Goal: Information Seeking & Learning: Find specific fact

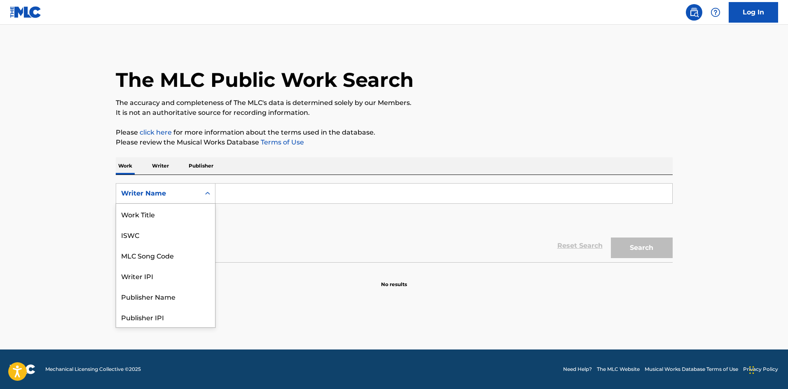
click at [171, 191] on div "Writer Name" at bounding box center [158, 194] width 74 height 10
click at [243, 199] on input "Search Form" at bounding box center [443, 194] width 457 height 20
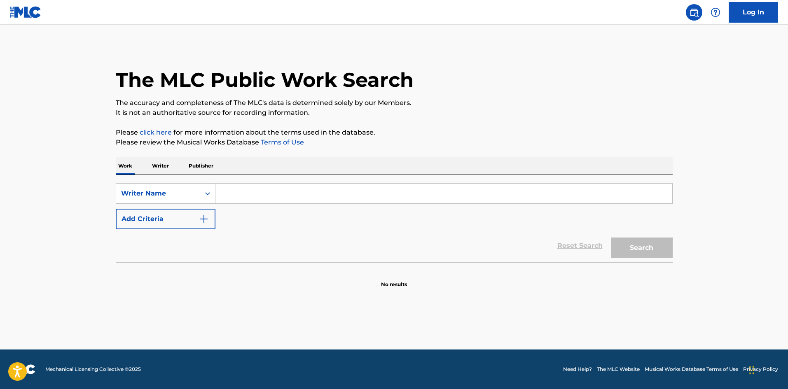
paste input "francisco [PERSON_NAME] lobe [PERSON_NAME]"
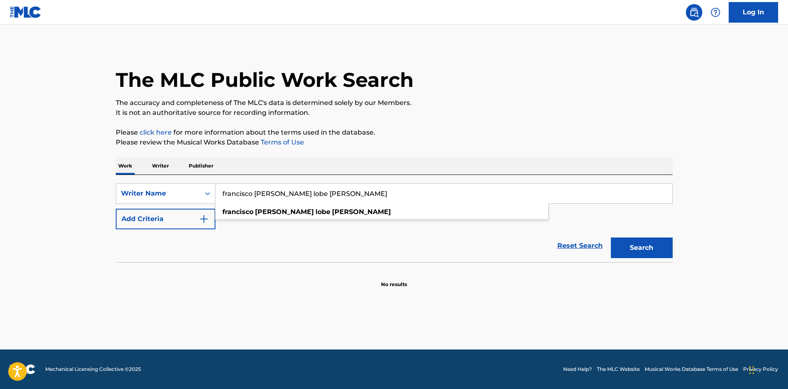
type input "francisco [PERSON_NAME] lobe [PERSON_NAME]"
click at [645, 251] on button "Search" at bounding box center [642, 248] width 62 height 21
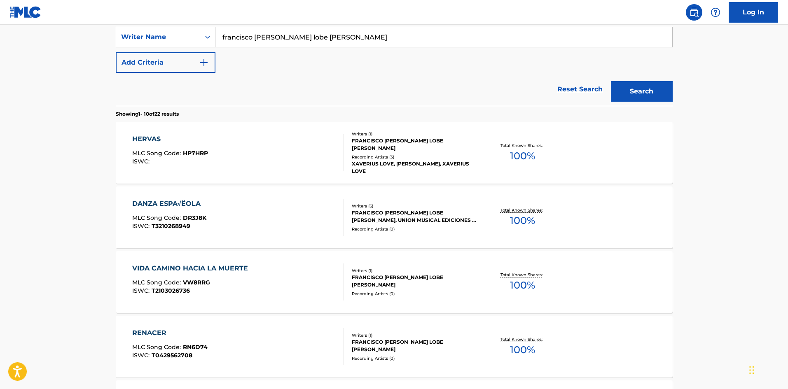
scroll to position [165, 0]
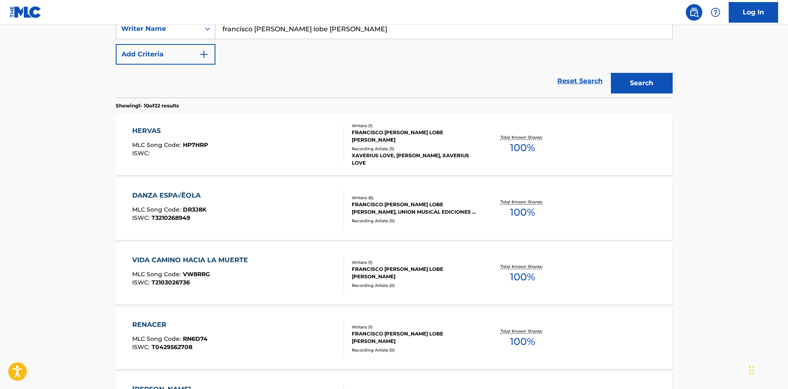
click at [155, 130] on div "HERVAS" at bounding box center [170, 131] width 76 height 10
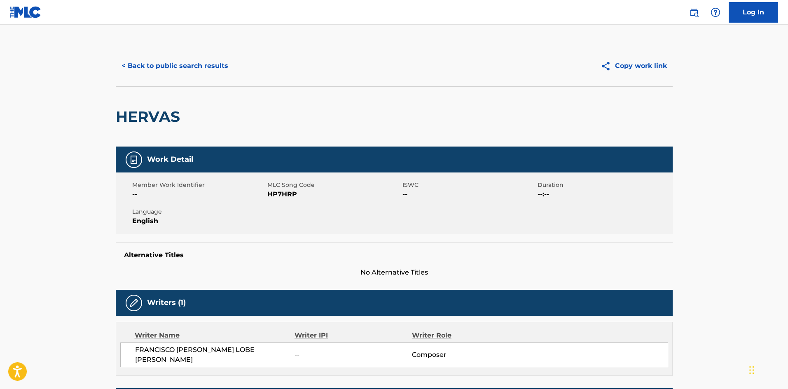
click at [155, 67] on button "< Back to public search results" at bounding box center [175, 66] width 118 height 21
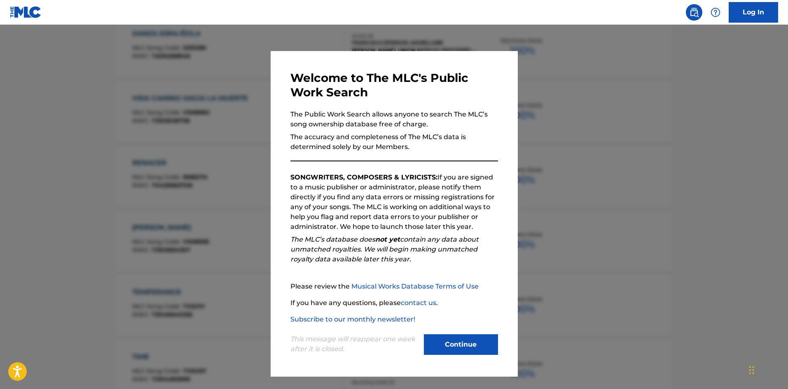
scroll to position [330, 0]
click at [435, 335] on button "Continue" at bounding box center [461, 344] width 74 height 21
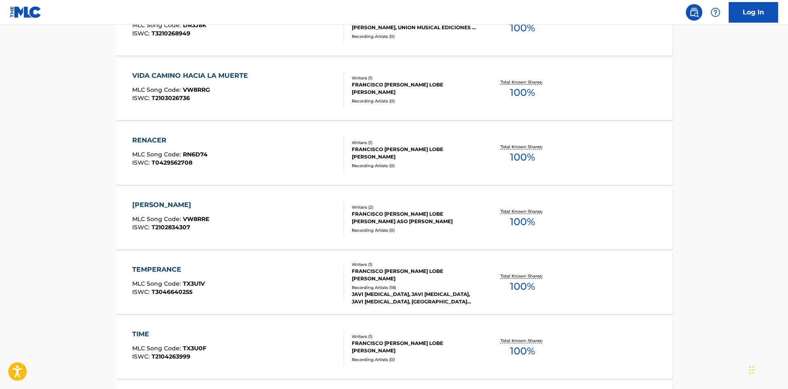
scroll to position [371, 0]
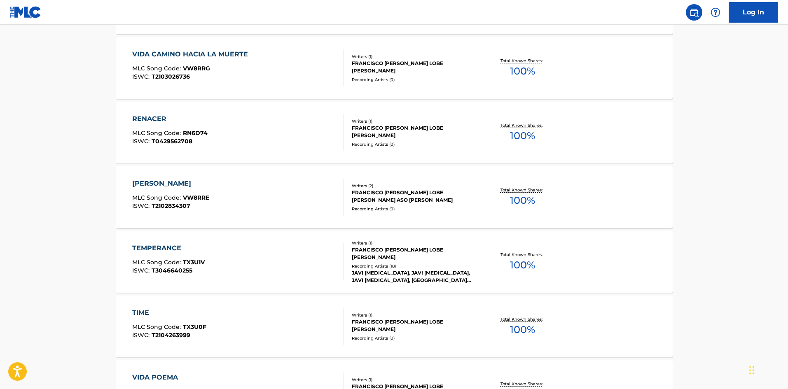
click at [150, 245] on div "TEMPERANCE" at bounding box center [168, 248] width 72 height 10
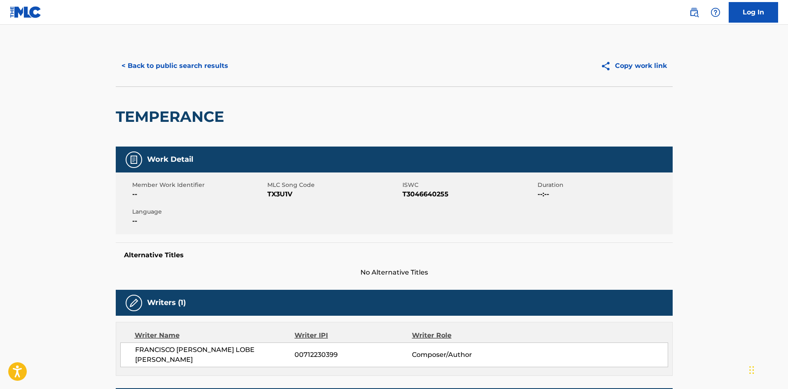
click at [148, 65] on button "< Back to public search results" at bounding box center [175, 66] width 118 height 21
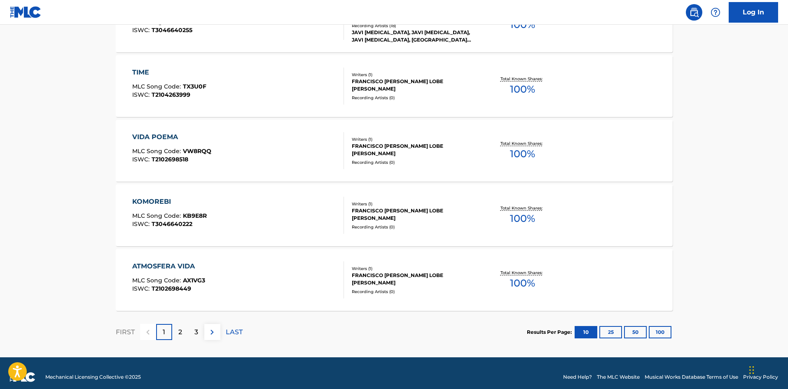
scroll to position [619, 0]
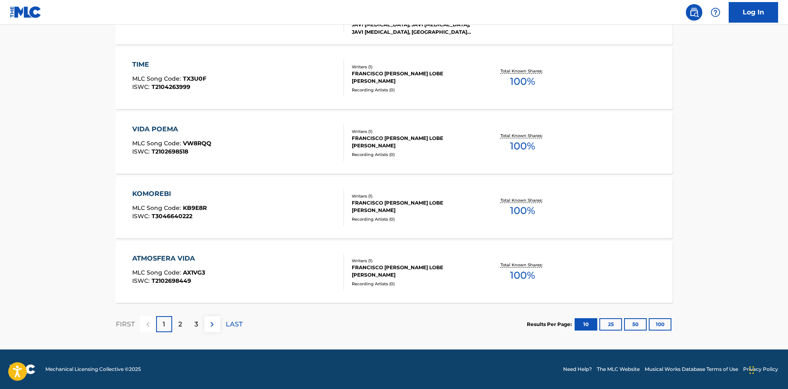
click at [184, 320] on div "2" at bounding box center [180, 324] width 16 height 16
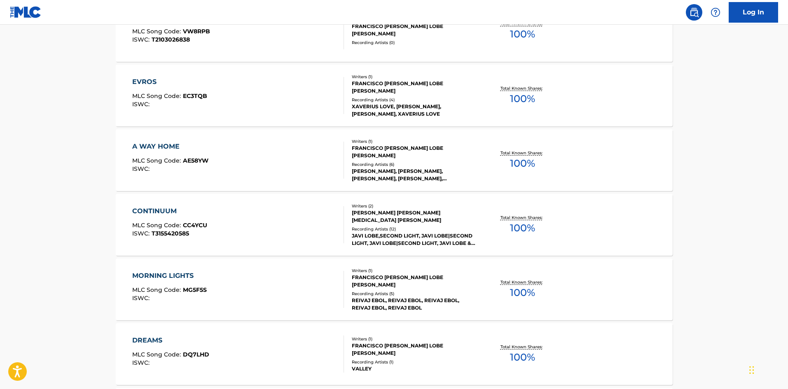
scroll to position [412, 0]
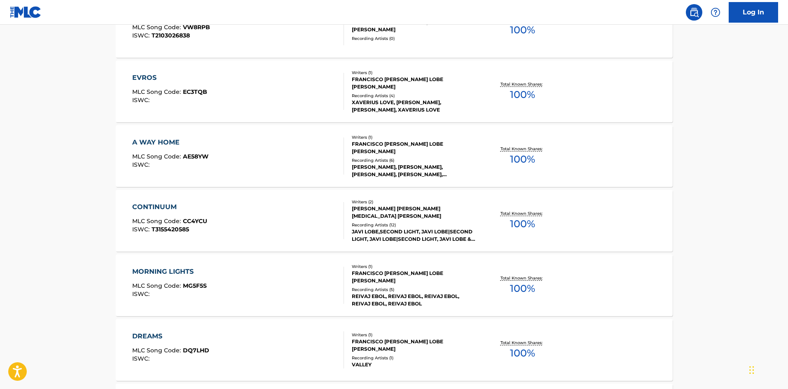
click at [136, 74] on div "EVROS" at bounding box center [169, 78] width 75 height 10
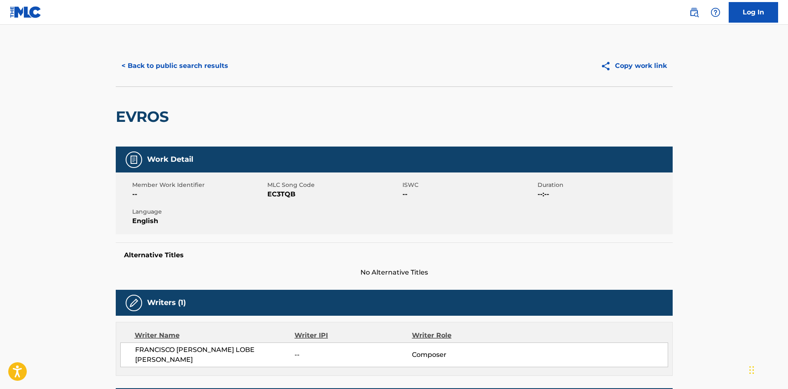
click at [151, 67] on button "< Back to public search results" at bounding box center [175, 66] width 118 height 21
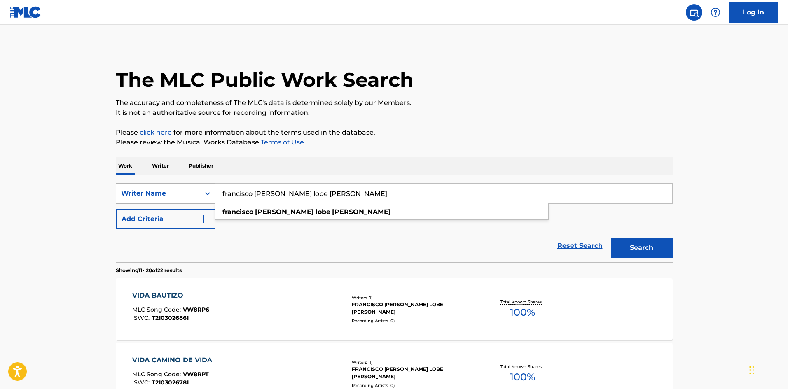
drag, startPoint x: 331, startPoint y: 199, endPoint x: 197, endPoint y: 197, distance: 133.5
click at [197, 197] on div "SearchWithCriteria074bd678-f1e0-4add-a426-3714b23621ac Writer Name francisco [P…" at bounding box center [394, 193] width 557 height 21
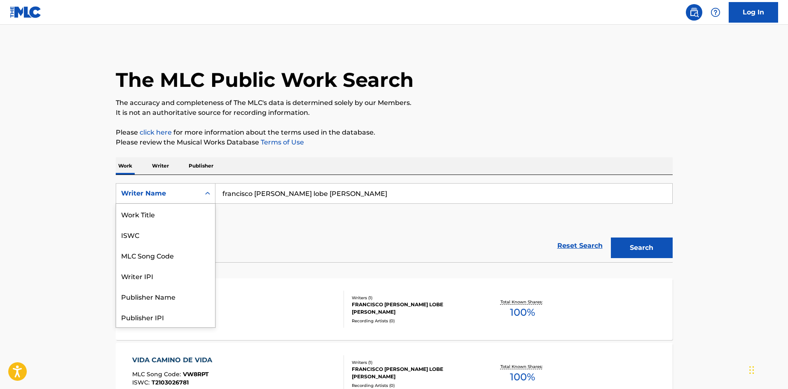
click at [170, 193] on div "Writer Name" at bounding box center [158, 194] width 74 height 10
click at [147, 210] on div "Work Title" at bounding box center [165, 214] width 99 height 21
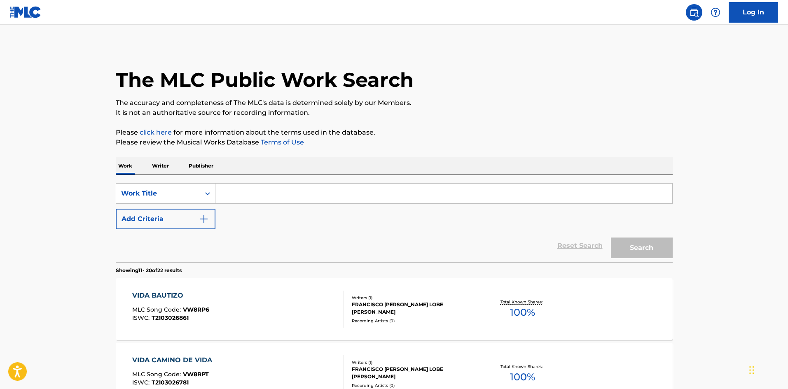
click at [241, 192] on input "Search Form" at bounding box center [443, 194] width 457 height 20
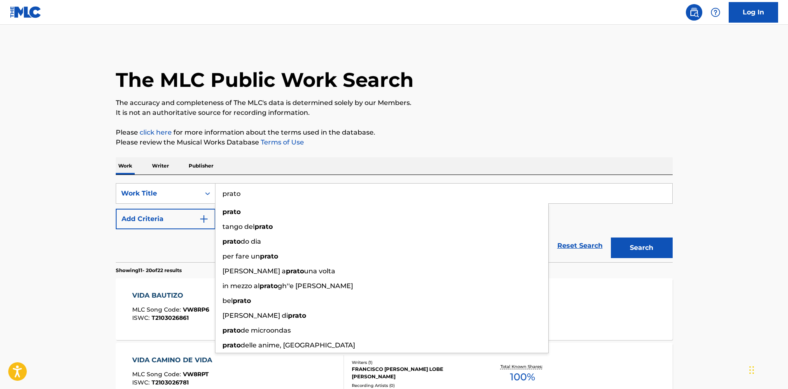
type input "prato"
click at [386, 164] on div "Work Writer Publisher" at bounding box center [394, 165] width 557 height 17
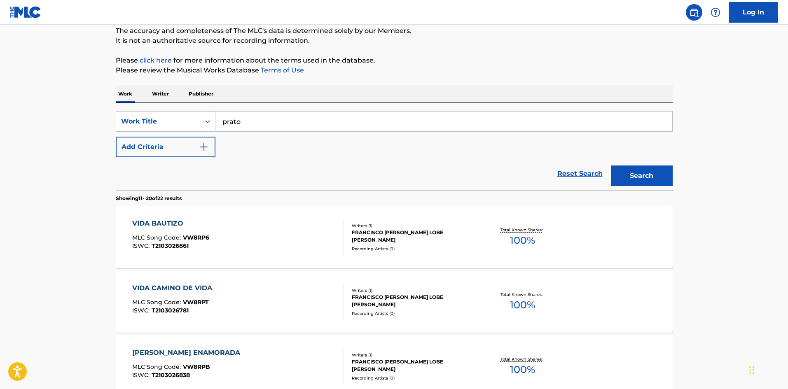
scroll to position [82, 0]
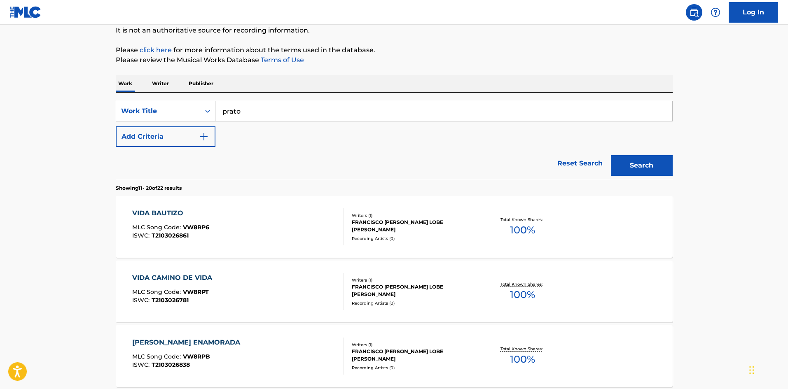
click at [166, 211] on div "VIDA BAUTIZO" at bounding box center [170, 213] width 77 height 10
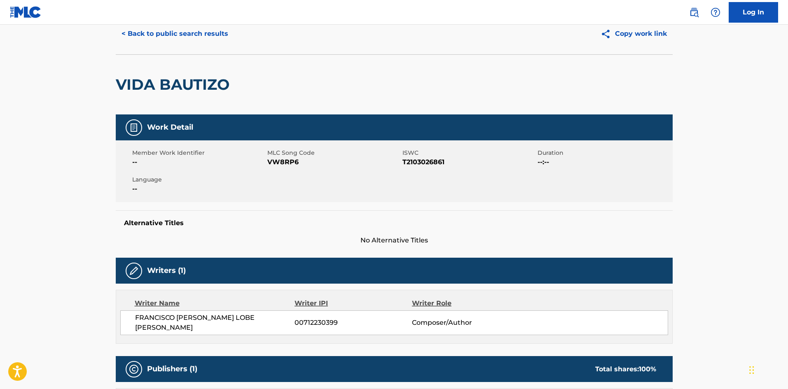
scroll to position [82, 0]
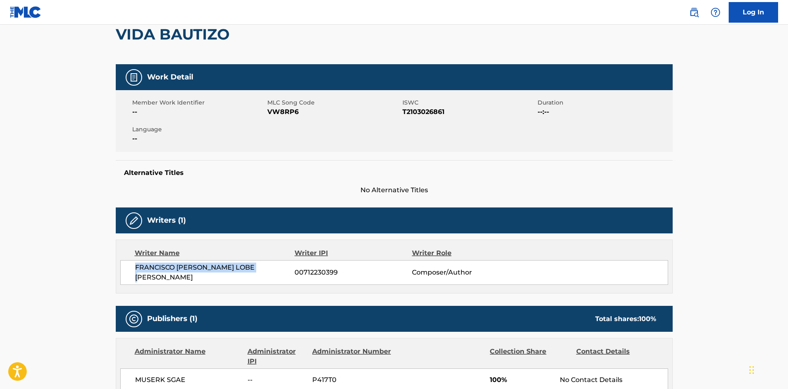
drag, startPoint x: 275, startPoint y: 271, endPoint x: 135, endPoint y: 275, distance: 140.5
click at [135, 275] on span "FRANCISCO [PERSON_NAME] LOBE [PERSON_NAME]" at bounding box center [215, 273] width 160 height 20
copy span "FRANCISCO [PERSON_NAME] LOBE [PERSON_NAME]"
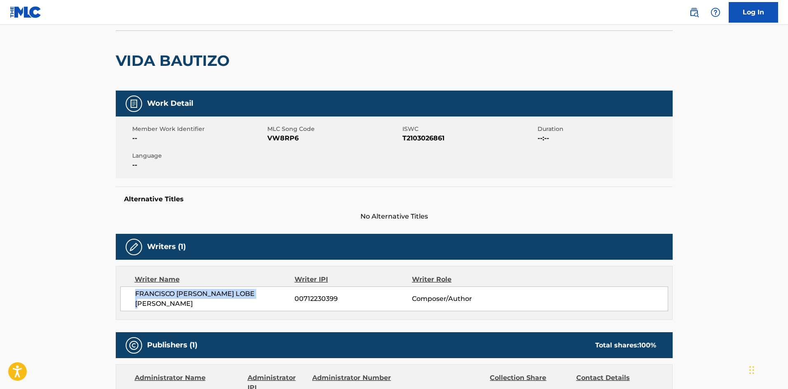
scroll to position [0, 0]
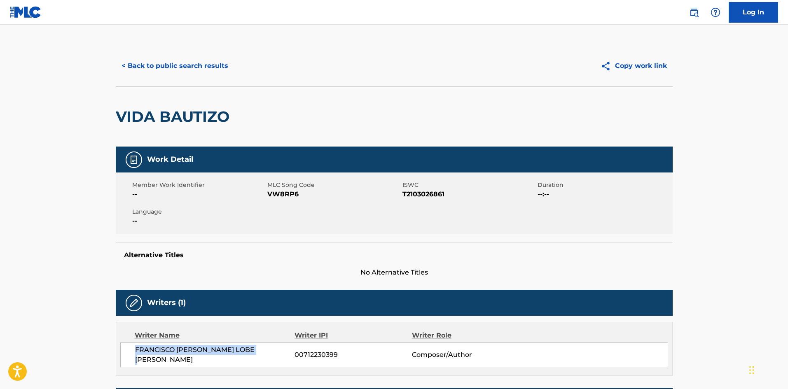
click at [153, 65] on button "< Back to public search results" at bounding box center [175, 66] width 118 height 21
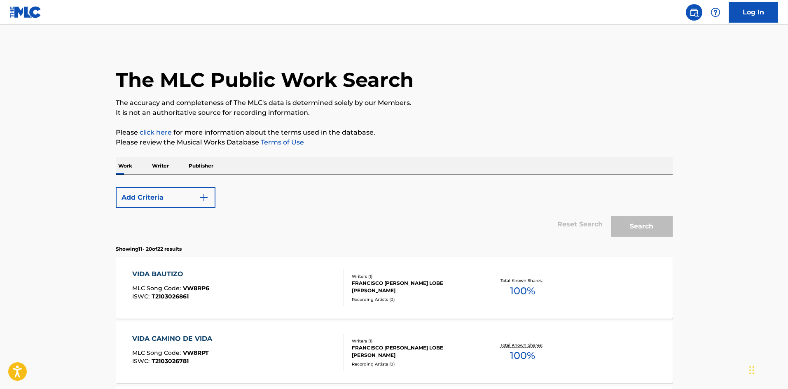
scroll to position [82, 0]
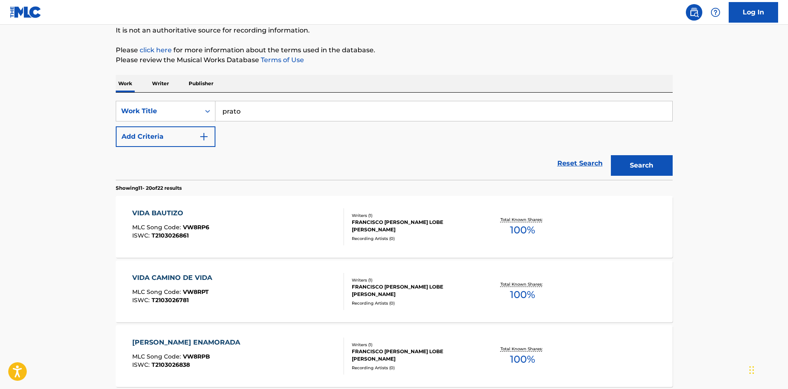
click at [259, 108] on input "prato" at bounding box center [443, 111] width 457 height 20
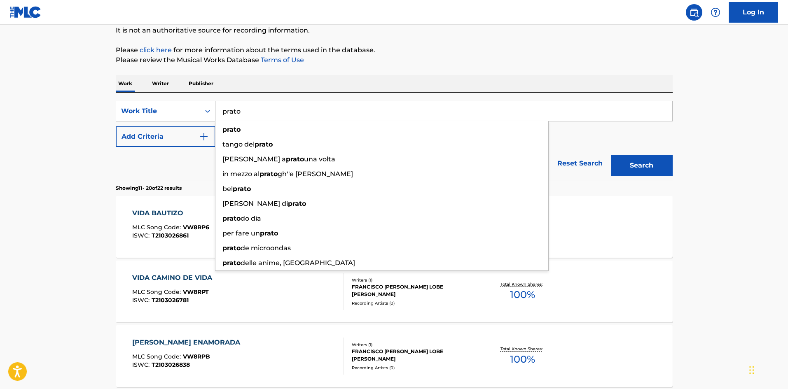
drag, startPoint x: 257, startPoint y: 108, endPoint x: 208, endPoint y: 103, distance: 49.6
click at [208, 103] on div "SearchWithCriteria73f6253f-58c2-4346-af6e-b2664d95de8b Work Title prato prato t…" at bounding box center [394, 111] width 557 height 21
paste input "Prato Di Girasoli"
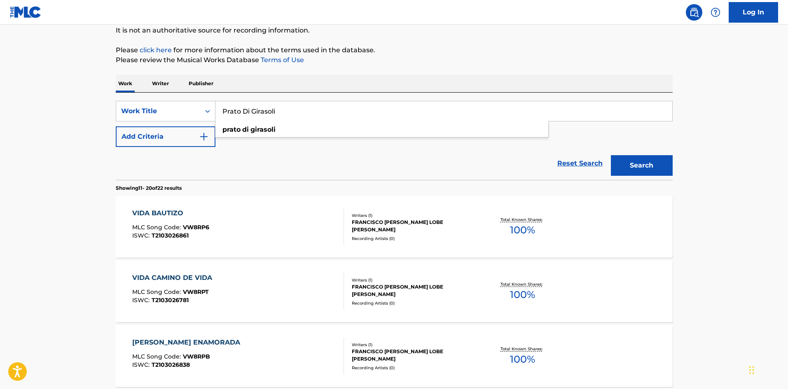
type input "Prato Di Girasoli"
click at [630, 164] on button "Search" at bounding box center [642, 165] width 62 height 21
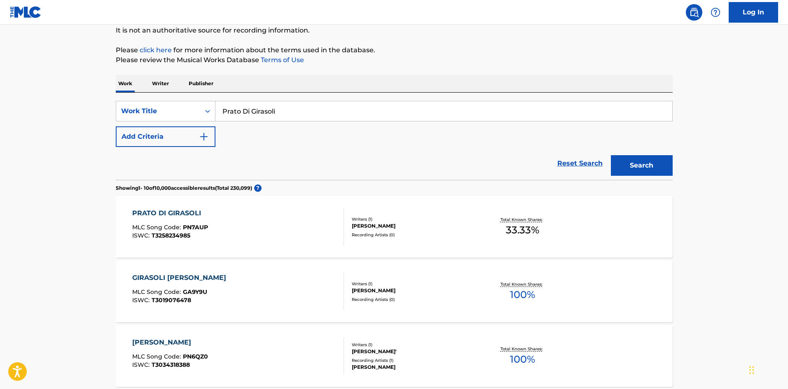
click at [150, 212] on div "PRATO DI GIRASOLI" at bounding box center [170, 213] width 76 height 10
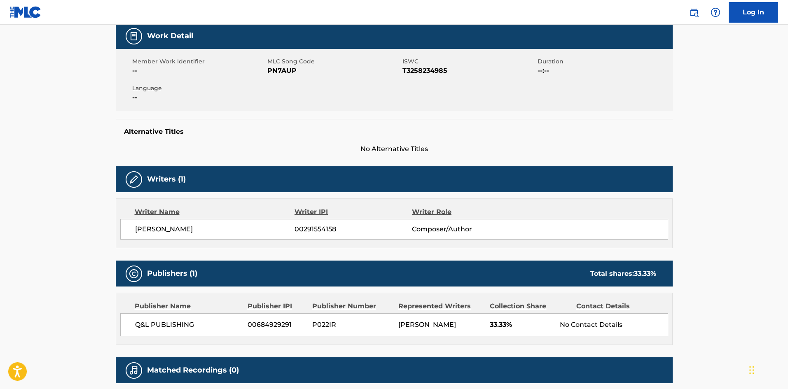
scroll to position [165, 0]
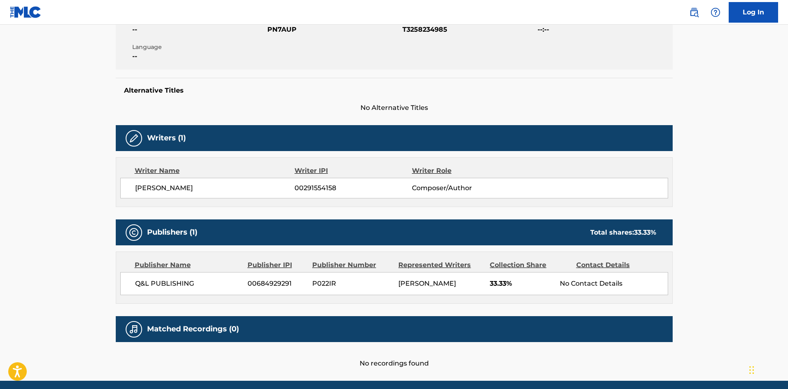
drag, startPoint x: 215, startPoint y: 192, endPoint x: 126, endPoint y: 196, distance: 89.1
click at [126, 196] on div "[PERSON_NAME] 00291554158 Composer/Author" at bounding box center [394, 188] width 548 height 21
copy span "[PERSON_NAME]"
click at [67, 103] on main "< Back to public search results Copy work link PRATO DI GIRASOLI Work Detail Me…" at bounding box center [394, 120] width 788 height 521
drag, startPoint x: 215, startPoint y: 186, endPoint x: 124, endPoint y: 182, distance: 91.5
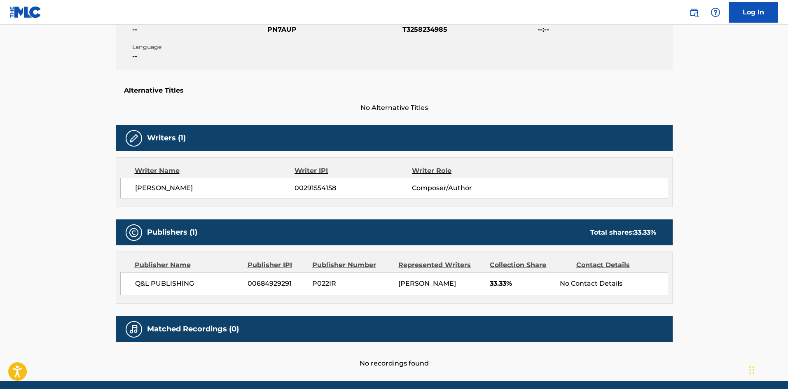
click at [124, 182] on div "[PERSON_NAME] 00291554158 Composer/Author" at bounding box center [394, 188] width 548 height 21
copy span "[PERSON_NAME]"
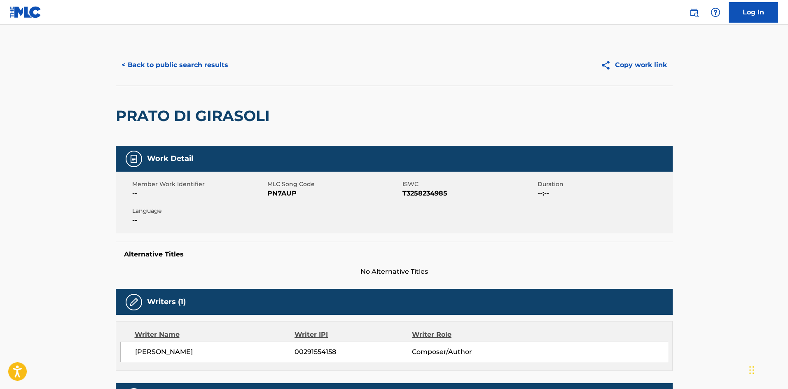
scroll to position [0, 0]
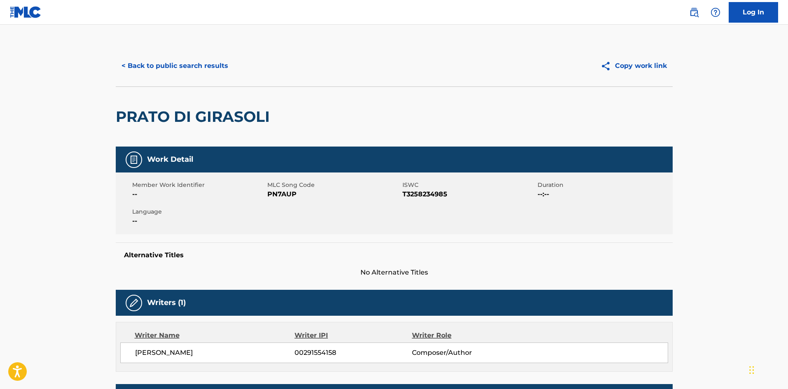
click at [155, 68] on button "< Back to public search results" at bounding box center [175, 66] width 118 height 21
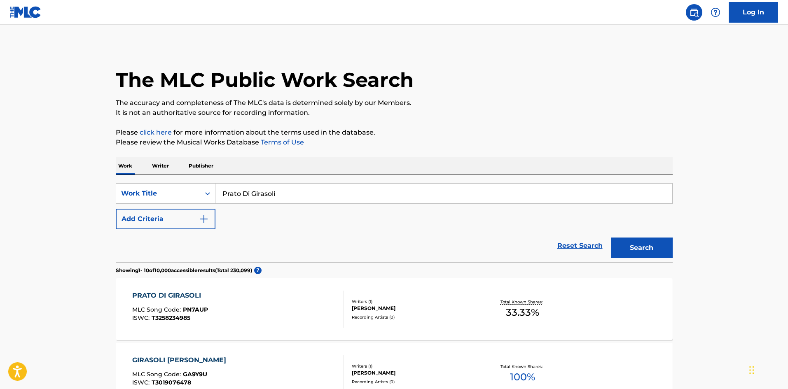
scroll to position [82, 0]
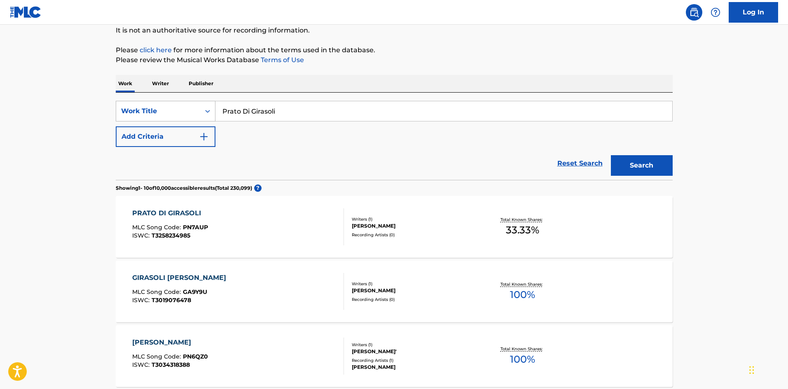
drag, startPoint x: 296, startPoint y: 109, endPoint x: 194, endPoint y: 111, distance: 102.2
click at [148, 107] on div "SearchWithCriteria73f6253f-58c2-4346-af6e-b2664d95de8b Work Title [GEOGRAPHIC_D…" at bounding box center [394, 111] width 557 height 21
paste input "[PERSON_NAME]"
drag, startPoint x: 224, startPoint y: 113, endPoint x: 219, endPoint y: 114, distance: 5.8
click at [219, 114] on input "[PERSON_NAME]" at bounding box center [443, 111] width 457 height 20
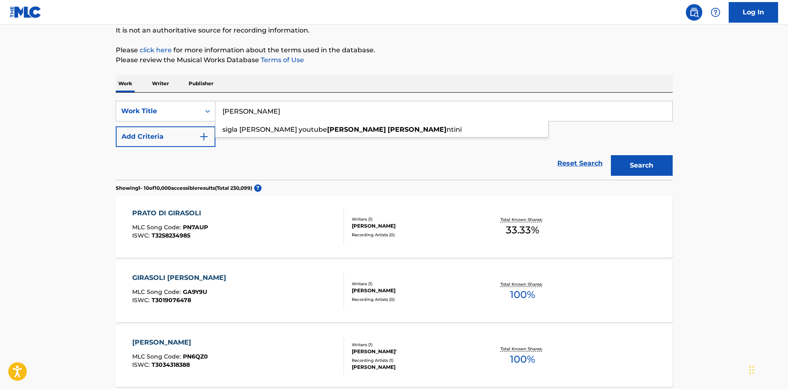
click at [322, 120] on input "[PERSON_NAME]" at bounding box center [443, 111] width 457 height 20
type input "[PERSON_NAME]"
click at [366, 87] on div "Work Writer Publisher" at bounding box center [394, 83] width 557 height 17
click at [629, 168] on button "Search" at bounding box center [642, 165] width 62 height 21
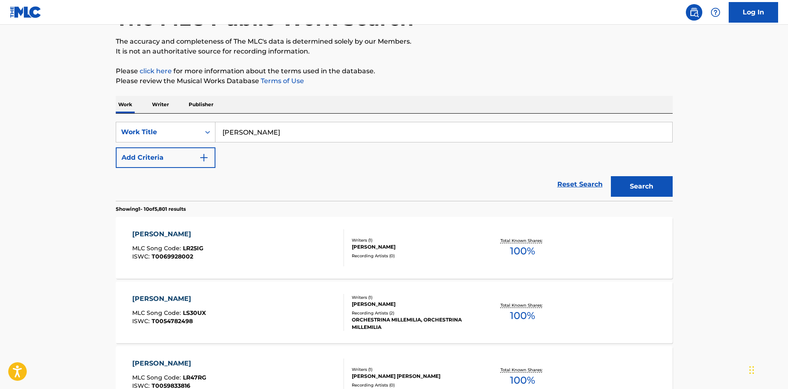
scroll to position [41, 0]
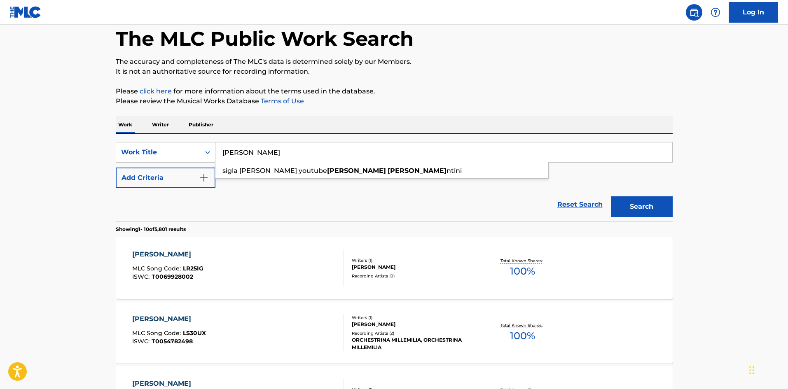
drag, startPoint x: 275, startPoint y: 152, endPoint x: 143, endPoint y: 135, distance: 132.9
click at [143, 135] on div "SearchWithCriteria73f6253f-58c2-4346-af6e-b2664d95de8b Work Title [PERSON_NAME]…" at bounding box center [394, 177] width 557 height 87
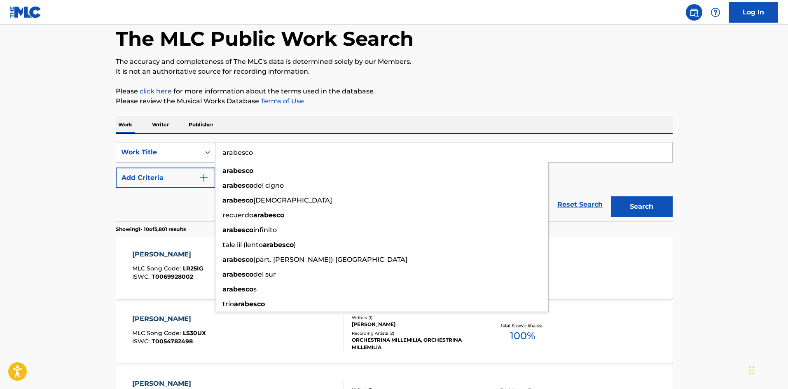
type input "arabesco"
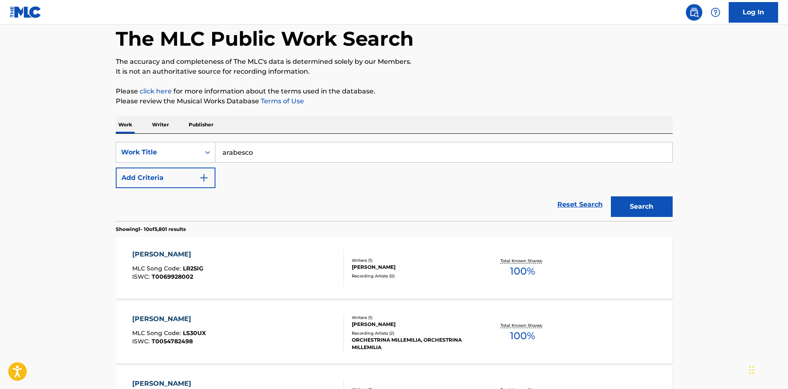
click at [412, 121] on div "Work Writer Publisher" at bounding box center [394, 124] width 557 height 17
click at [650, 212] on button "Search" at bounding box center [642, 206] width 62 height 21
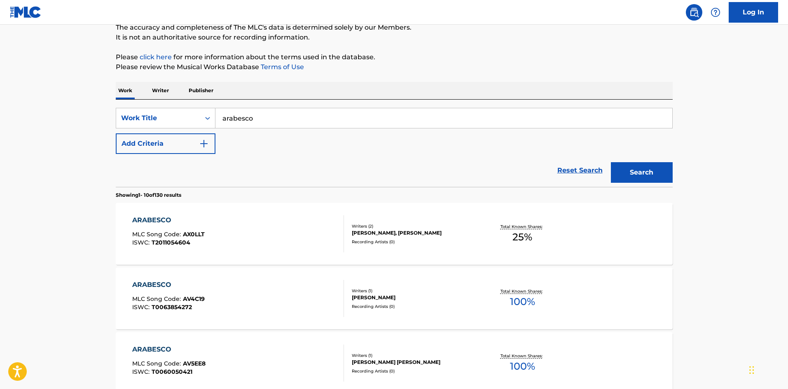
scroll to position [82, 0]
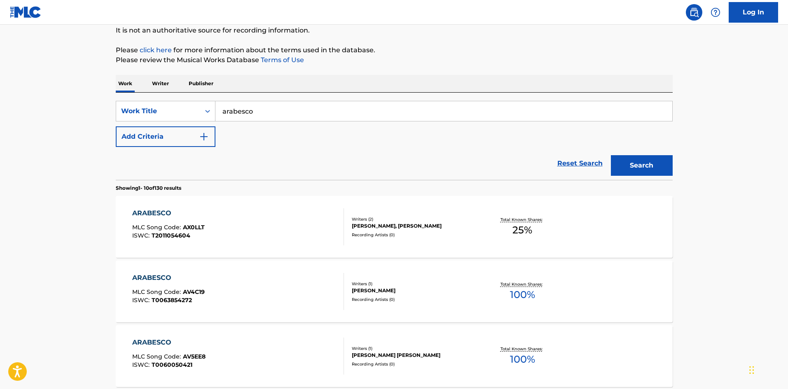
click at [158, 141] on button "Add Criteria" at bounding box center [166, 136] width 100 height 21
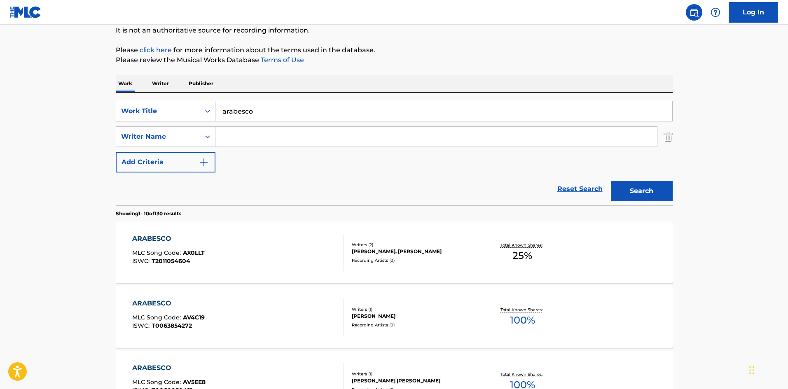
click at [259, 136] on input "Search Form" at bounding box center [436, 137] width 442 height 20
paste input "[PERSON_NAME]"
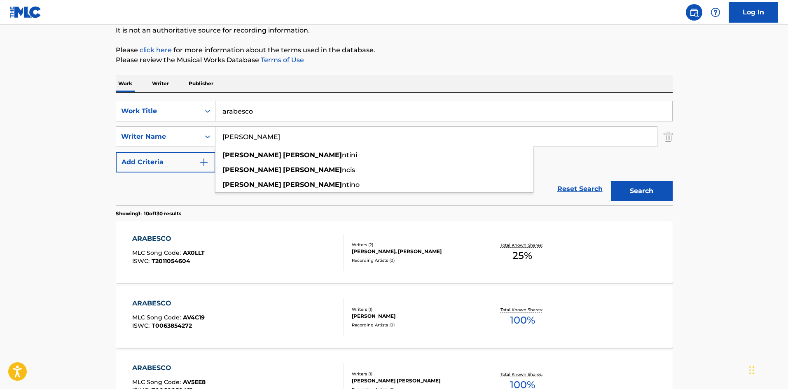
type input "[PERSON_NAME]"
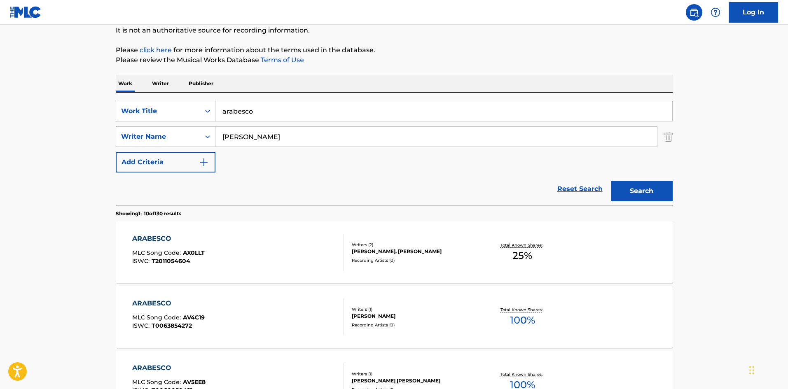
click at [657, 184] on button "Search" at bounding box center [642, 191] width 62 height 21
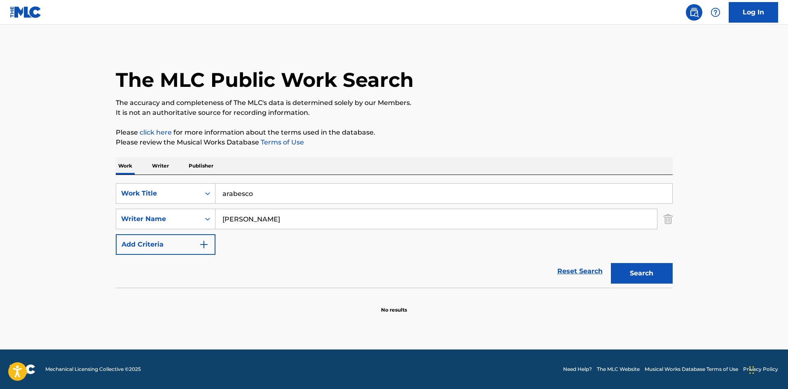
click at [330, 225] on input "[PERSON_NAME]" at bounding box center [436, 219] width 442 height 20
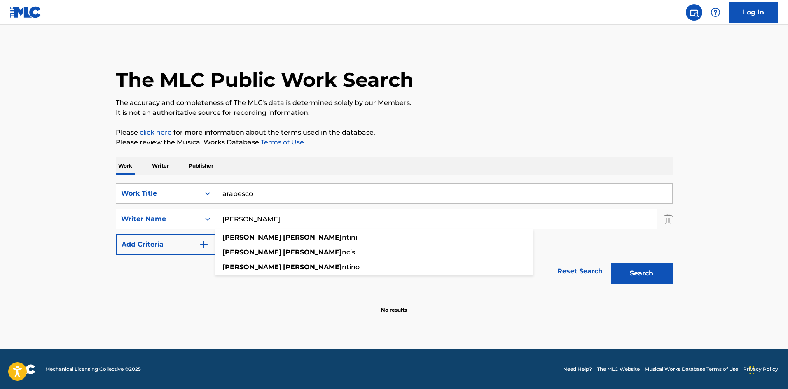
click at [330, 225] on input "[PERSON_NAME]" at bounding box center [436, 219] width 442 height 20
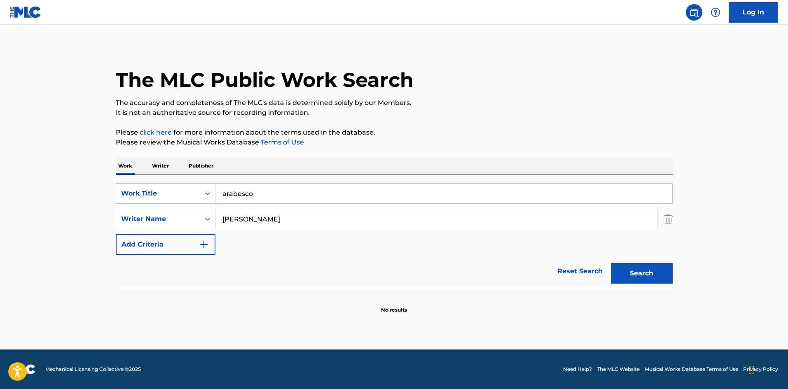
click at [428, 153] on div "The MLC Public Work Search The accuracy and completeness of The MLC's data is d…" at bounding box center [394, 179] width 577 height 269
click at [668, 224] on img "Search Form" at bounding box center [668, 219] width 9 height 21
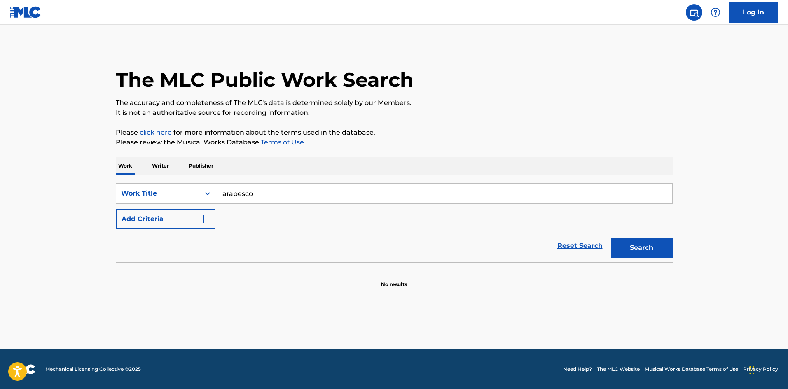
click at [655, 249] on button "Search" at bounding box center [642, 248] width 62 height 21
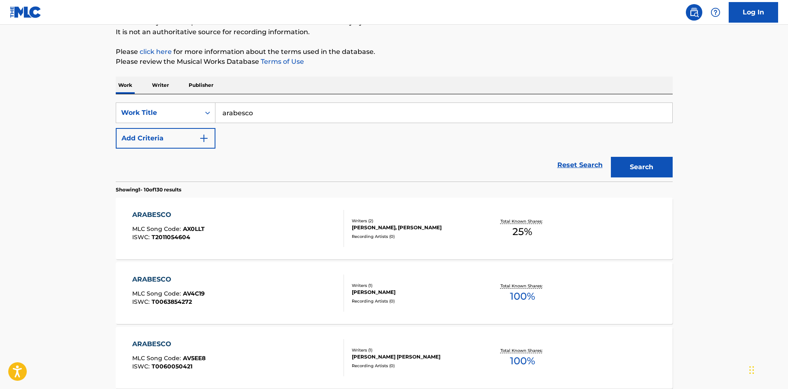
scroll to position [82, 0]
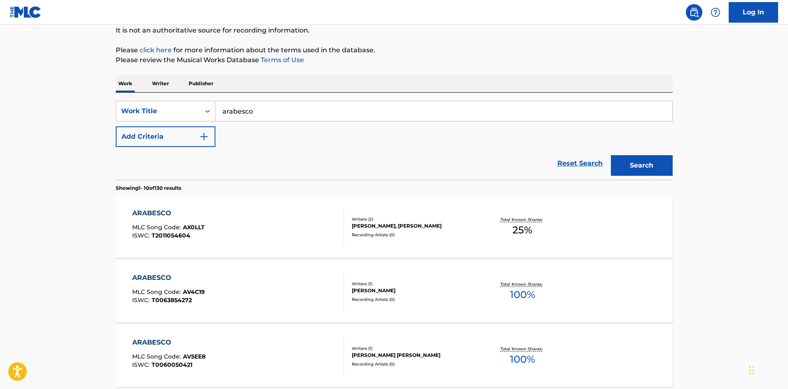
drag, startPoint x: 281, startPoint y: 109, endPoint x: 155, endPoint y: 95, distance: 126.5
click at [162, 95] on div "SearchWithCriteria73f6253f-58c2-4346-af6e-b2664d95de8b Work Title arabesco Add …" at bounding box center [394, 136] width 557 height 87
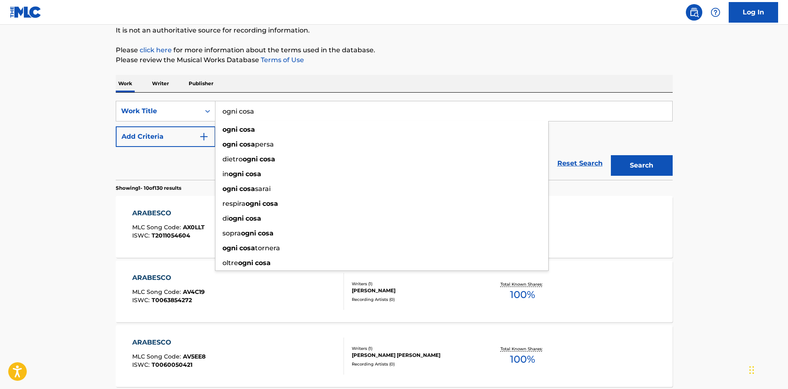
type input "ogni cosa"
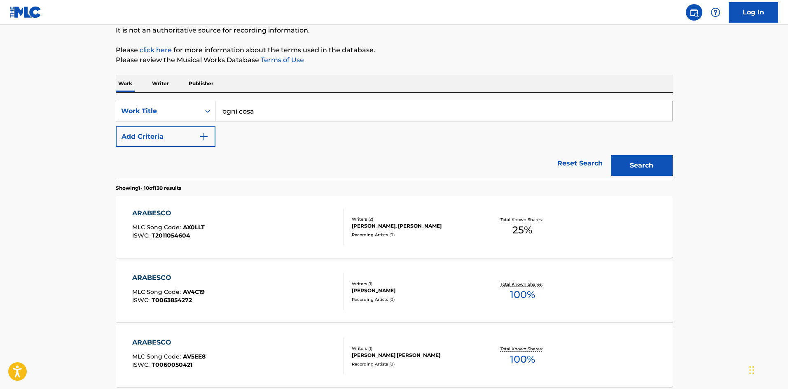
click at [633, 164] on button "Search" at bounding box center [642, 165] width 62 height 21
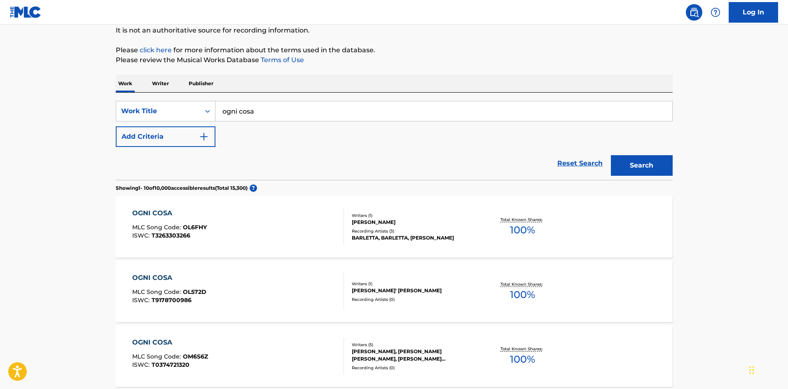
click at [156, 139] on button "Add Criteria" at bounding box center [166, 136] width 100 height 21
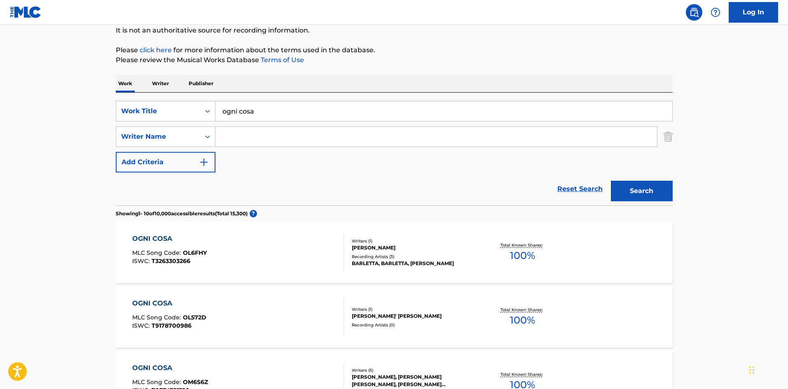
click at [244, 136] on input "Search Form" at bounding box center [436, 137] width 442 height 20
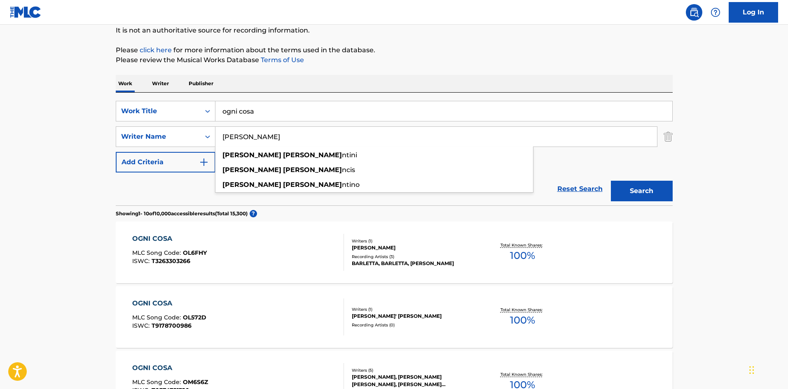
type input "[PERSON_NAME]"
click at [325, 87] on div "Work Writer Publisher" at bounding box center [394, 83] width 557 height 17
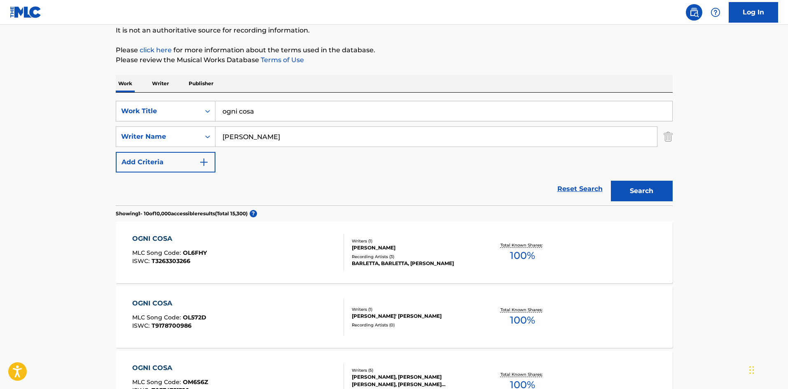
click at [631, 188] on button "Search" at bounding box center [642, 191] width 62 height 21
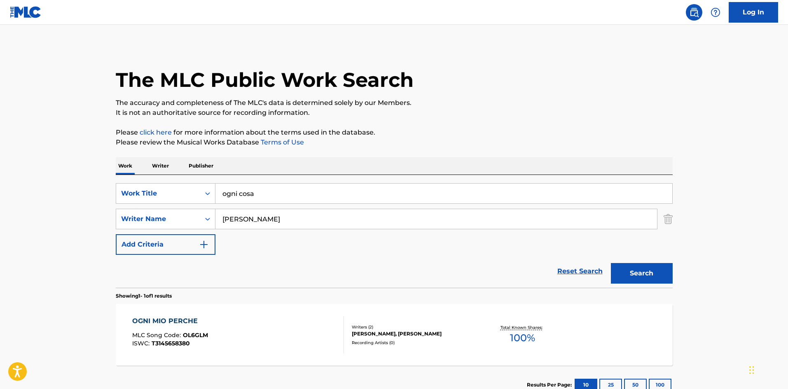
scroll to position [41, 0]
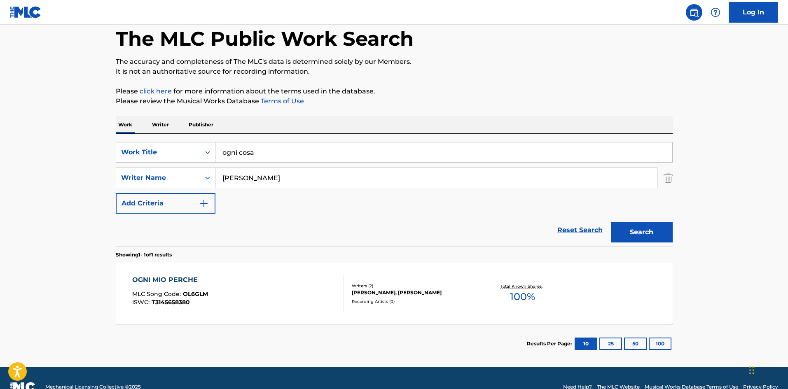
click at [161, 283] on div "OGNI MIO PERCHE" at bounding box center [170, 280] width 76 height 10
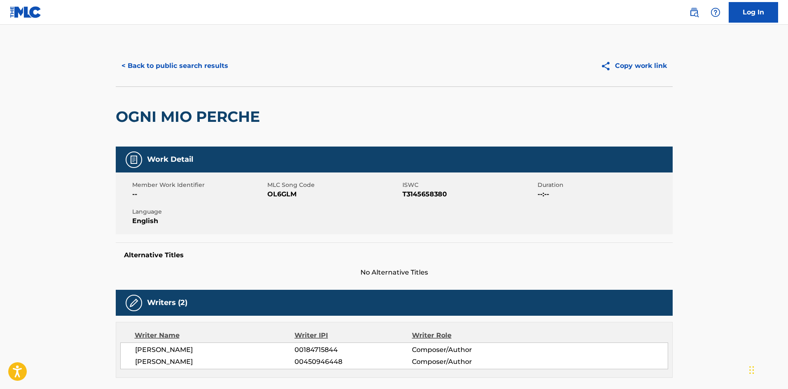
click at [133, 58] on button "< Back to public search results" at bounding box center [175, 66] width 118 height 21
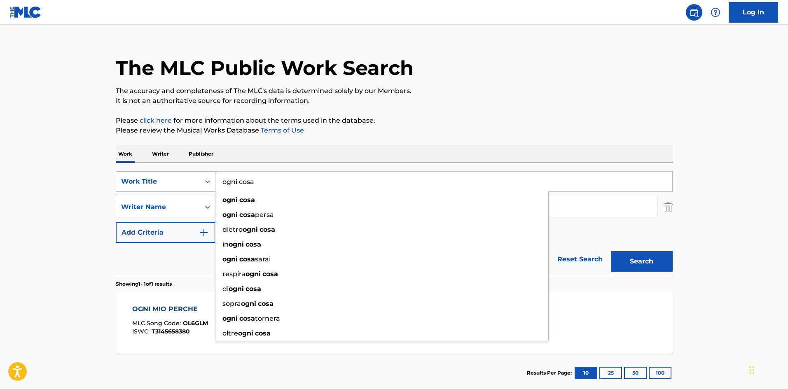
drag, startPoint x: 268, startPoint y: 181, endPoint x: 199, endPoint y: 175, distance: 69.5
click at [199, 175] on div "SearchWithCriteria73f6253f-58c2-4346-af6e-b2664d95de8b Work Title ogni cosa ogn…" at bounding box center [394, 181] width 557 height 21
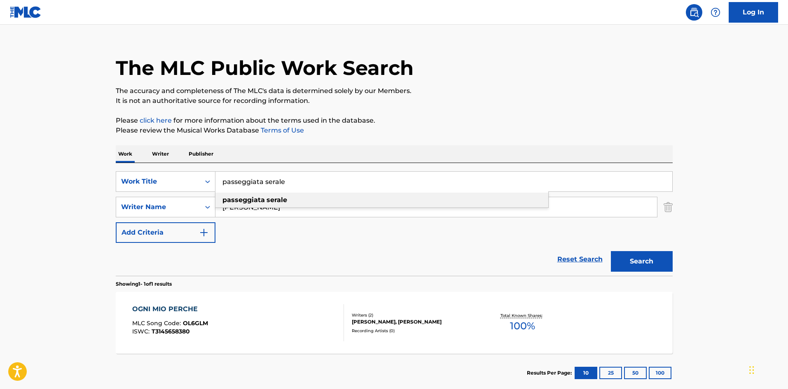
type input "passeggiata serale"
click at [293, 197] on div "passeggiata serale" at bounding box center [381, 200] width 333 height 15
click at [609, 263] on div "Search" at bounding box center [640, 259] width 66 height 33
click at [644, 267] on button "Search" at bounding box center [642, 261] width 62 height 21
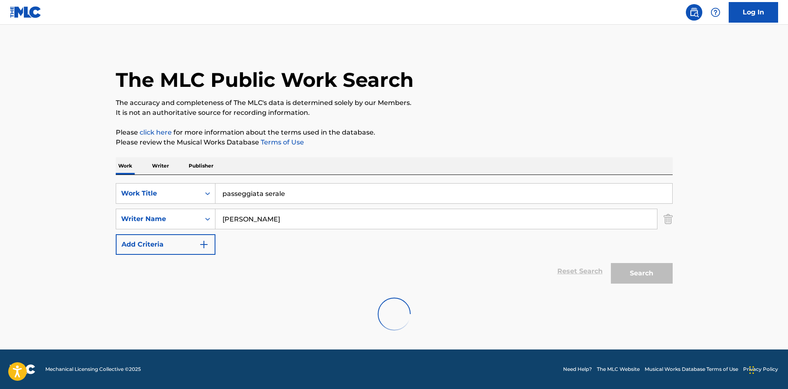
scroll to position [0, 0]
click at [669, 218] on img "Search Form" at bounding box center [668, 219] width 9 height 21
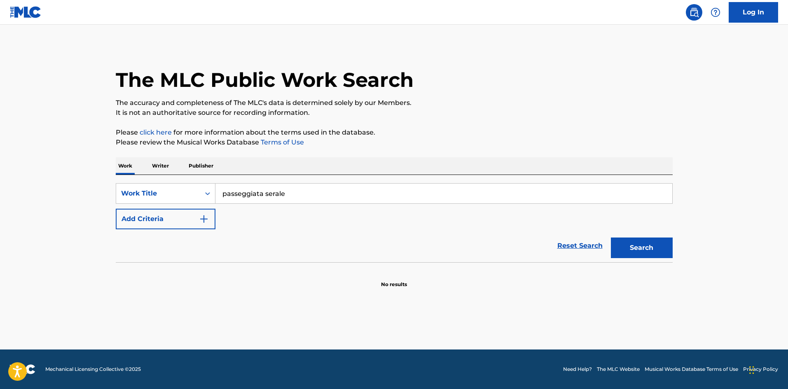
click at [638, 250] on button "Search" at bounding box center [642, 248] width 62 height 21
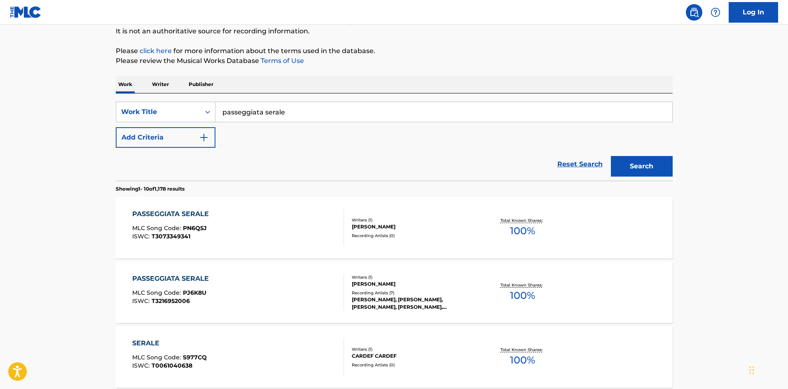
scroll to position [82, 0]
click at [175, 276] on div "PASSEGGIATA SERALE" at bounding box center [172, 278] width 81 height 10
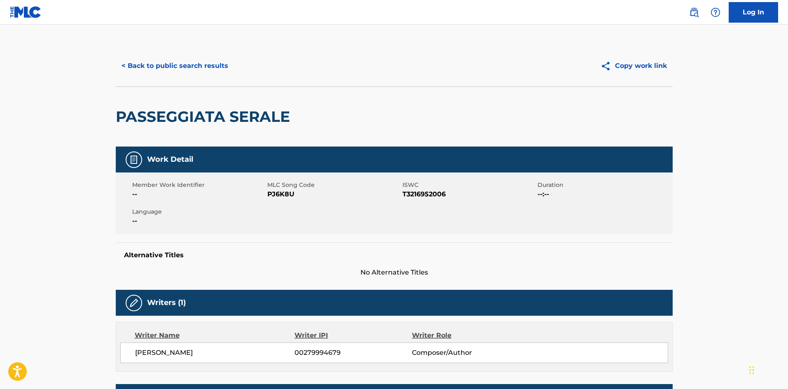
click at [184, 66] on button "< Back to public search results" at bounding box center [175, 66] width 118 height 21
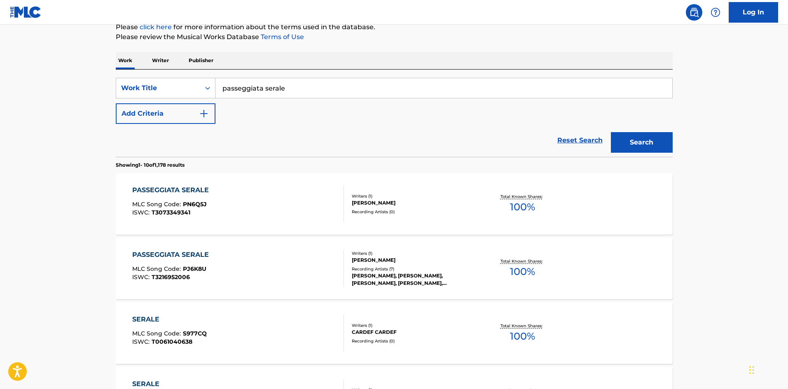
scroll to position [124, 0]
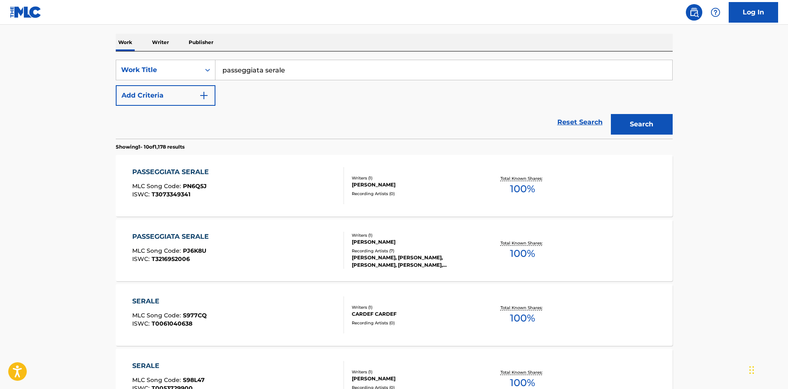
click at [152, 232] on div "PASSEGGIATA SERALE" at bounding box center [172, 237] width 81 height 10
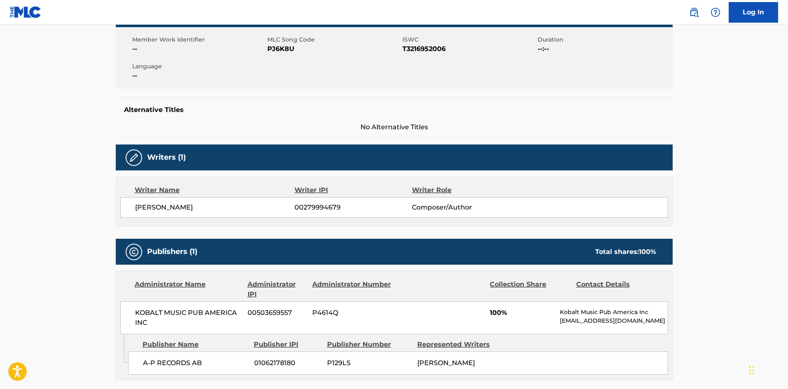
scroll to position [165, 0]
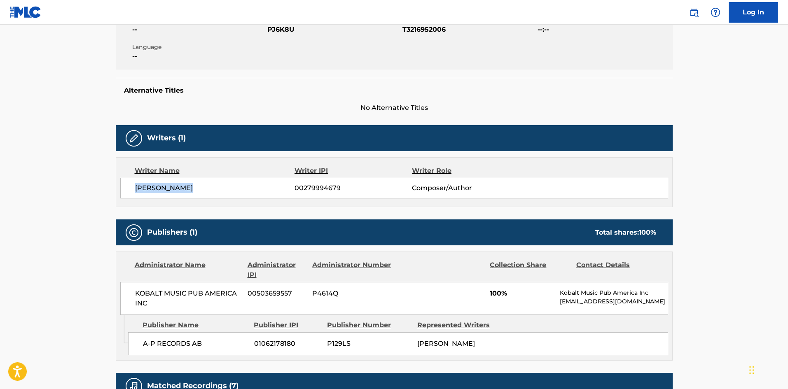
drag, startPoint x: 207, startPoint y: 182, endPoint x: 91, endPoint y: 180, distance: 116.6
click at [91, 180] on main "< Back to public search results Copy work link PASSEGGIATA SERALE Work Detail M…" at bounding box center [394, 224] width 788 height 729
copy span "[PERSON_NAME]"
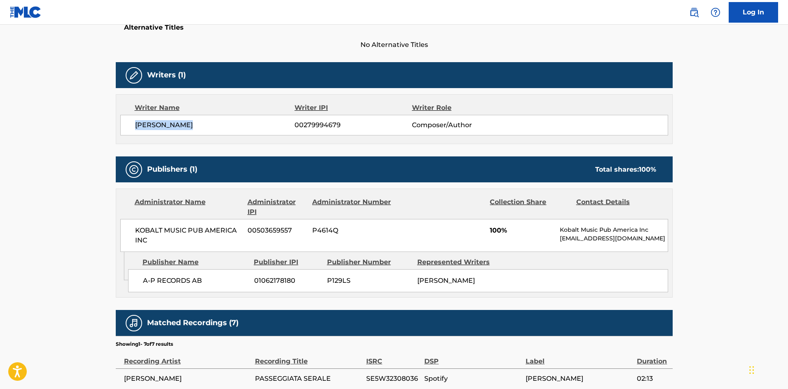
scroll to position [247, 0]
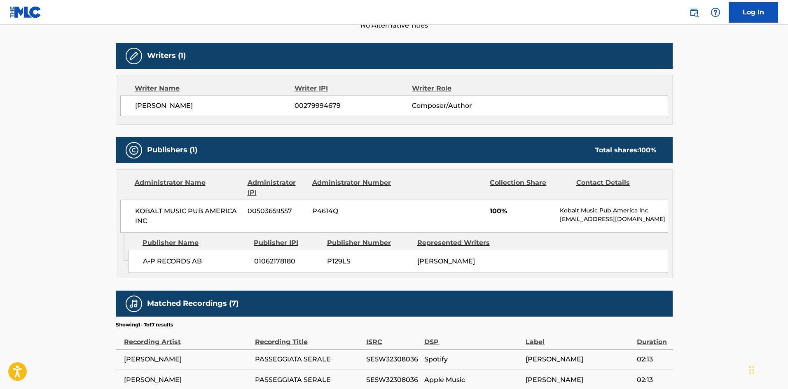
click at [104, 240] on main "< Back to public search results Copy work link PASSEGGIATA SERALE Work Detail M…" at bounding box center [394, 142] width 788 height 729
drag, startPoint x: 208, startPoint y: 105, endPoint x: 84, endPoint y: 105, distance: 124.4
click at [84, 105] on main "< Back to public search results Copy work link PASSEGGIATA SERALE Work Detail M…" at bounding box center [394, 142] width 788 height 729
copy span "[PERSON_NAME]"
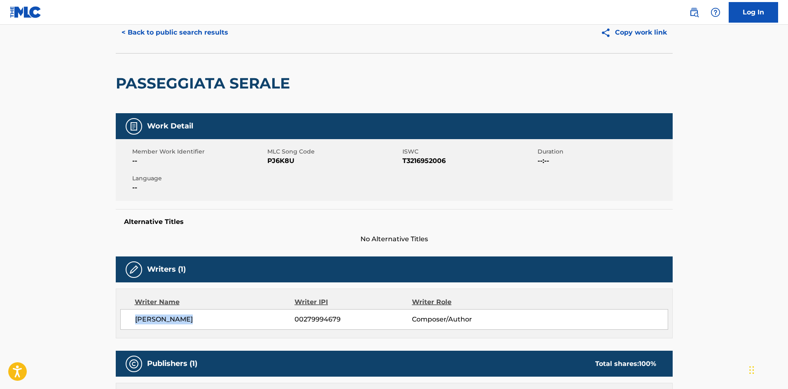
scroll to position [0, 0]
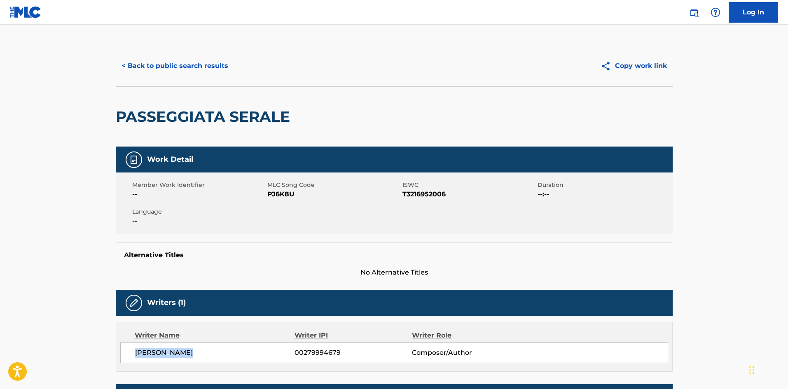
click at [173, 67] on button "< Back to public search results" at bounding box center [175, 66] width 118 height 21
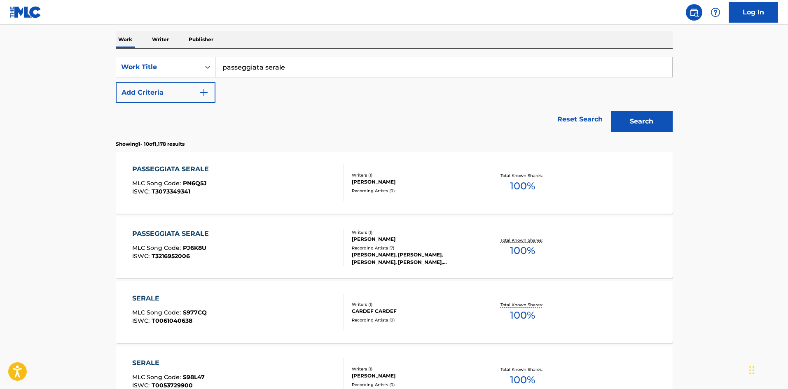
scroll to position [124, 0]
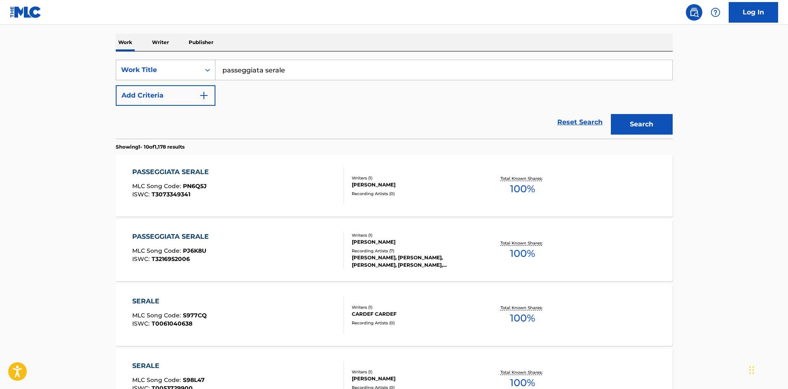
drag, startPoint x: 300, startPoint y: 70, endPoint x: 138, endPoint y: 65, distance: 162.4
click at [138, 65] on div "SearchWithCriteria73f6253f-58c2-4346-af6e-b2664d95de8b Work Title passeggiata s…" at bounding box center [394, 70] width 557 height 21
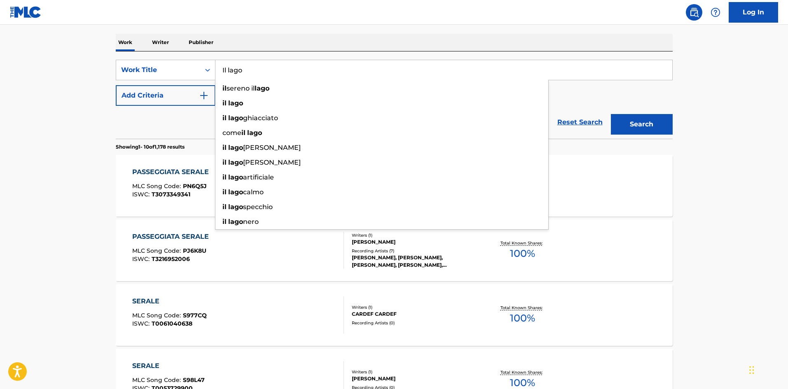
type input "Il lago"
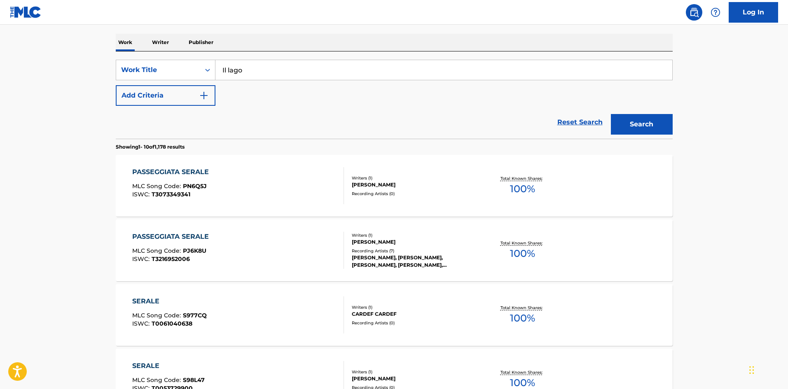
click at [263, 43] on div "Work Writer Publisher" at bounding box center [394, 42] width 557 height 17
click at [645, 130] on button "Search" at bounding box center [642, 124] width 62 height 21
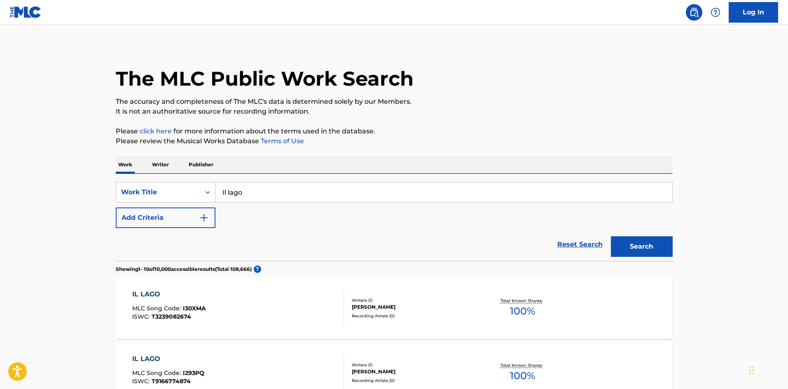
scroll to position [0, 0]
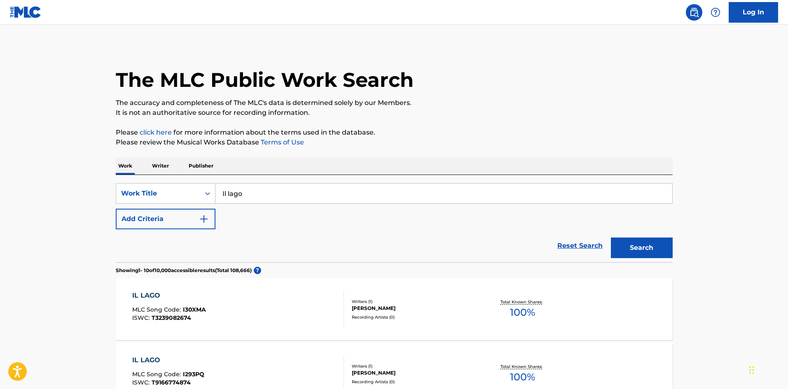
click at [146, 229] on button "Add Criteria" at bounding box center [166, 219] width 100 height 21
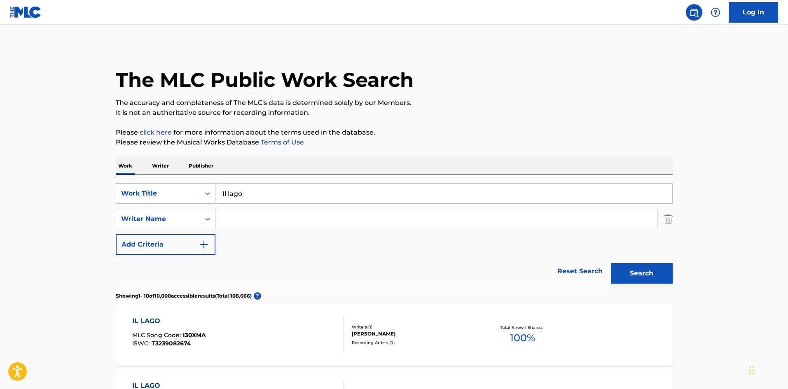
click at [290, 220] on input "Search Form" at bounding box center [436, 219] width 442 height 20
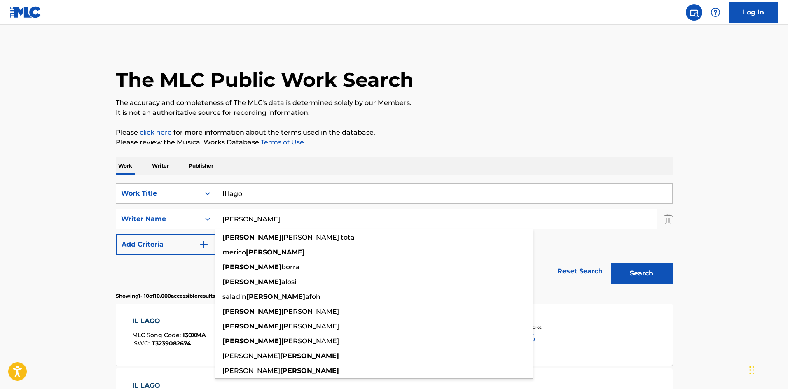
type input "[PERSON_NAME]"
click at [355, 142] on p "Please review the Musical Works Database Terms of Use" at bounding box center [394, 143] width 557 height 10
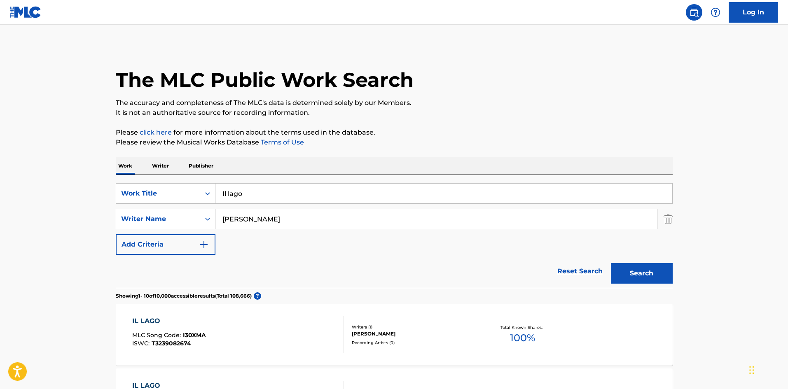
click at [615, 272] on button "Search" at bounding box center [642, 273] width 62 height 21
drag, startPoint x: 258, startPoint y: 201, endPoint x: 218, endPoint y: 198, distance: 40.1
click at [218, 198] on input "Il lago" at bounding box center [443, 194] width 457 height 20
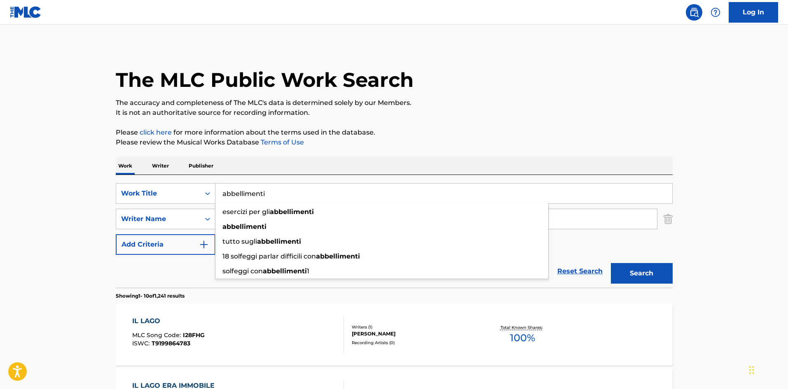
type input "abbellimenti"
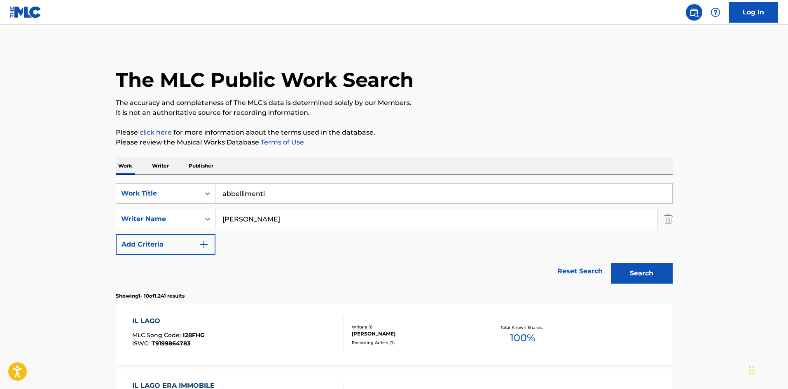
click at [472, 107] on p "The accuracy and completeness of The MLC's data is determined solely by our Mem…" at bounding box center [394, 103] width 557 height 10
click at [636, 273] on button "Search" at bounding box center [642, 273] width 62 height 21
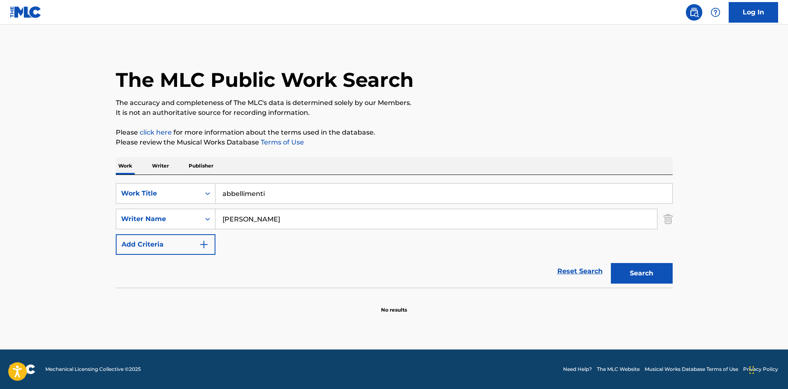
click at [669, 219] on img "Search Form" at bounding box center [668, 219] width 9 height 21
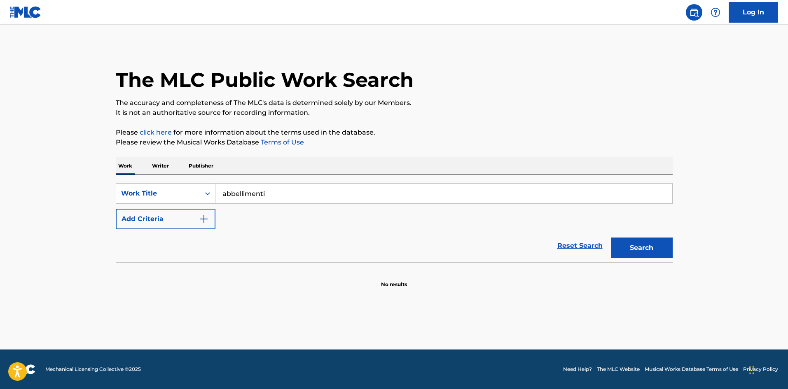
click at [648, 243] on button "Search" at bounding box center [642, 248] width 62 height 21
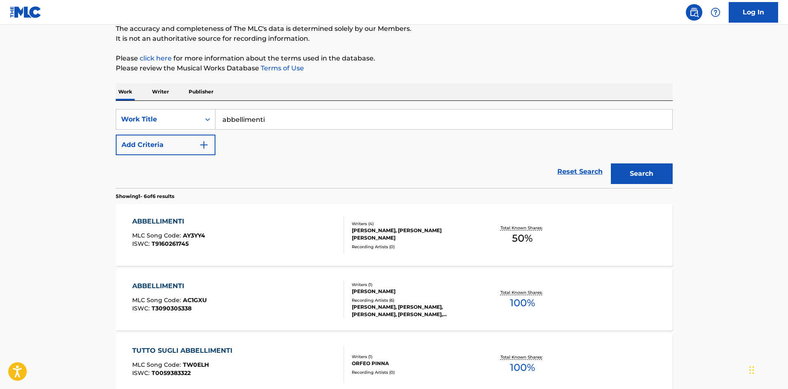
scroll to position [82, 0]
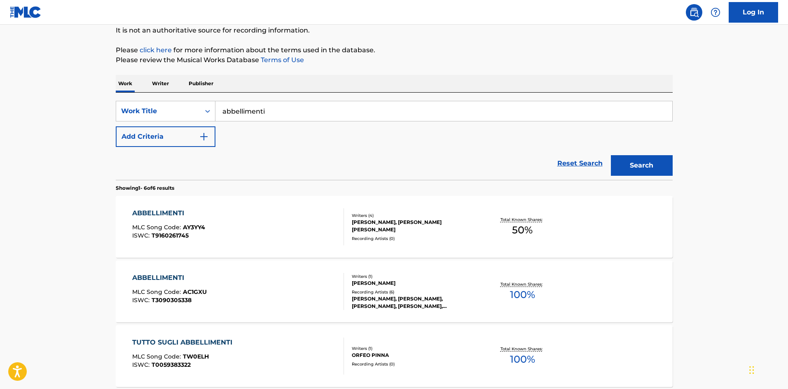
click at [155, 276] on div "ABBELLIMENTI" at bounding box center [169, 278] width 75 height 10
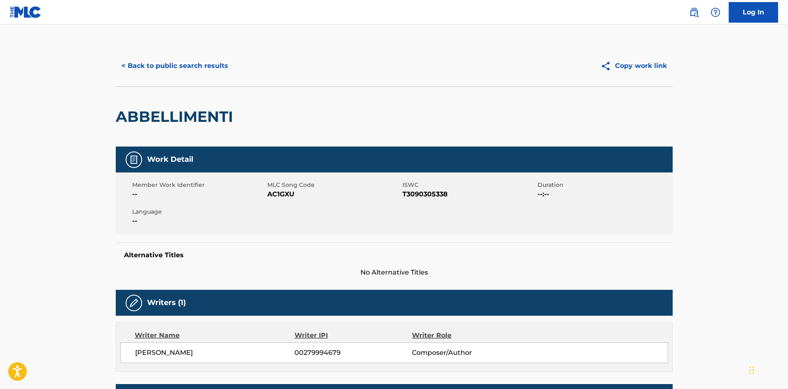
click at [155, 70] on button "< Back to public search results" at bounding box center [175, 66] width 118 height 21
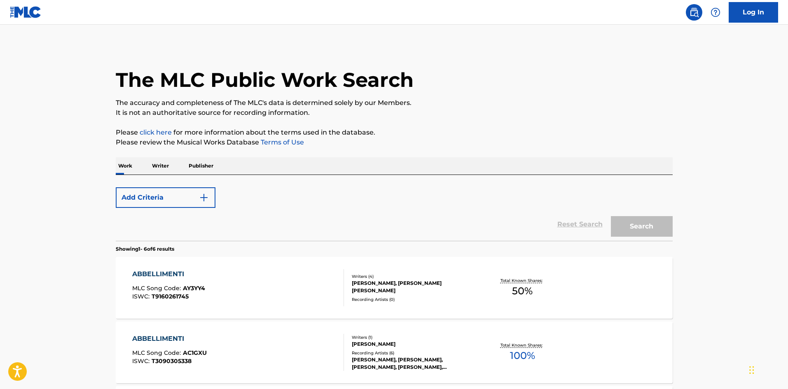
scroll to position [82, 0]
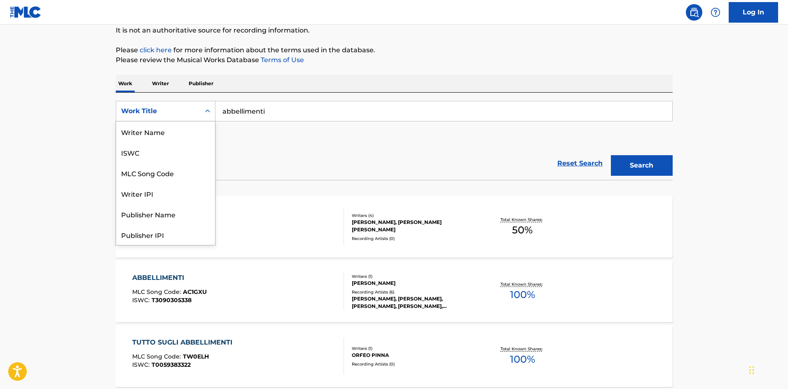
click at [192, 114] on div "Work Title" at bounding box center [158, 111] width 74 height 10
click at [173, 129] on div "Writer Name" at bounding box center [165, 132] width 99 height 21
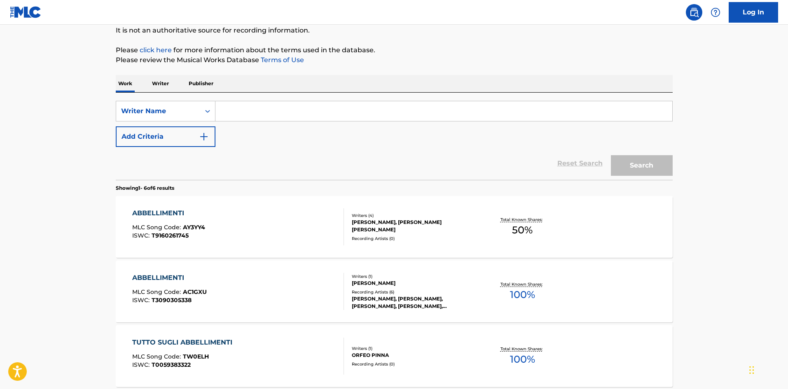
click at [245, 115] on input "Search Form" at bounding box center [443, 111] width 457 height 20
paste input "[PERSON_NAME]"
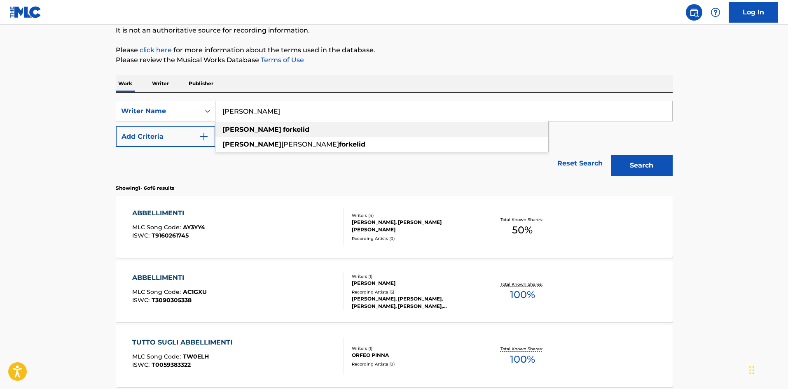
type input "[PERSON_NAME]"
click at [372, 132] on div "[PERSON_NAME]" at bounding box center [381, 129] width 333 height 15
click at [628, 165] on button "Search" at bounding box center [642, 165] width 62 height 21
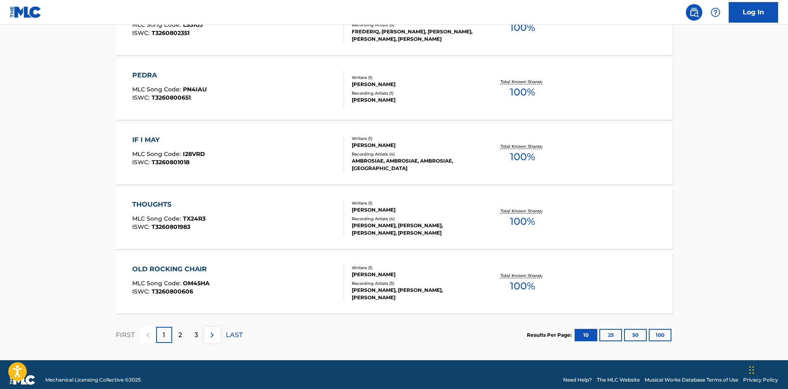
scroll to position [619, 0]
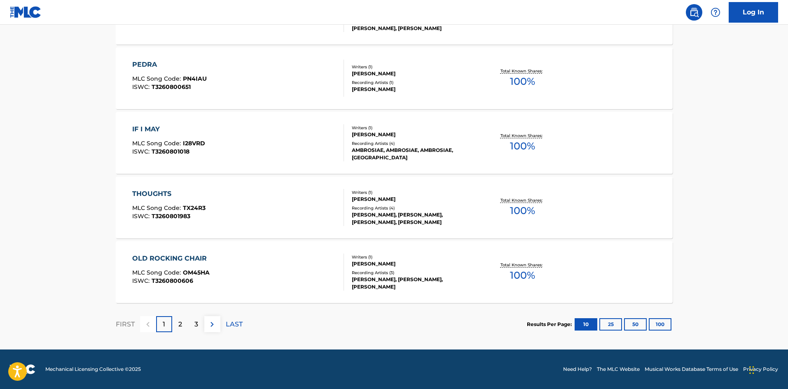
click at [191, 324] on div "3" at bounding box center [196, 324] width 16 height 16
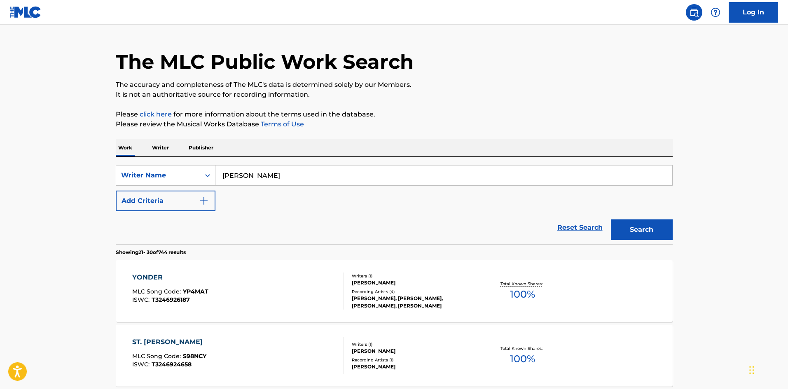
scroll to position [0, 0]
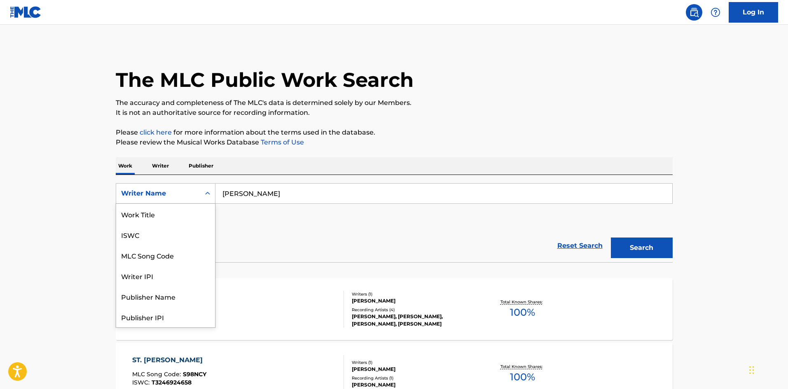
click at [136, 188] on div "Writer Name" at bounding box center [158, 194] width 84 height 16
click at [158, 216] on div "Work Title" at bounding box center [165, 214] width 99 height 21
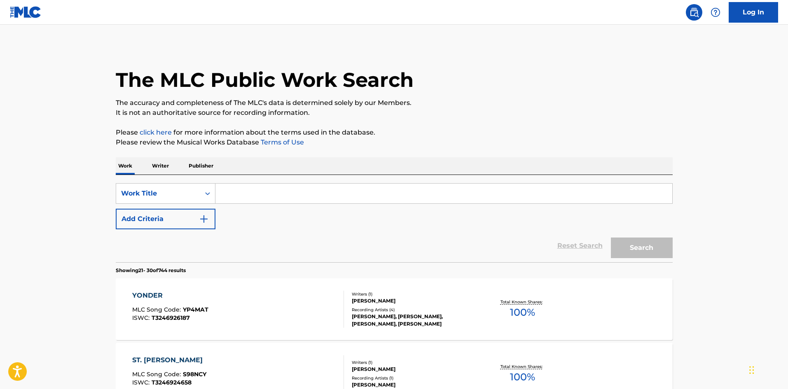
click at [158, 216] on button "Add Criteria" at bounding box center [166, 219] width 100 height 21
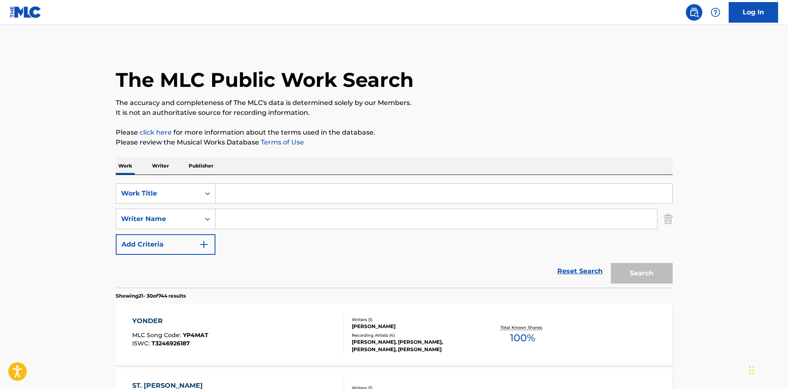
click at [266, 211] on input "Search Form" at bounding box center [436, 219] width 442 height 20
paste input "[PERSON_NAME]"
type input "[PERSON_NAME]"
click at [243, 187] on input "Search Form" at bounding box center [443, 194] width 457 height 20
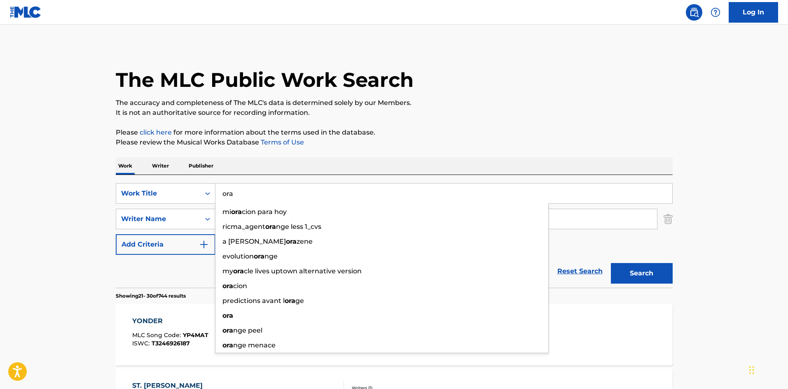
type input "ora"
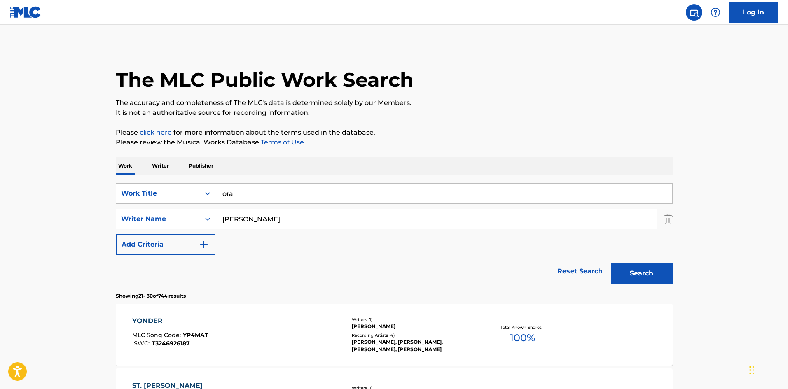
click at [456, 137] on p "Please click here for more information about the terms used in the database." at bounding box center [394, 133] width 557 height 10
click at [624, 263] on button "Search" at bounding box center [642, 273] width 62 height 21
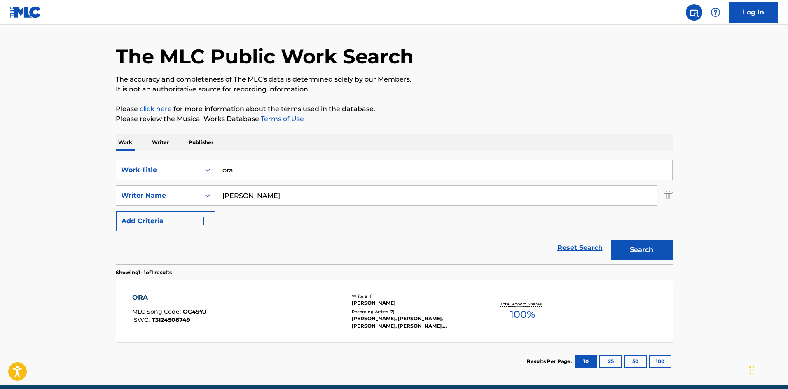
scroll to position [59, 0]
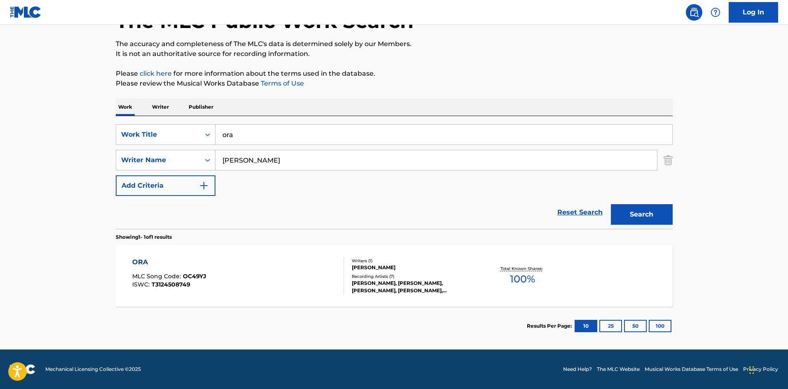
click at [140, 257] on div "ORA MLC Song Code : OC49YJ ISWC : T3124508749 Writers ( 1 ) [PERSON_NAME] Recor…" at bounding box center [394, 276] width 557 height 62
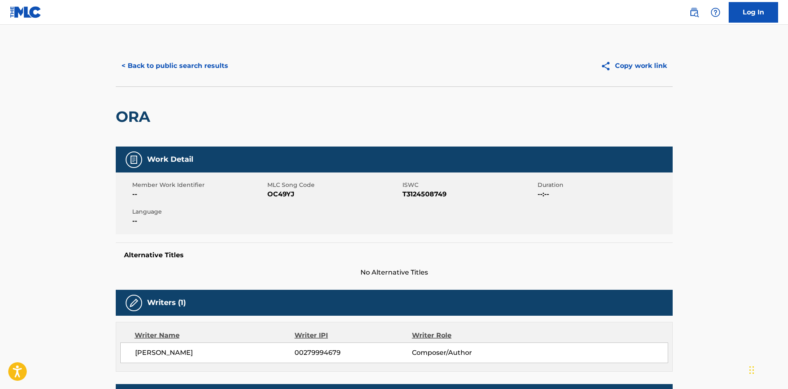
click at [142, 54] on div "< Back to public search results Copy work link" at bounding box center [394, 65] width 557 height 41
click at [144, 63] on button "< Back to public search results" at bounding box center [175, 66] width 118 height 21
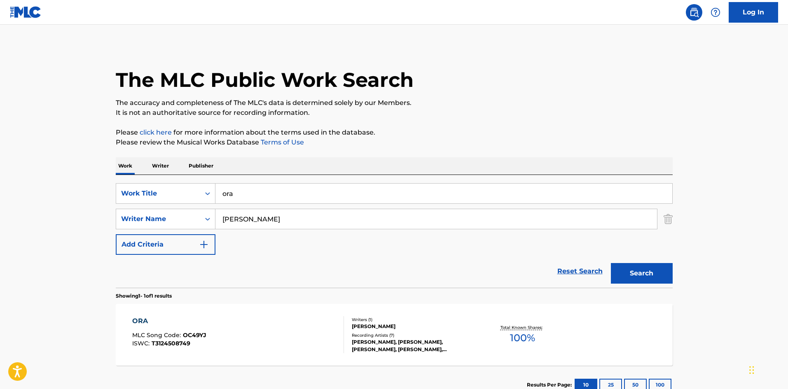
scroll to position [12, 0]
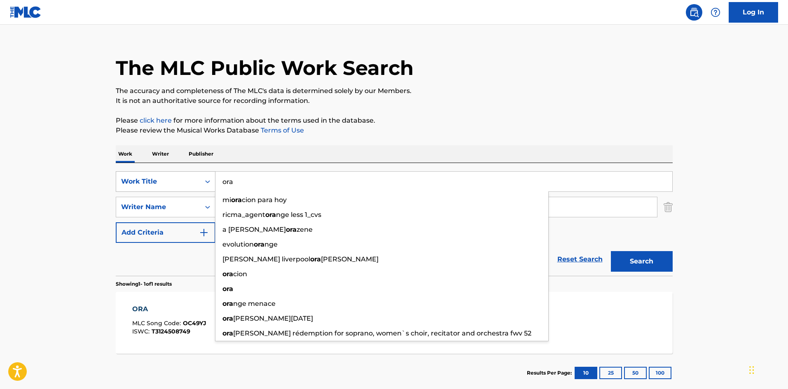
drag, startPoint x: 267, startPoint y: 181, endPoint x: 199, endPoint y: 175, distance: 67.8
click at [199, 175] on div "SearchWithCriteria7a8989cb-55a8-4f7e-b1eb-f13e8668ac71 Work Title ora mi [PERSO…" at bounding box center [394, 181] width 557 height 21
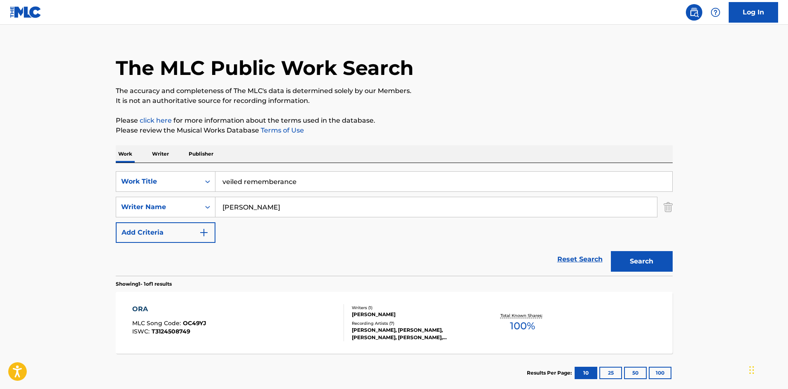
type input "veiled rememberance"
drag, startPoint x: 306, startPoint y: 207, endPoint x: 140, endPoint y: 217, distance: 165.5
click at [145, 217] on div "SearchWithCriteria7a8989cb-55a8-4f7e-b1eb-f13e8668ac71 Work Title veiled rememb…" at bounding box center [394, 207] width 557 height 72
click at [673, 211] on div "The MLC Public Work Search The accuracy and completeness of The MLC's data is d…" at bounding box center [394, 212] width 577 height 359
click at [665, 206] on img "Search Form" at bounding box center [668, 207] width 9 height 21
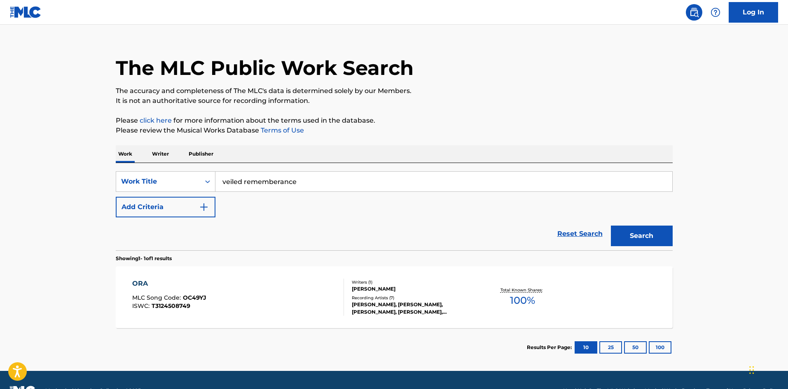
click at [648, 231] on button "Search" at bounding box center [642, 236] width 62 height 21
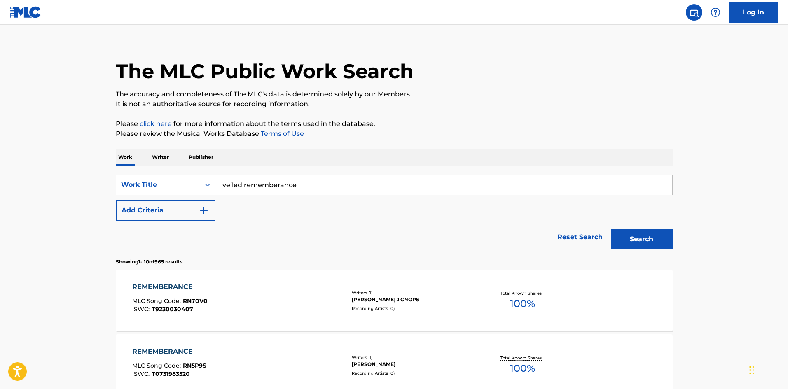
scroll to position [0, 0]
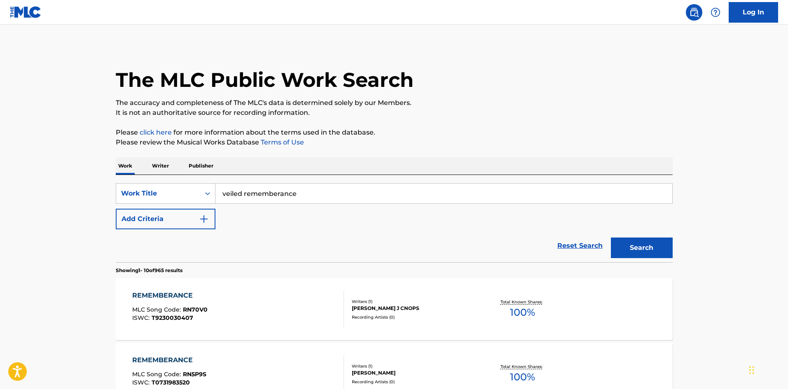
click at [147, 223] on button "Add Criteria" at bounding box center [166, 219] width 100 height 21
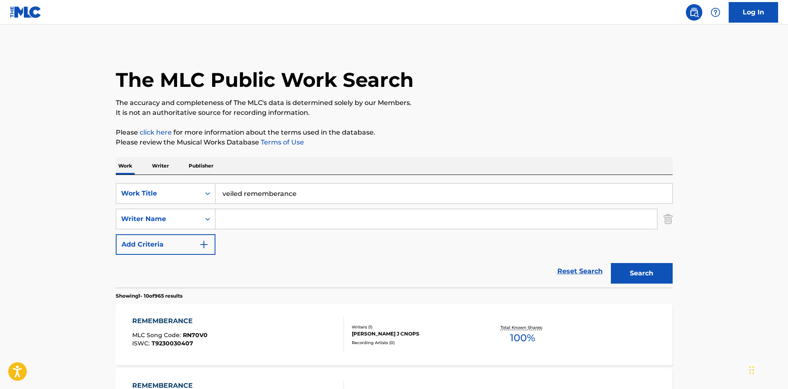
click at [244, 222] on input "Search Form" at bounding box center [436, 219] width 442 height 20
type input "minjongya"
click at [648, 275] on button "Search" at bounding box center [642, 273] width 62 height 21
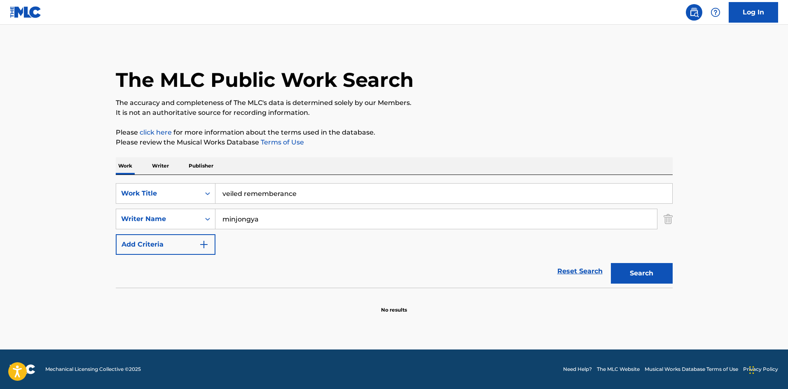
drag, startPoint x: 283, startPoint y: 222, endPoint x: 109, endPoint y: 215, distance: 174.8
click at [115, 215] on div "The MLC Public Work Search The accuracy and completeness of The MLC's data is d…" at bounding box center [394, 179] width 577 height 269
click at [666, 220] on img "Search Form" at bounding box center [668, 219] width 9 height 21
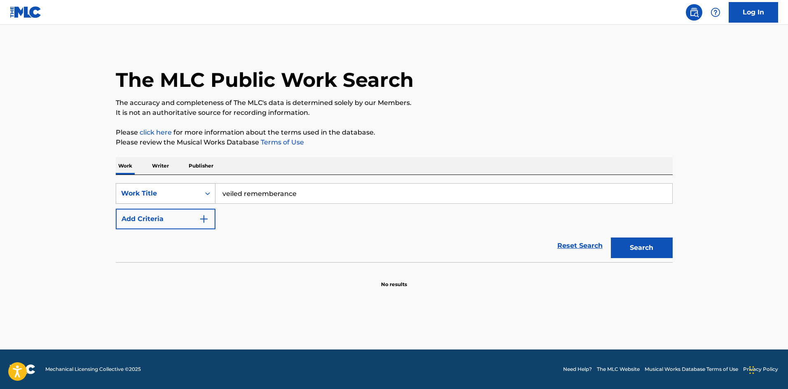
click at [168, 191] on div "Work Title" at bounding box center [158, 194] width 74 height 10
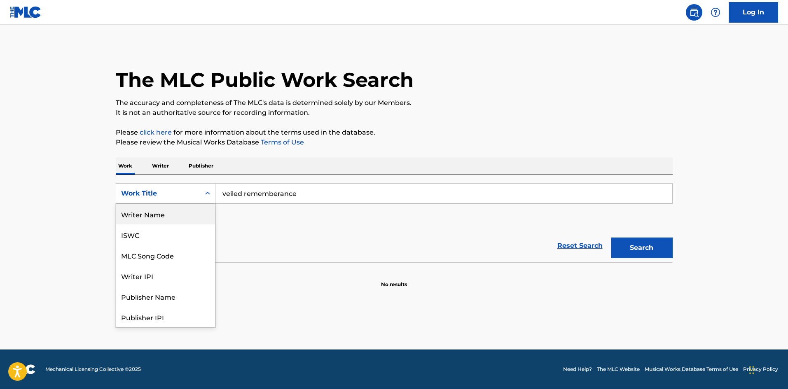
click at [174, 214] on div "Writer Name" at bounding box center [165, 214] width 99 height 21
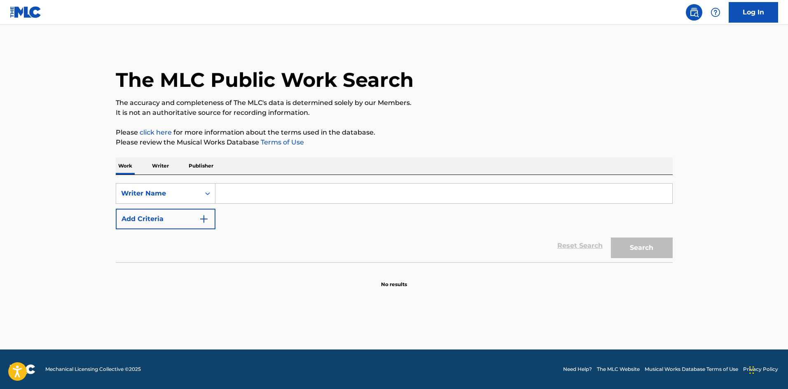
paste input "minjongya"
type input "minjongya"
click at [658, 250] on button "Search" at bounding box center [642, 248] width 62 height 21
click at [271, 192] on input "minjongya" at bounding box center [443, 194] width 457 height 20
click at [192, 193] on div "Writer Name" at bounding box center [158, 194] width 74 height 10
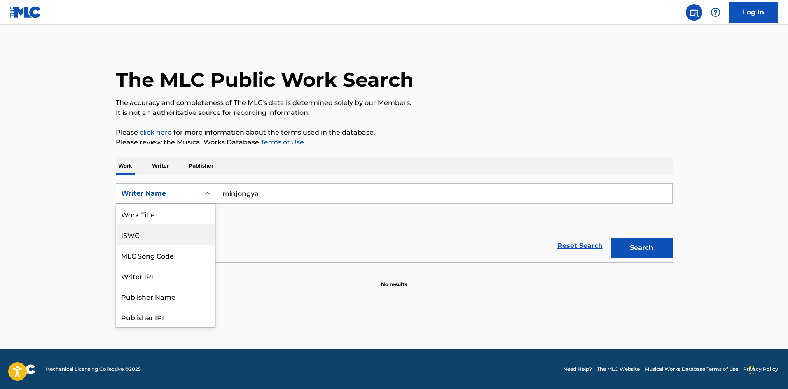
click at [166, 214] on div "Work Title" at bounding box center [165, 214] width 99 height 21
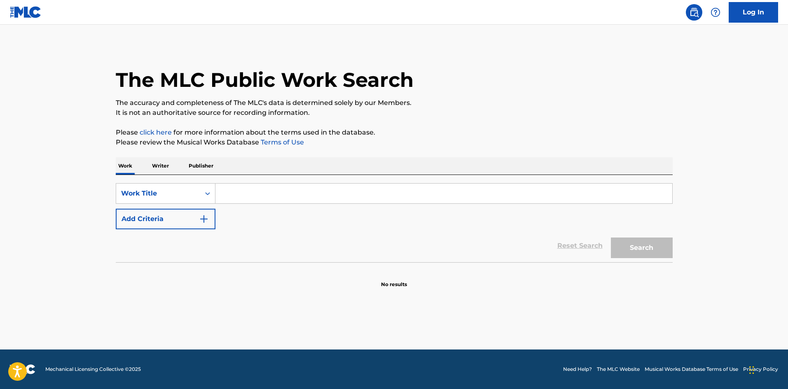
click at [281, 196] on input "Search Form" at bounding box center [443, 194] width 457 height 20
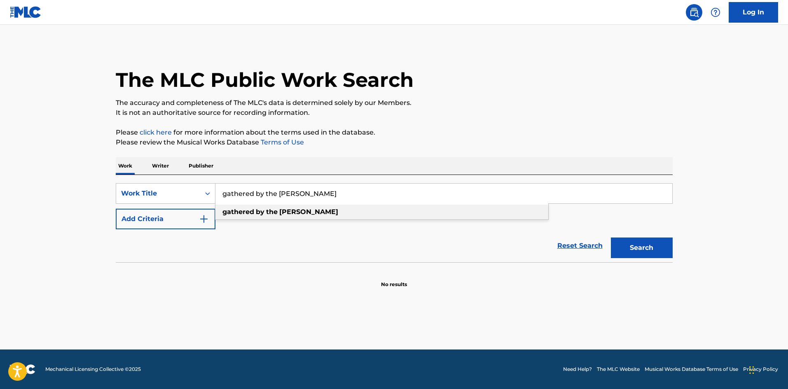
type input "gathered by the [PERSON_NAME]"
click at [278, 215] on span "Search Form" at bounding box center [279, 212] width 2 height 8
click at [669, 245] on button "Search" at bounding box center [642, 248] width 62 height 21
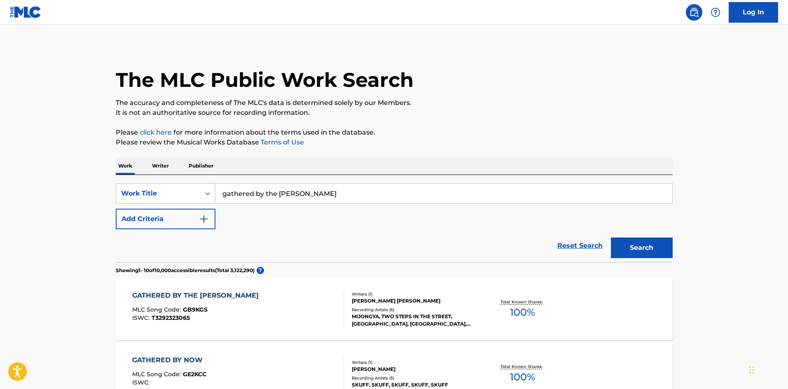
click at [203, 291] on div "GATHERED BY THE [PERSON_NAME]" at bounding box center [197, 296] width 131 height 10
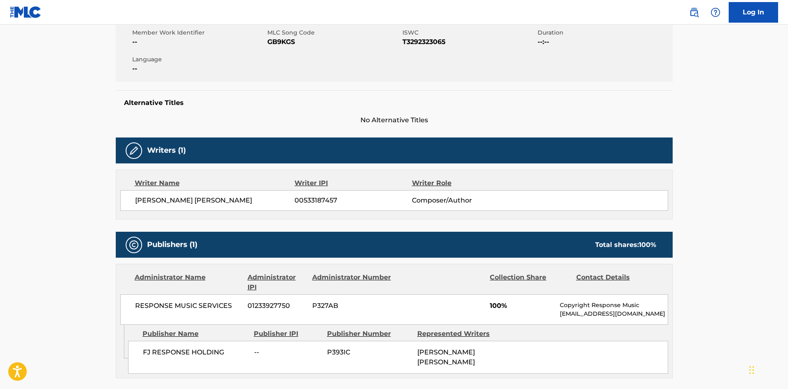
scroll to position [165, 0]
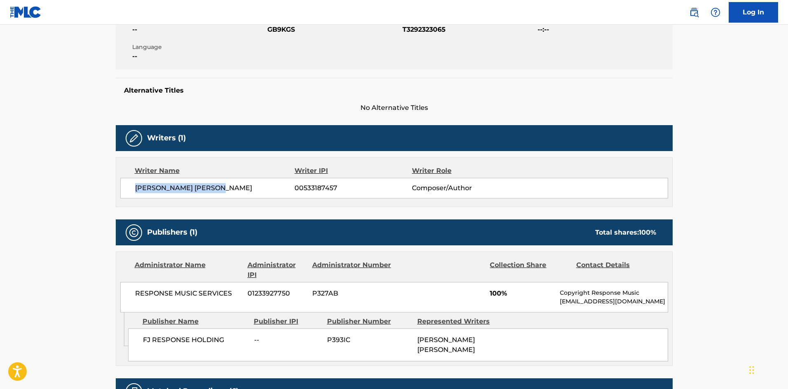
drag, startPoint x: 238, startPoint y: 183, endPoint x: 126, endPoint y: 185, distance: 112.5
click at [126, 185] on div "[PERSON_NAME] [PERSON_NAME] 00533187457 Composer/Author" at bounding box center [394, 188] width 548 height 21
copy span "[PERSON_NAME] [PERSON_NAME]"
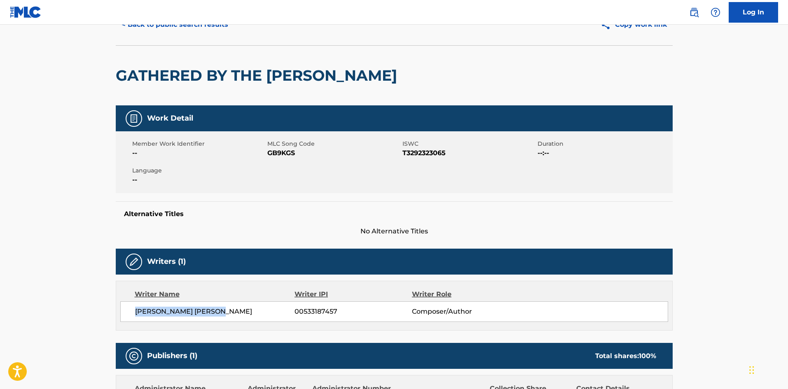
scroll to position [0, 0]
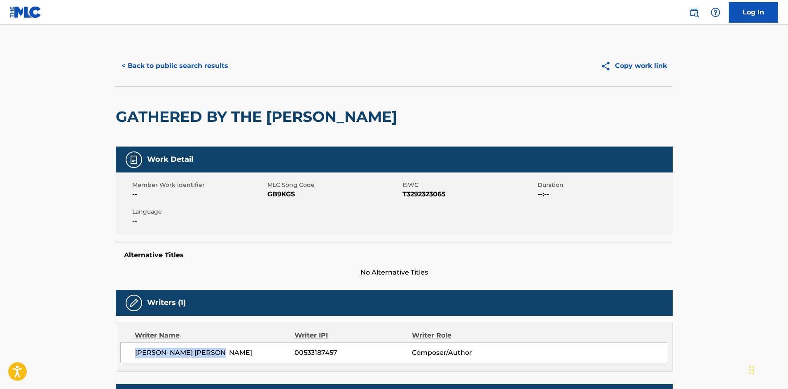
click at [154, 74] on button "< Back to public search results" at bounding box center [175, 66] width 118 height 21
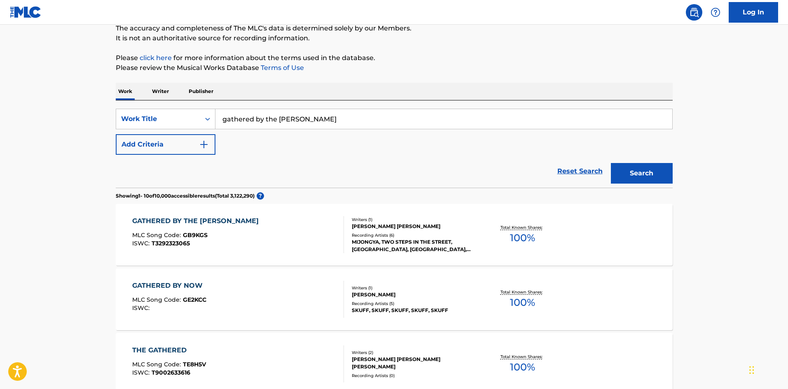
scroll to position [82, 0]
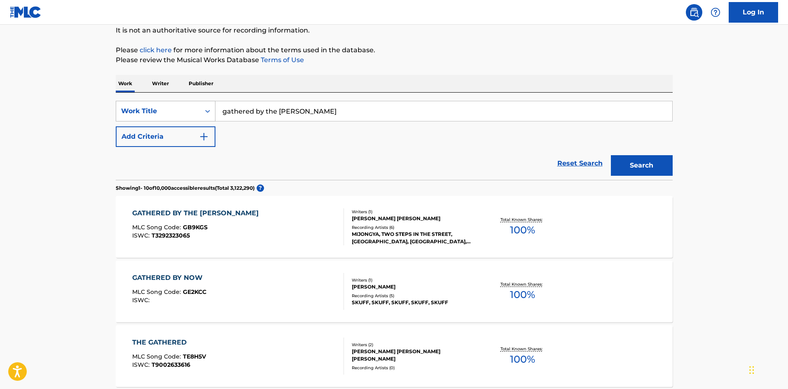
click at [179, 104] on div "Work Title" at bounding box center [158, 111] width 84 height 16
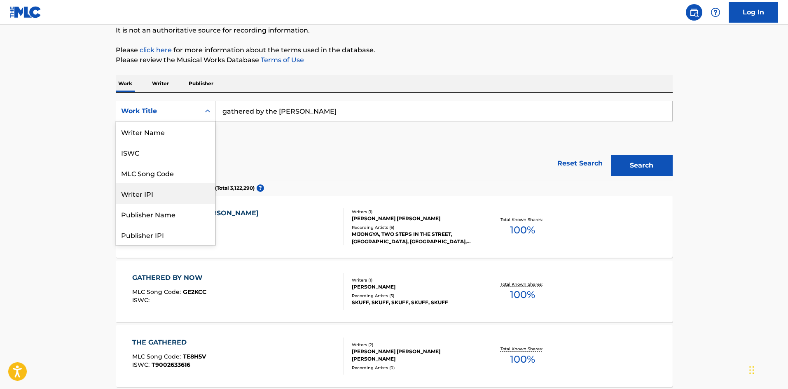
scroll to position [0, 0]
click at [156, 132] on div "Writer Name" at bounding box center [165, 132] width 99 height 21
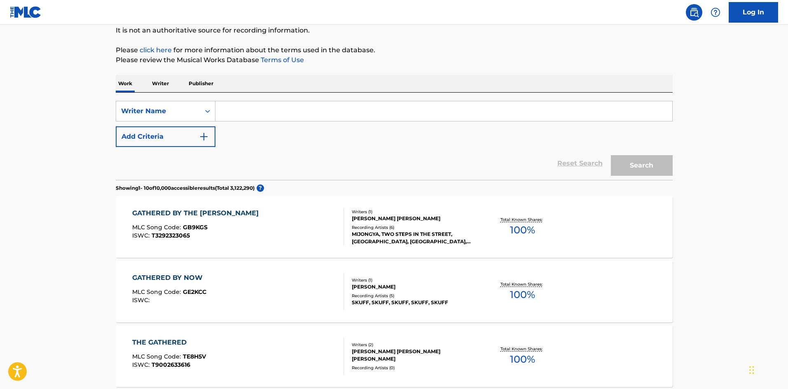
click at [244, 114] on input "Search Form" at bounding box center [443, 111] width 457 height 20
paste input "[PERSON_NAME] [PERSON_NAME]"
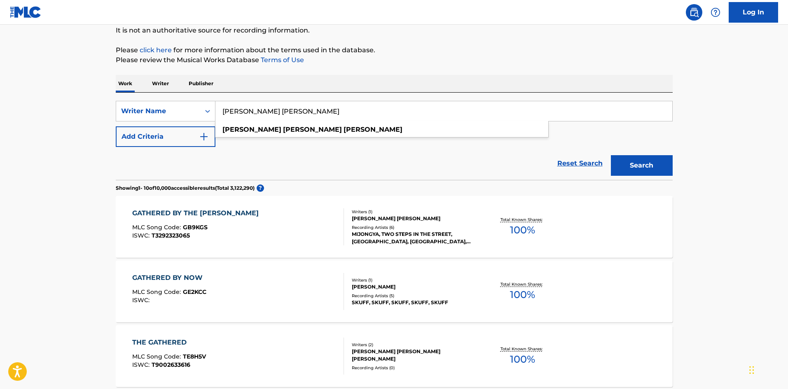
type input "[PERSON_NAME] [PERSON_NAME]"
click at [644, 161] on button "Search" at bounding box center [642, 165] width 62 height 21
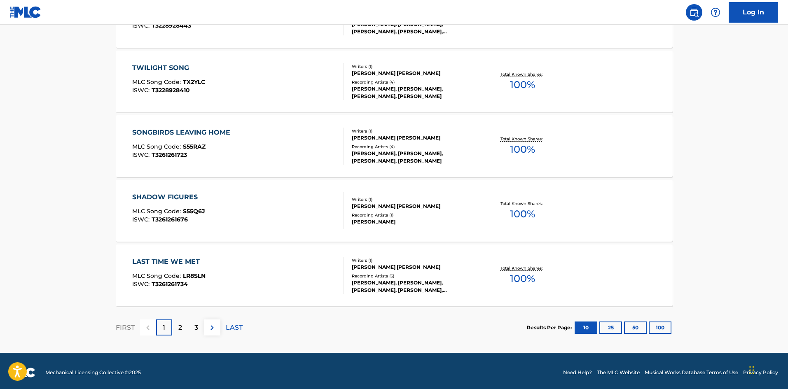
scroll to position [618, 0]
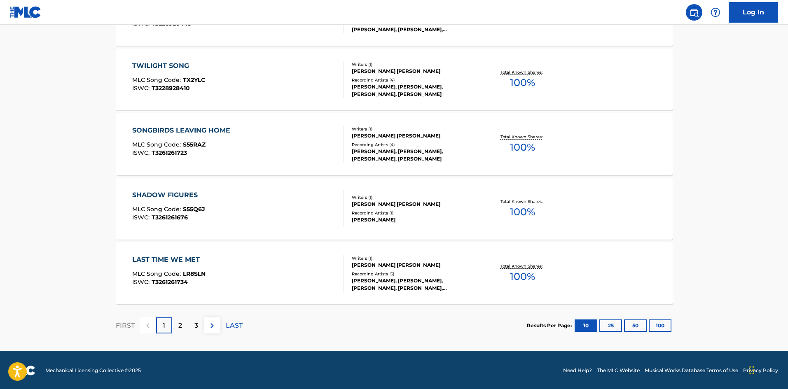
click at [657, 326] on button "100" at bounding box center [660, 326] width 23 height 12
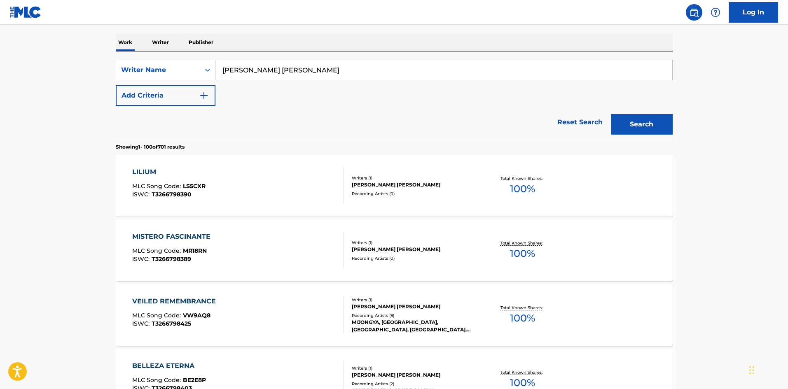
scroll to position [0, 0]
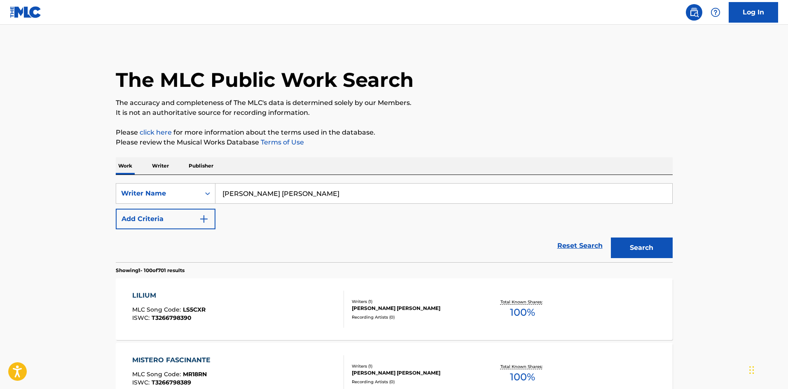
drag, startPoint x: 345, startPoint y: 185, endPoint x: 124, endPoint y: 182, distance: 220.4
click at [125, 182] on div "SearchWithCriteria4eed2de6-b53b-443e-879c-510ad15c6b6d Writer Name [PERSON_NAME…" at bounding box center [394, 218] width 557 height 87
click at [144, 190] on div "Writer Name" at bounding box center [158, 194] width 74 height 10
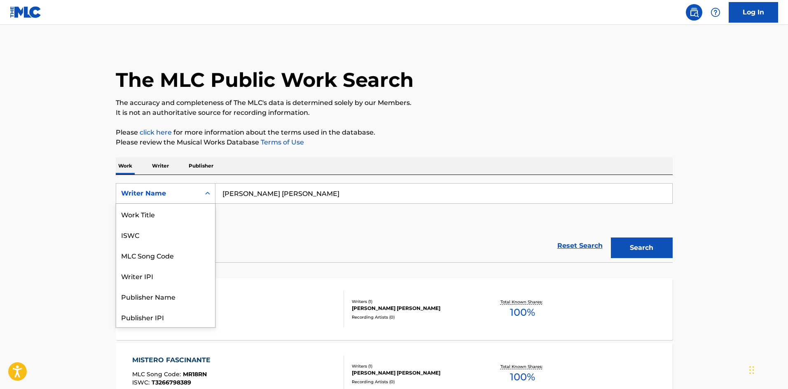
scroll to position [41, 0]
click at [158, 226] on div "Writer IPI" at bounding box center [165, 234] width 99 height 21
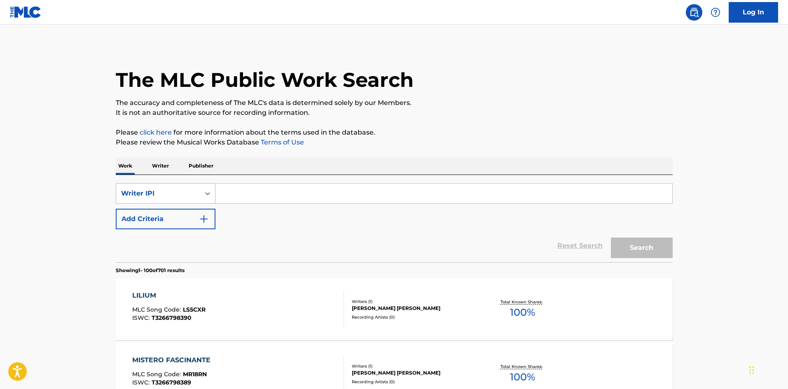
click at [152, 198] on div "Writer IPI" at bounding box center [158, 194] width 74 height 10
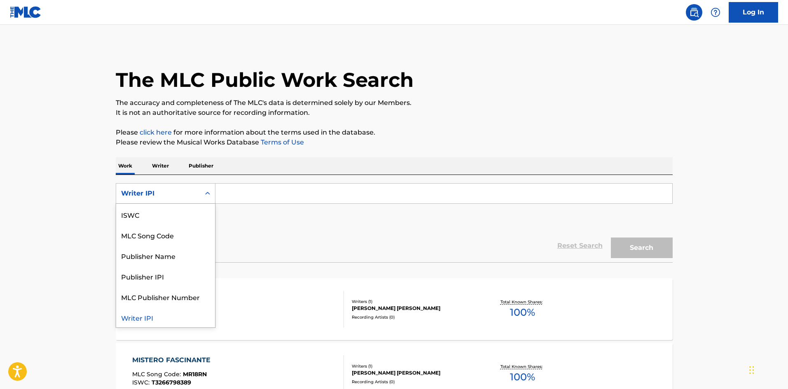
scroll to position [0, 0]
click at [147, 211] on div "Work Title" at bounding box center [165, 214] width 99 height 21
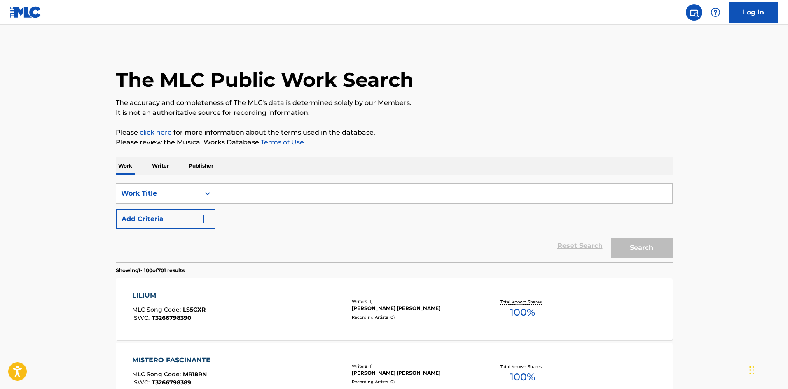
click at [251, 192] on input "Search Form" at bounding box center [443, 194] width 457 height 20
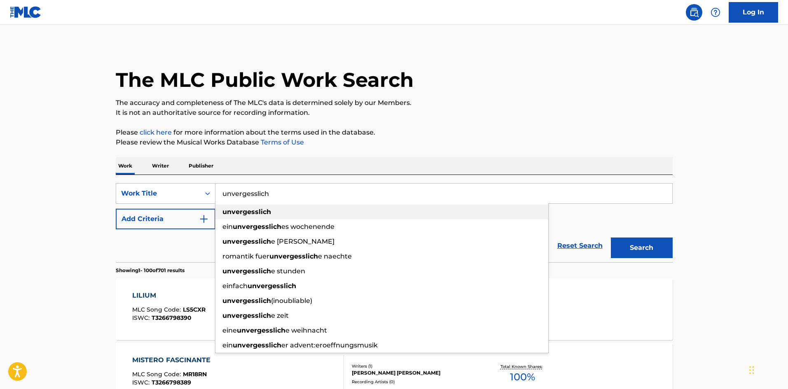
type input "unvergesslich"
click at [262, 213] on strong "unvergesslich" at bounding box center [246, 212] width 49 height 8
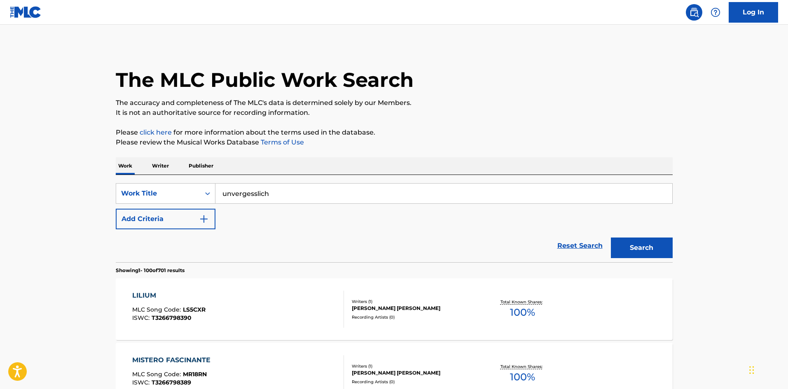
click at [628, 233] on div "Search" at bounding box center [640, 245] width 66 height 33
click at [629, 245] on button "Search" at bounding box center [642, 248] width 62 height 21
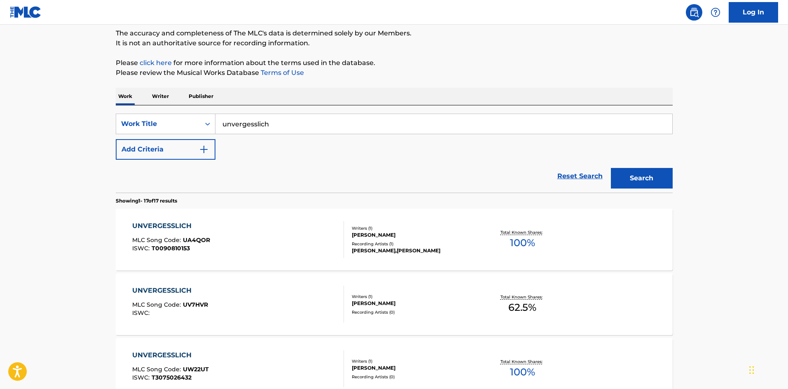
scroll to position [82, 0]
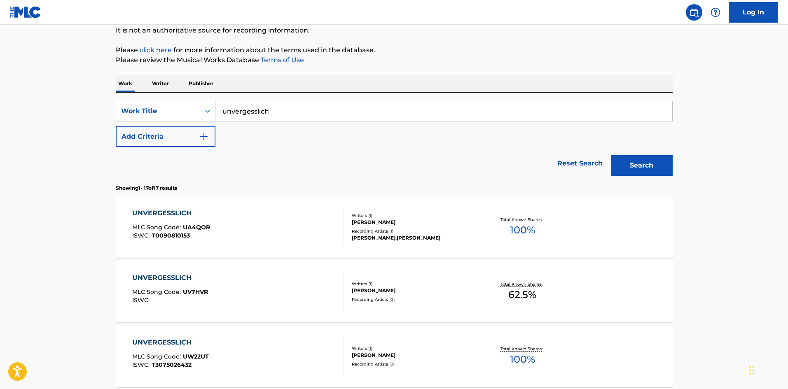
click at [171, 211] on div "UNVERGESSLICH" at bounding box center [171, 213] width 78 height 10
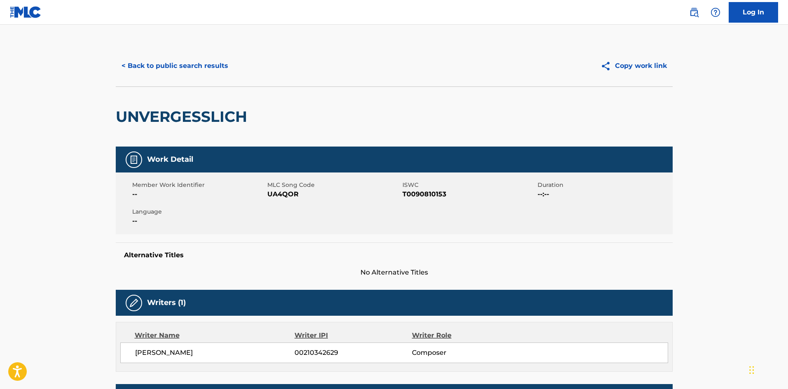
click at [155, 65] on button "< Back to public search results" at bounding box center [175, 66] width 118 height 21
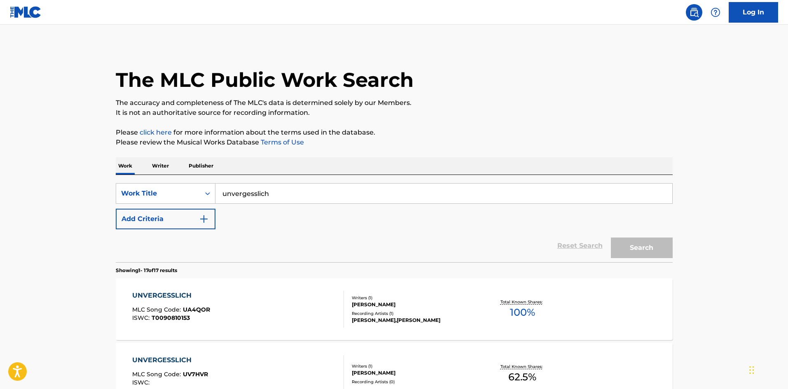
scroll to position [82, 0]
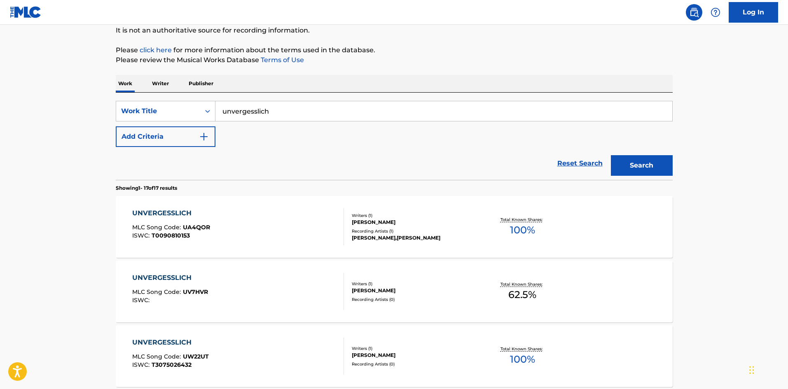
click at [163, 142] on button "Add Criteria" at bounding box center [166, 136] width 100 height 21
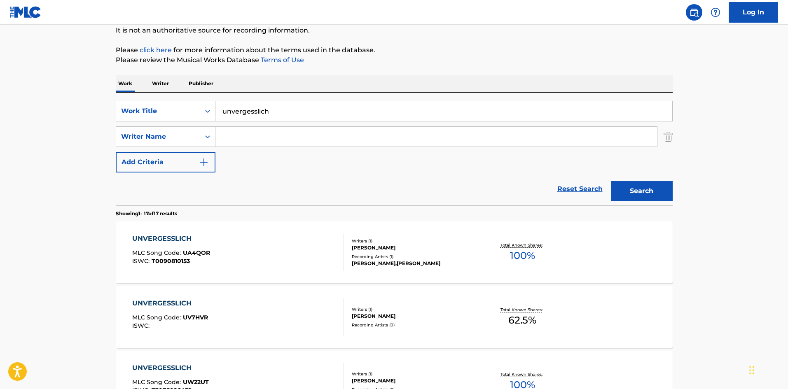
click at [255, 141] on input "Search Form" at bounding box center [436, 137] width 442 height 20
type input "[PERSON_NAME]"
click at [406, 93] on div "SearchWithCriteria88eda3e9-a42a-4d4a-94aa-3c112b53ca4a Work Title unvergesslich…" at bounding box center [394, 149] width 557 height 113
click at [637, 192] on button "Search" at bounding box center [642, 191] width 62 height 21
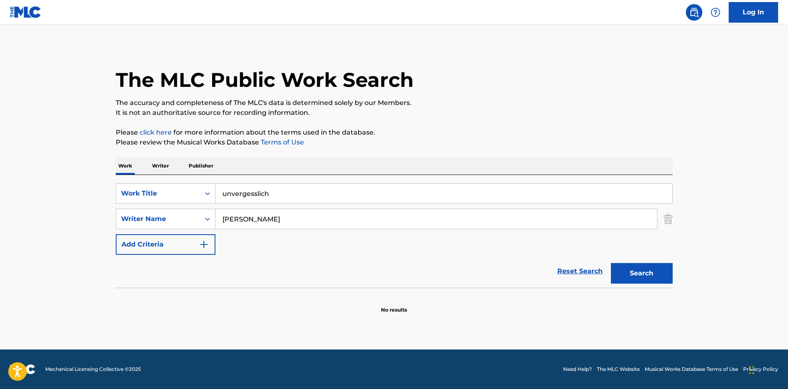
click at [671, 217] on img "Search Form" at bounding box center [668, 219] width 9 height 21
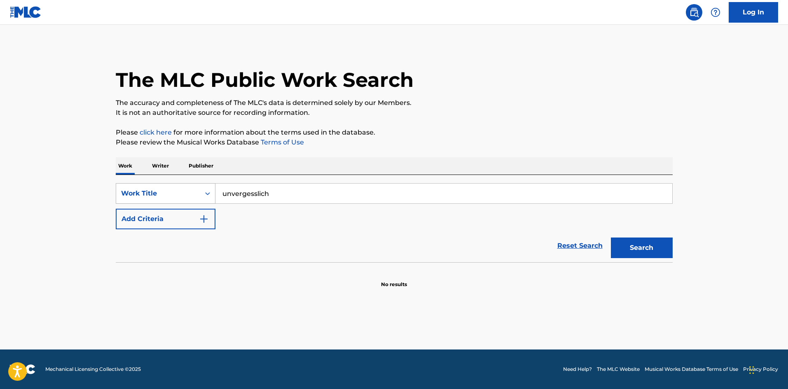
drag, startPoint x: 296, startPoint y: 192, endPoint x: 196, endPoint y: 196, distance: 100.6
click at [199, 196] on div "SearchWithCriteria88eda3e9-a42a-4d4a-94aa-3c112b53ca4a Work Title unvergesslich" at bounding box center [394, 193] width 557 height 21
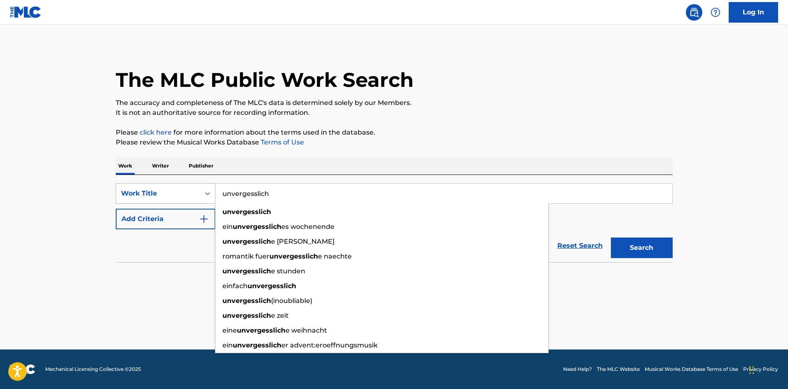
click at [173, 194] on div "Work Title" at bounding box center [158, 194] width 74 height 10
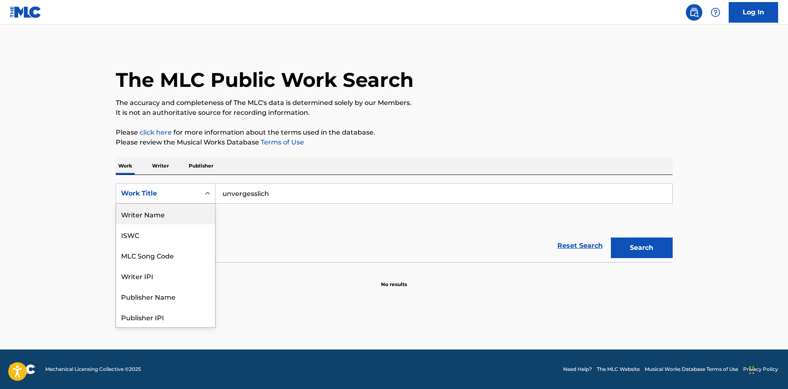
click at [157, 217] on div "Writer Name" at bounding box center [165, 214] width 99 height 21
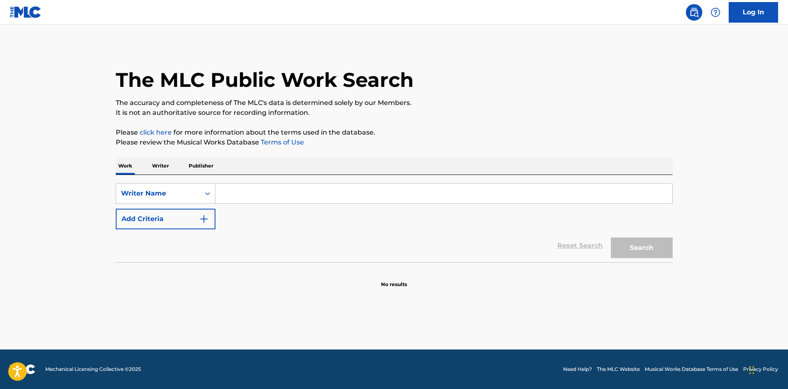
click at [278, 178] on div "SearchWithCriteriad2f1608a-d7bc-4b1a-a766-a238b13f09b0 Writer Name Add Criteria…" at bounding box center [394, 218] width 557 height 87
click at [272, 188] on input "Search Form" at bounding box center [443, 194] width 457 height 20
drag, startPoint x: 380, startPoint y: 166, endPoint x: 545, endPoint y: 199, distance: 169.0
click at [381, 164] on div "Work Writer Publisher" at bounding box center [394, 165] width 557 height 17
click at [635, 245] on button "Search" at bounding box center [642, 248] width 62 height 21
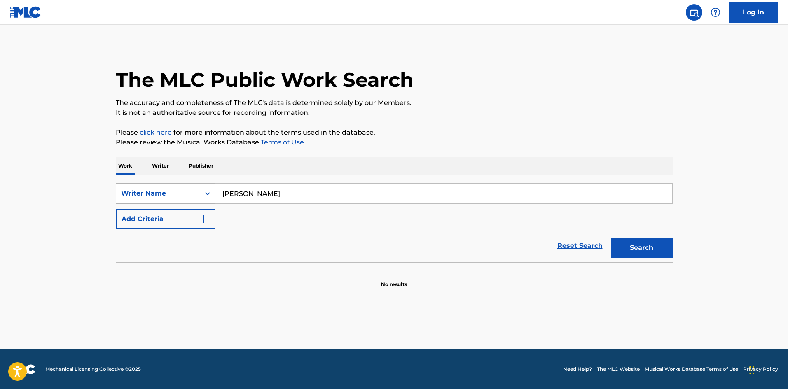
drag, startPoint x: 309, startPoint y: 188, endPoint x: 179, endPoint y: 183, distance: 129.8
click at [179, 182] on div "SearchWithCriteriad2f1608a-d7bc-4b1a-a766-a238b13f09b0 Writer Name [PERSON_NAME…" at bounding box center [394, 218] width 557 height 87
type input "[PERSON_NAME]"
click at [330, 213] on div "[PERSON_NAME]" at bounding box center [381, 212] width 333 height 15
click at [618, 250] on button "Search" at bounding box center [642, 248] width 62 height 21
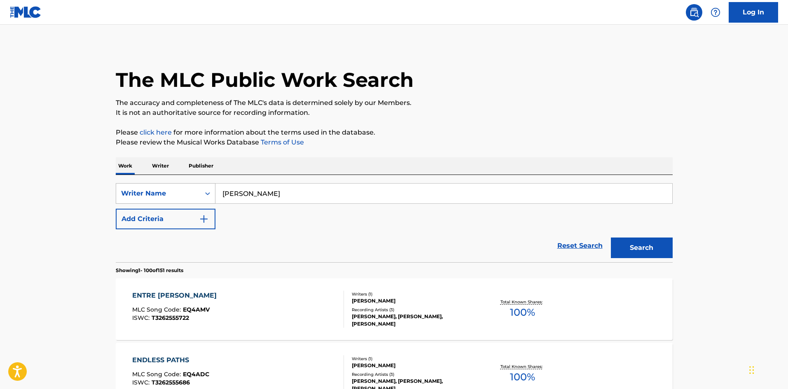
drag, startPoint x: 292, startPoint y: 196, endPoint x: 138, endPoint y: 198, distance: 154.5
click at [138, 198] on div "SearchWithCriteriad2f1608a-d7bc-4b1a-a766-a238b13f09b0 Writer Name [PERSON_NAME]" at bounding box center [394, 193] width 557 height 21
click at [174, 221] on button "Add Criteria" at bounding box center [166, 219] width 100 height 21
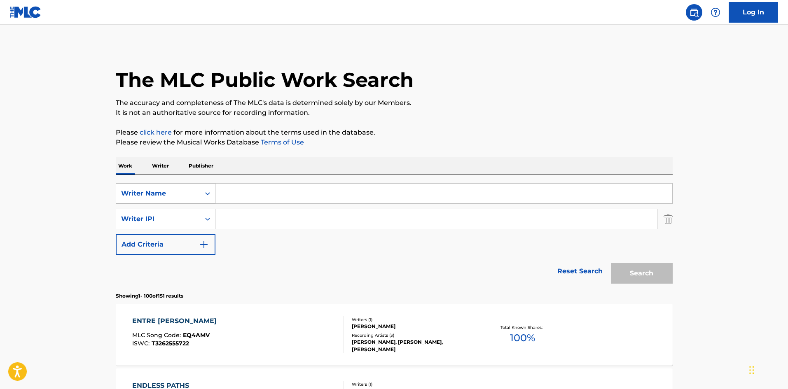
click at [169, 196] on div "Writer Name" at bounding box center [158, 194] width 74 height 10
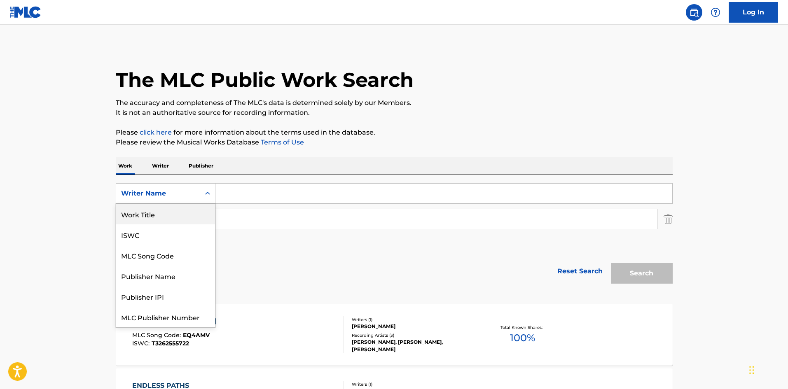
click at [161, 220] on div "Work Title" at bounding box center [165, 214] width 99 height 21
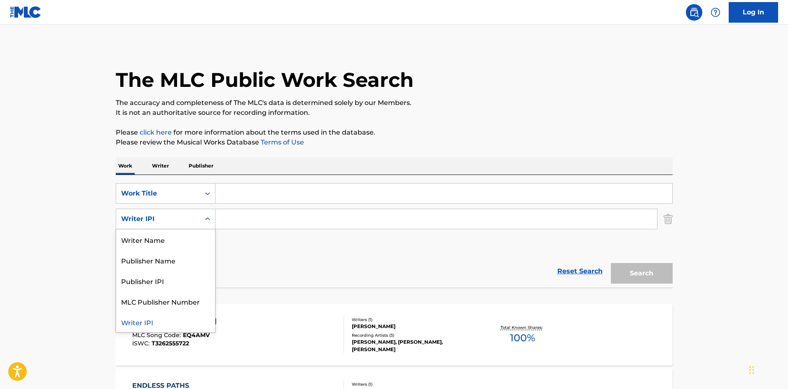
click at [161, 218] on div "Writer IPI" at bounding box center [158, 219] width 74 height 10
click at [164, 243] on div "Writer Name" at bounding box center [165, 239] width 99 height 21
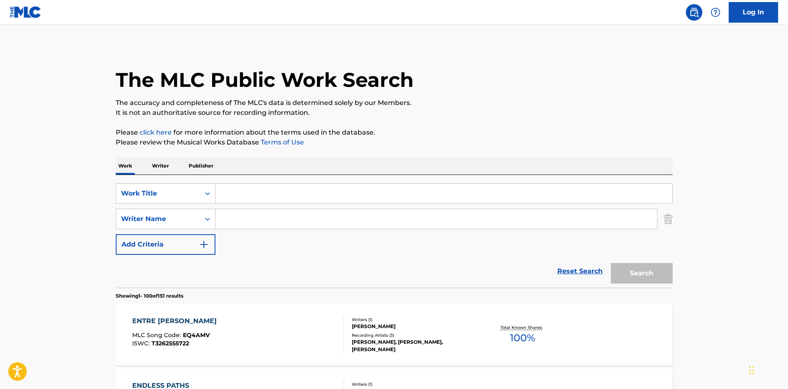
click at [229, 217] on input "Search Form" at bounding box center [436, 219] width 442 height 20
paste input "[PERSON_NAME]"
type input "[PERSON_NAME]"
click at [244, 196] on input "Search Form" at bounding box center [443, 194] width 457 height 20
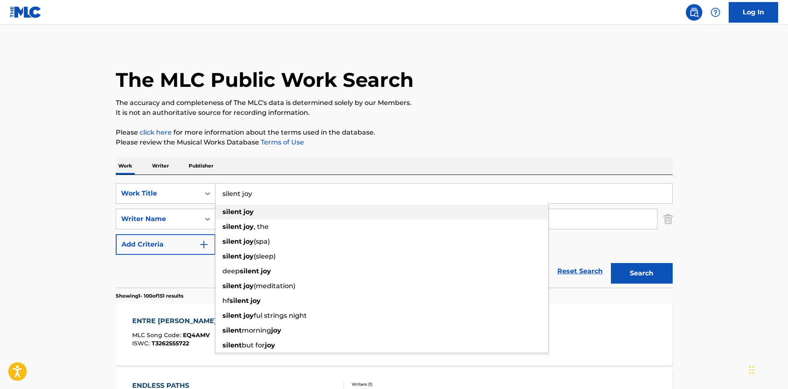
type input "silent joy"
click at [285, 211] on div "silent joy" at bounding box center [381, 212] width 333 height 15
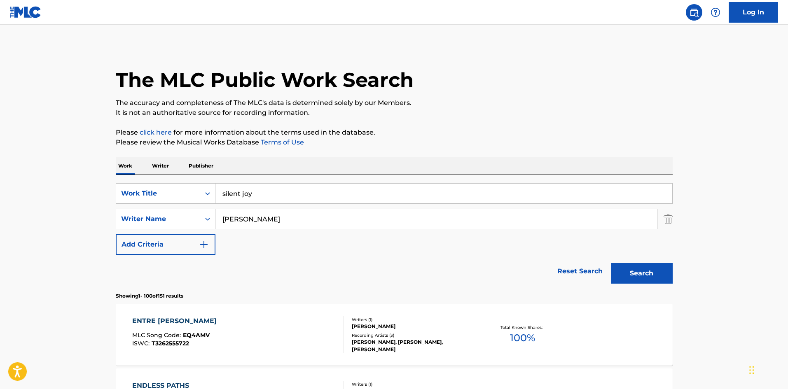
click at [648, 271] on button "Search" at bounding box center [642, 273] width 62 height 21
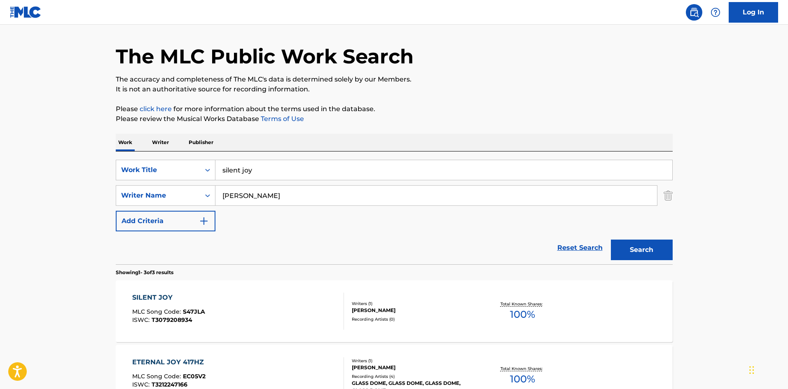
scroll to position [41, 0]
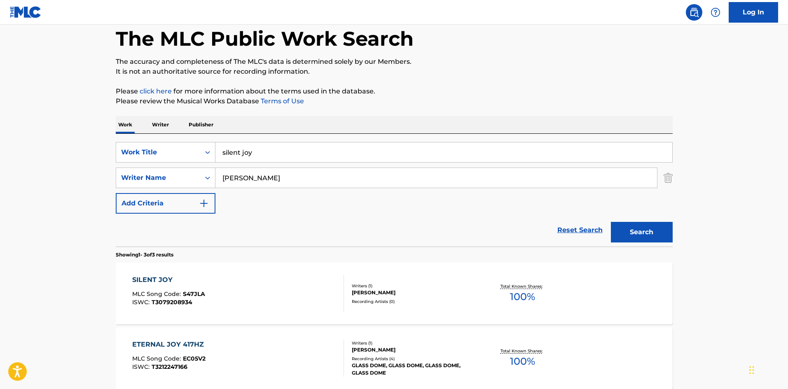
click at [154, 277] on div "SILENT JOY" at bounding box center [168, 280] width 73 height 10
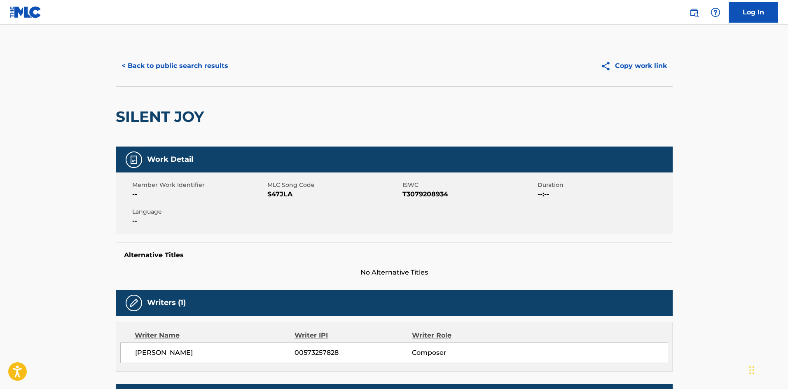
click at [191, 58] on button "< Back to public search results" at bounding box center [175, 66] width 118 height 21
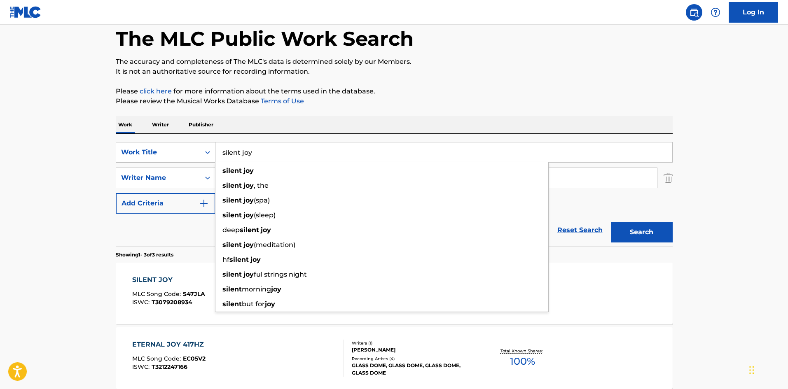
drag, startPoint x: 277, startPoint y: 158, endPoint x: 170, endPoint y: 147, distance: 107.2
click at [177, 150] on div "SearchWithCriteria6bc5e358-3e44-49ba-b98a-c139df7e4afe Work Title silent joy si…" at bounding box center [394, 152] width 557 height 21
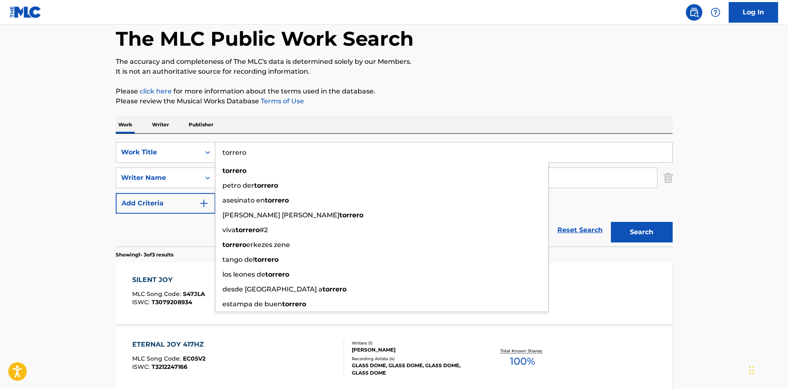
type input "torrero"
click at [374, 115] on div "The MLC Public Work Search The accuracy and completeness of The MLC's data is d…" at bounding box center [394, 248] width 577 height 489
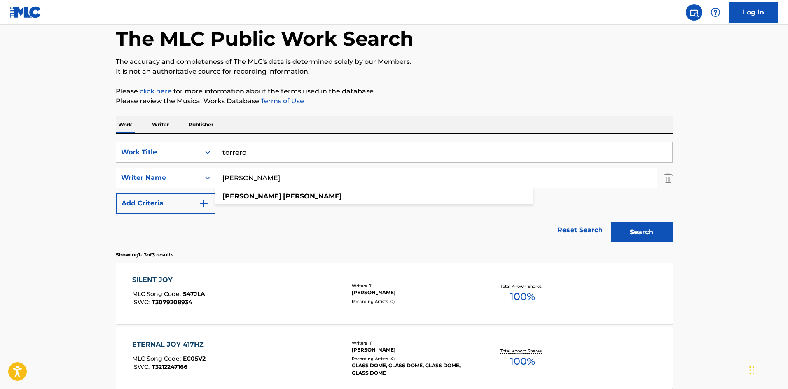
drag, startPoint x: 288, startPoint y: 177, endPoint x: 139, endPoint y: 180, distance: 149.1
click at [150, 177] on div "SearchWithCriteriad67c860e-bae0-4f67-95a8-c11be42e8ce0 Writer Name [PERSON_NAME…" at bounding box center [394, 178] width 557 height 21
type input "[PERSON_NAME]"
click at [643, 236] on button "Search" at bounding box center [642, 232] width 62 height 21
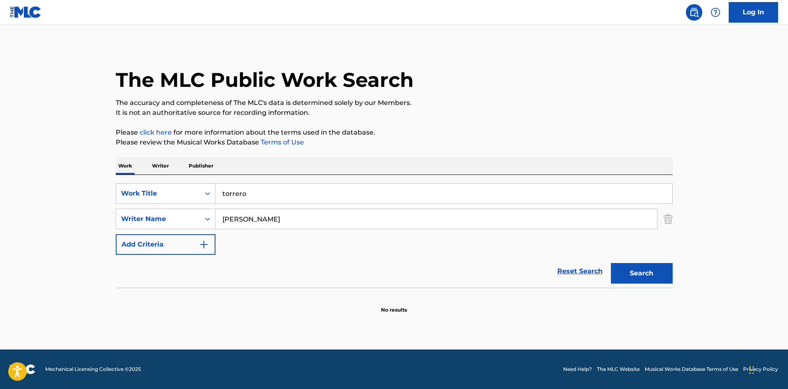
drag, startPoint x: 331, startPoint y: 223, endPoint x: 168, endPoint y: 232, distance: 163.8
click at [170, 232] on div "SearchWithCriteria6bc5e358-3e44-49ba-b98a-c139df7e4afe Work Title torrero Searc…" at bounding box center [394, 219] width 557 height 72
click at [669, 221] on img "Search Form" at bounding box center [668, 219] width 9 height 21
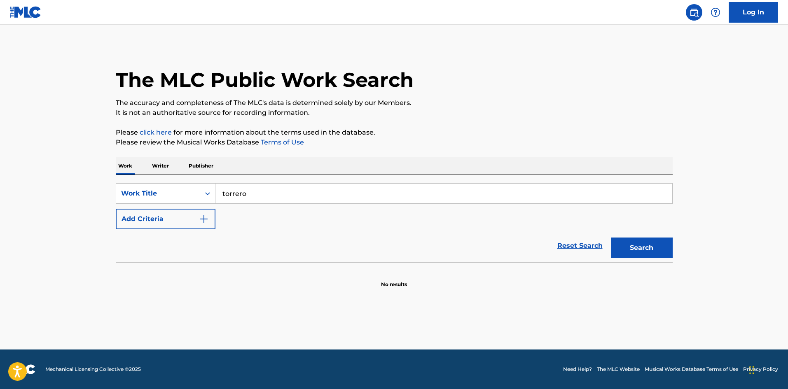
click at [665, 249] on button "Search" at bounding box center [642, 248] width 62 height 21
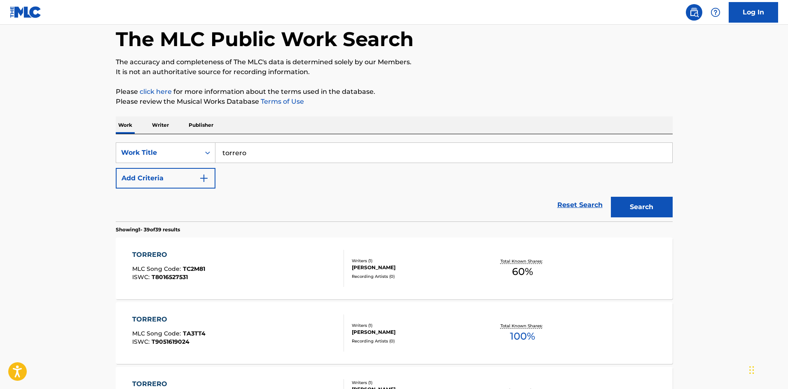
scroll to position [41, 0]
drag, startPoint x: 157, startPoint y: 137, endPoint x: 160, endPoint y: 152, distance: 14.9
click at [159, 149] on div "SearchWithCriteria6bc5e358-3e44-49ba-b98a-c139df7e4afe Work Title torrero Add C…" at bounding box center [394, 177] width 557 height 87
click at [164, 160] on div "Work Title" at bounding box center [158, 153] width 84 height 16
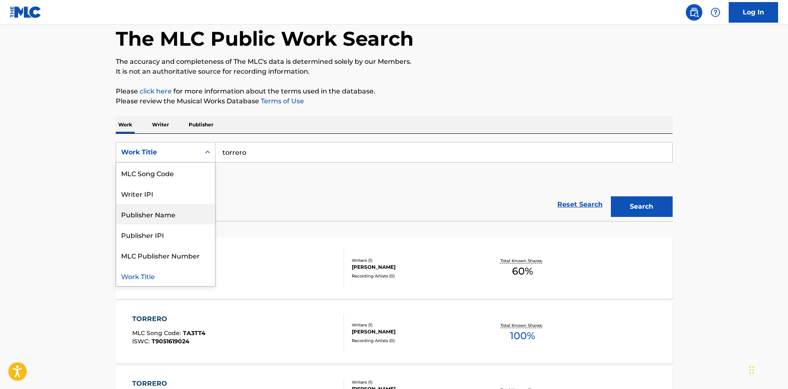
scroll to position [0, 0]
click at [137, 176] on div "Writer Name" at bounding box center [165, 173] width 99 height 21
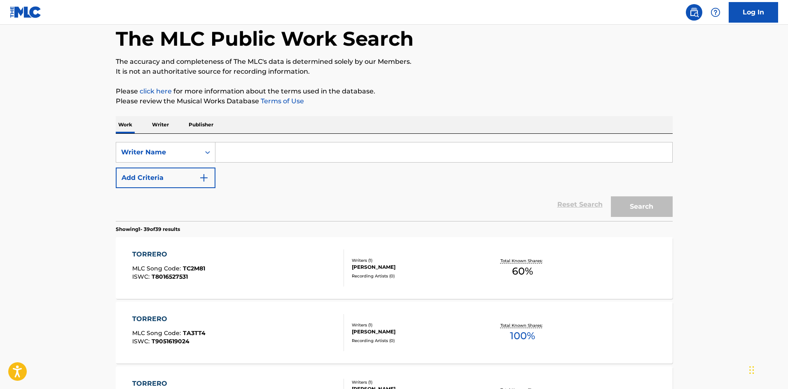
click at [239, 151] on input "Search Form" at bounding box center [443, 153] width 457 height 20
paste input "[PERSON_NAME]"
type input "[PERSON_NAME]"
click at [649, 208] on button "Search" at bounding box center [642, 206] width 62 height 21
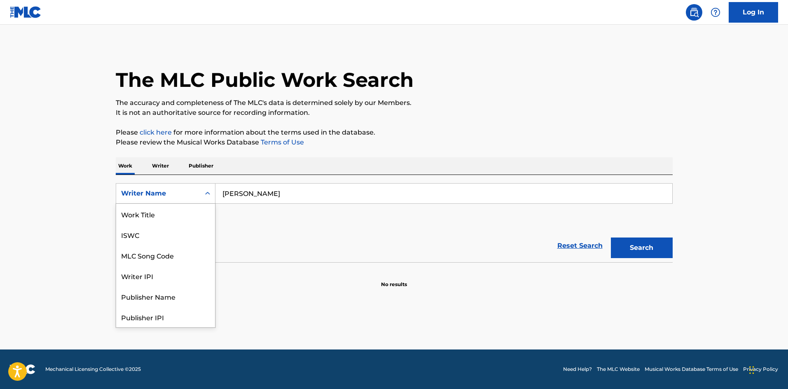
click at [180, 188] on div "Writer Name" at bounding box center [158, 194] width 84 height 16
click at [180, 220] on div "Work Title" at bounding box center [165, 214] width 99 height 21
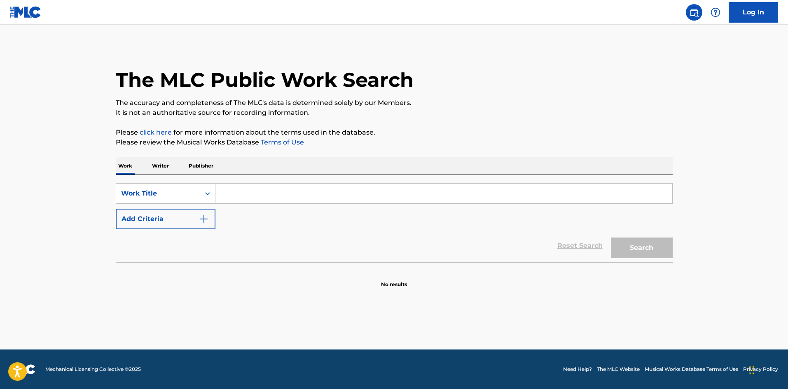
click at [264, 192] on input "Search Form" at bounding box center [443, 194] width 457 height 20
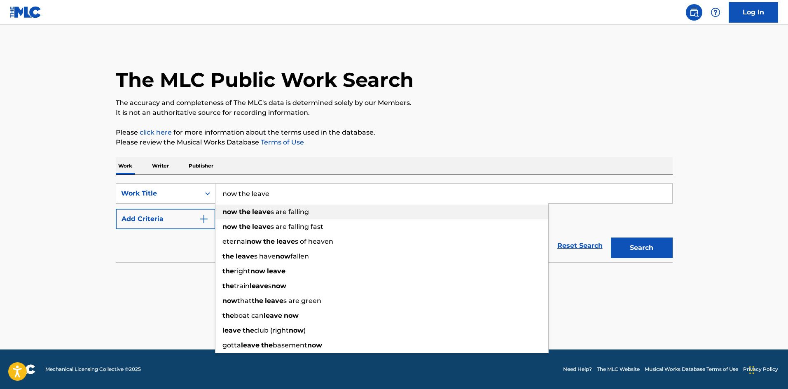
click at [285, 214] on span "s are falling" at bounding box center [290, 212] width 38 height 8
type input "now the leaves are falling"
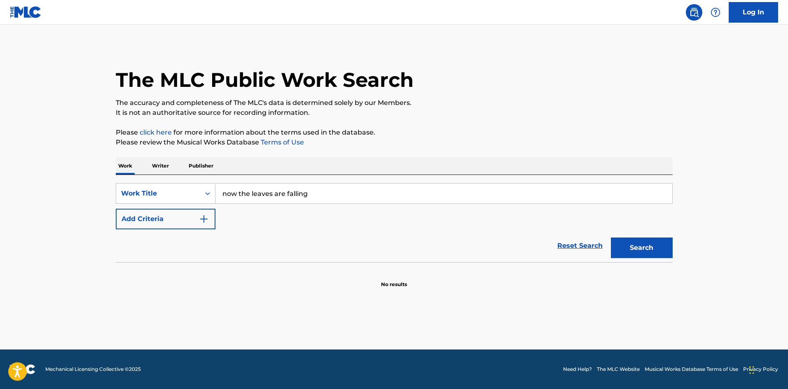
click at [491, 163] on div "Work Writer Publisher" at bounding box center [394, 165] width 557 height 17
click at [629, 250] on button "Search" at bounding box center [642, 248] width 62 height 21
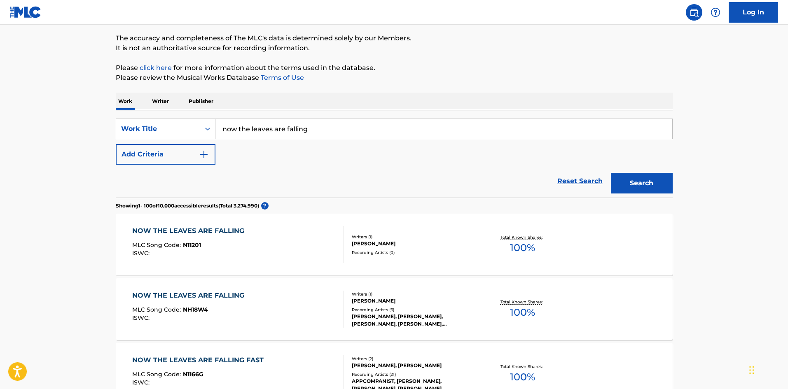
scroll to position [82, 0]
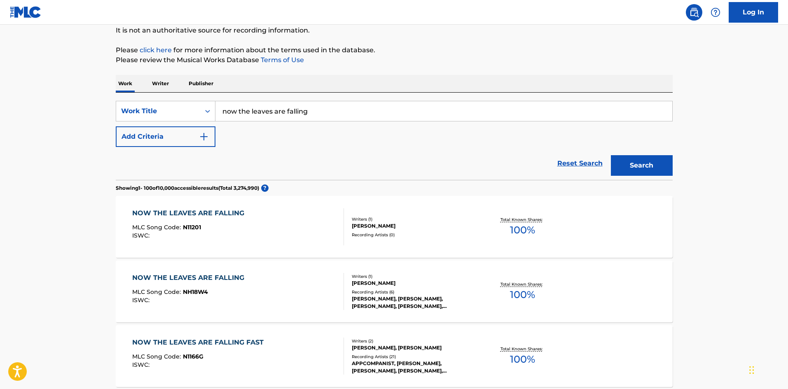
click at [164, 276] on div "NOW THE LEAVES ARE FALLING" at bounding box center [190, 278] width 116 height 10
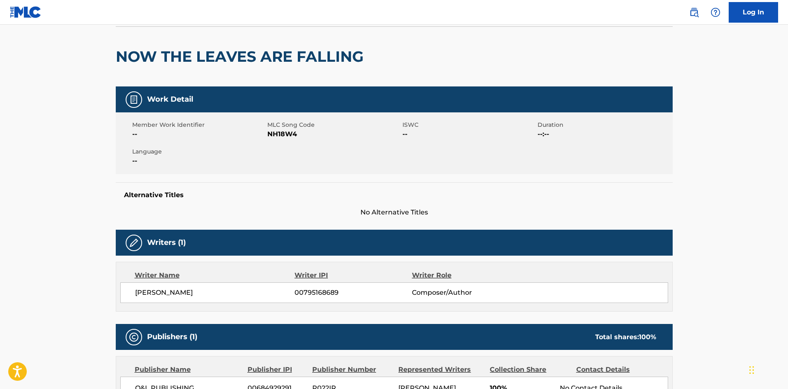
scroll to position [165, 0]
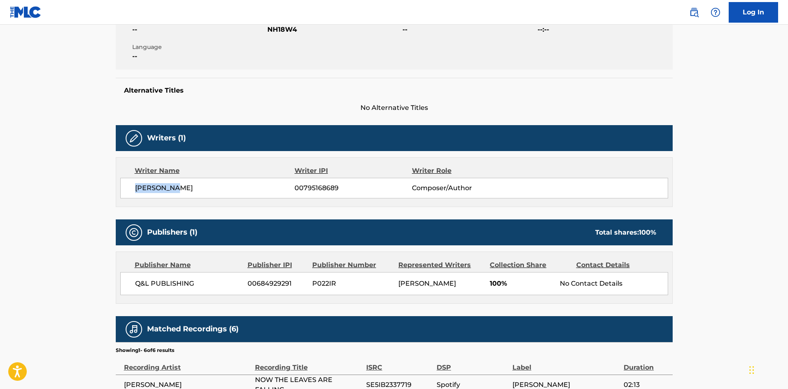
drag, startPoint x: 188, startPoint y: 190, endPoint x: 117, endPoint y: 187, distance: 70.9
click at [117, 187] on div "Writer Name Writer IPI Writer Role [PERSON_NAME] 00795168689 Composer/Author" at bounding box center [394, 182] width 557 height 50
copy span "[PERSON_NAME]"
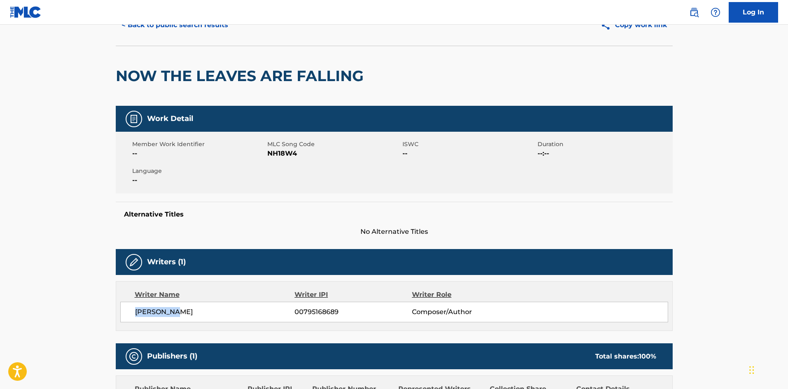
scroll to position [0, 0]
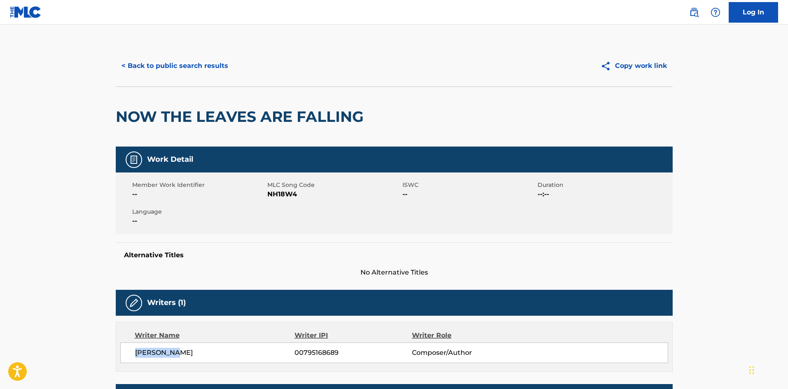
click at [143, 63] on button "< Back to public search results" at bounding box center [175, 66] width 118 height 21
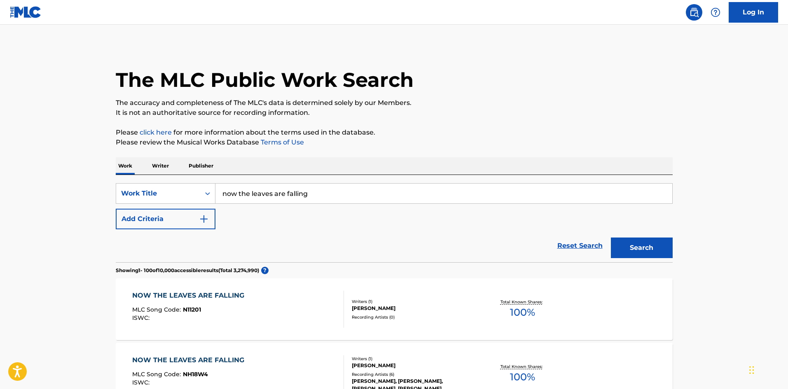
click at [175, 209] on button "Add Criteria" at bounding box center [166, 219] width 100 height 21
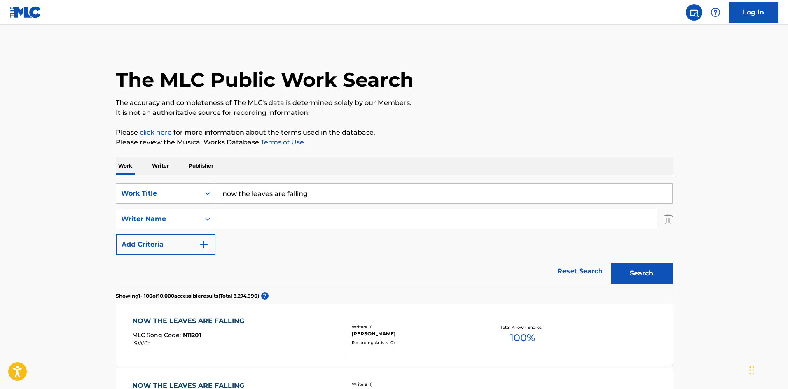
click at [275, 223] on input "Search Form" at bounding box center [436, 219] width 442 height 20
paste input "[PERSON_NAME]"
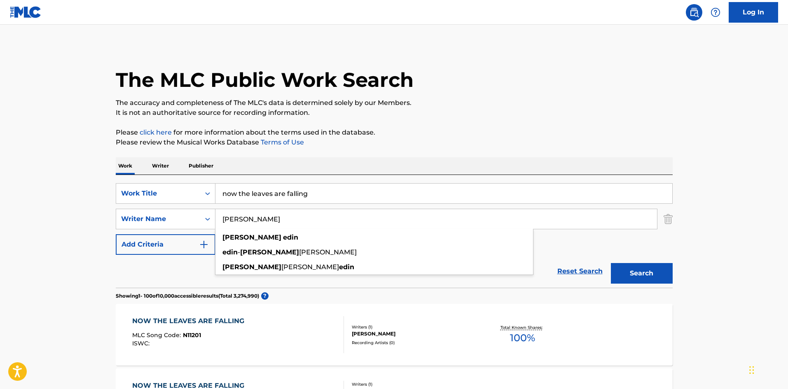
type input "[PERSON_NAME]"
drag, startPoint x: 325, startPoint y: 188, endPoint x: 139, endPoint y: 192, distance: 185.8
click at [141, 192] on div "SearchWithCriteriaa1ff8ec3-975f-4c5d-9a79-e06692e1929d Work Title now the leave…" at bounding box center [394, 193] width 557 height 21
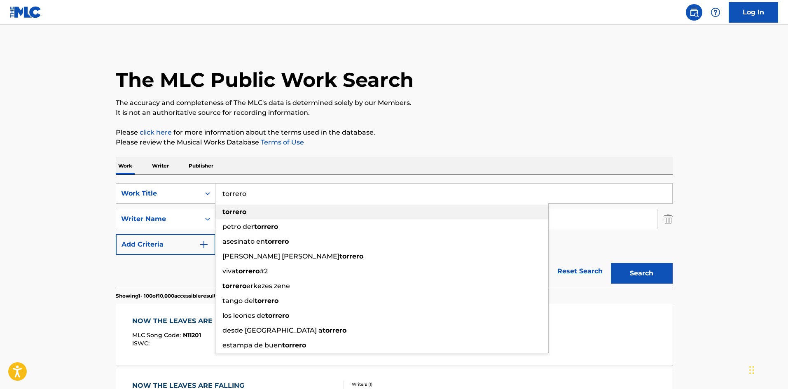
type input "torrero"
click at [326, 205] on div "torrero" at bounding box center [381, 212] width 333 height 15
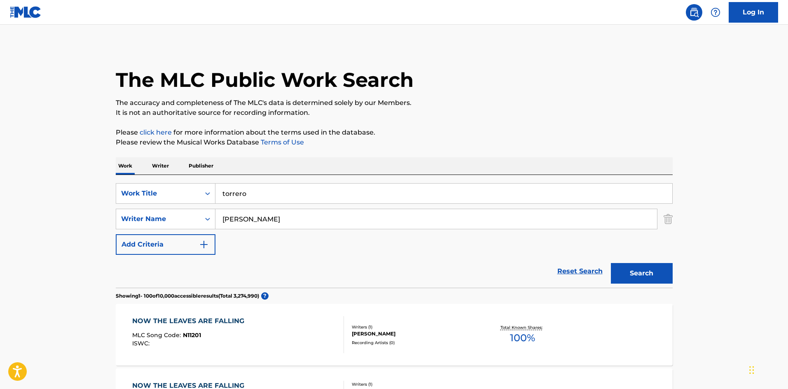
drag, startPoint x: 453, startPoint y: 143, endPoint x: 647, endPoint y: 218, distance: 208.0
click at [453, 143] on p "Please review the Musical Works Database Terms of Use" at bounding box center [394, 143] width 557 height 10
click at [631, 272] on button "Search" at bounding box center [642, 273] width 62 height 21
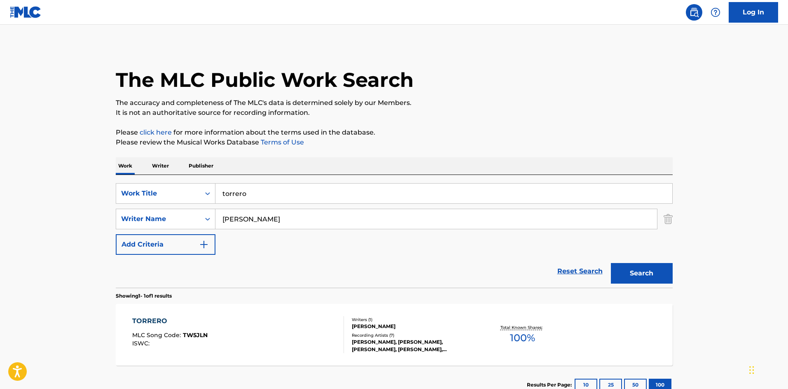
click at [149, 317] on div "TORRERO" at bounding box center [169, 321] width 75 height 10
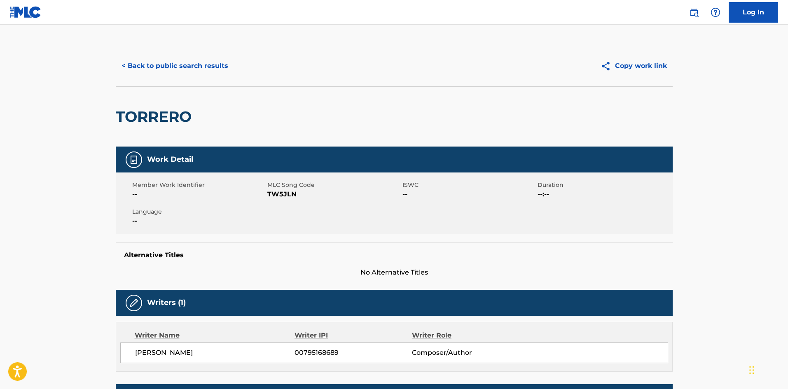
click at [164, 64] on button "< Back to public search results" at bounding box center [175, 66] width 118 height 21
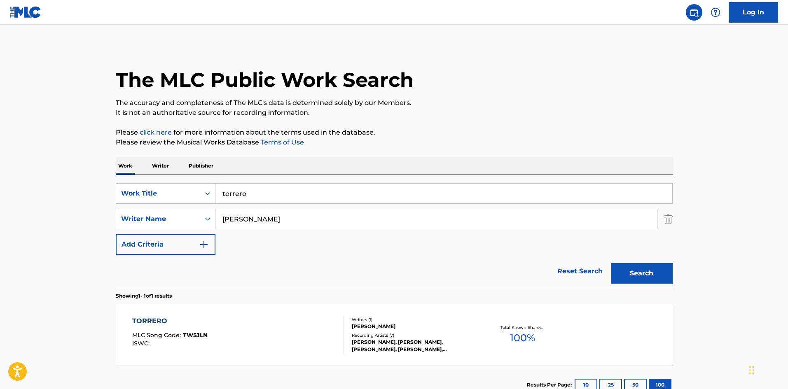
click at [669, 214] on img "Search Form" at bounding box center [668, 219] width 9 height 21
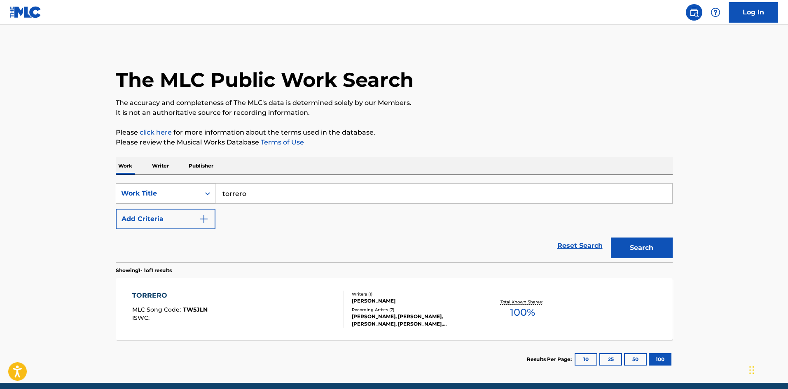
click at [195, 185] on div "Work Title" at bounding box center [166, 193] width 100 height 21
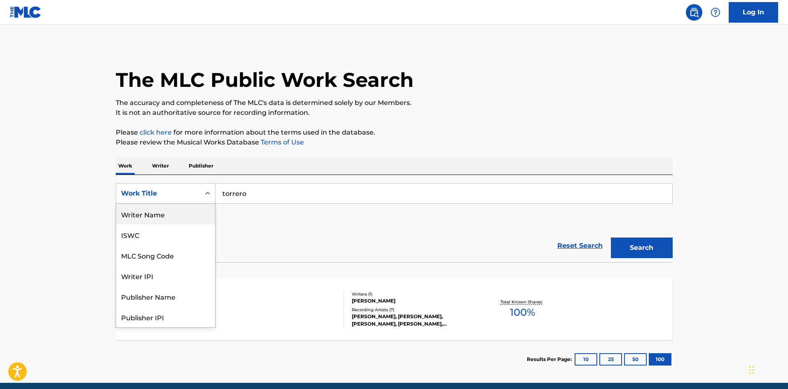
click at [174, 214] on div "Writer Name" at bounding box center [165, 214] width 99 height 21
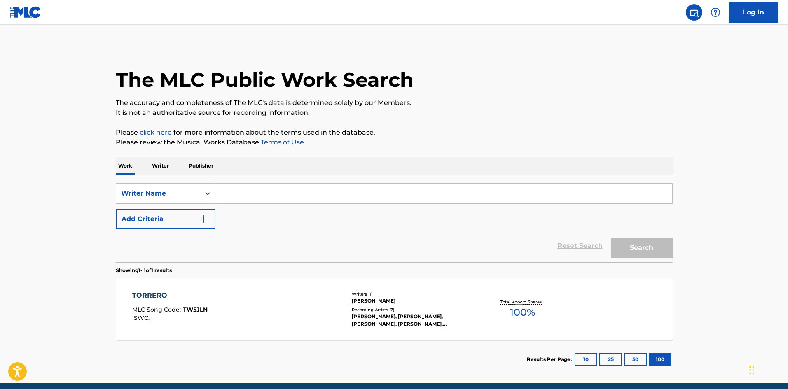
drag, startPoint x: 241, startPoint y: 202, endPoint x: 241, endPoint y: 197, distance: 4.9
click at [241, 198] on input "Search Form" at bounding box center [443, 194] width 457 height 20
click at [241, 195] on input "Search Form" at bounding box center [443, 194] width 457 height 20
paste input "[PERSON_NAME]"
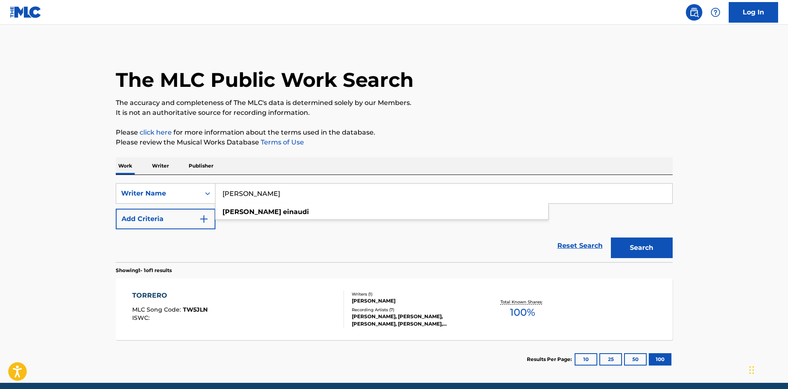
click at [220, 198] on input "[PERSON_NAME]" at bounding box center [443, 194] width 457 height 20
click at [283, 215] on strong "einaudi" at bounding box center [296, 212] width 26 height 8
type input "[PERSON_NAME]"
click at [624, 245] on button "Search" at bounding box center [642, 248] width 62 height 21
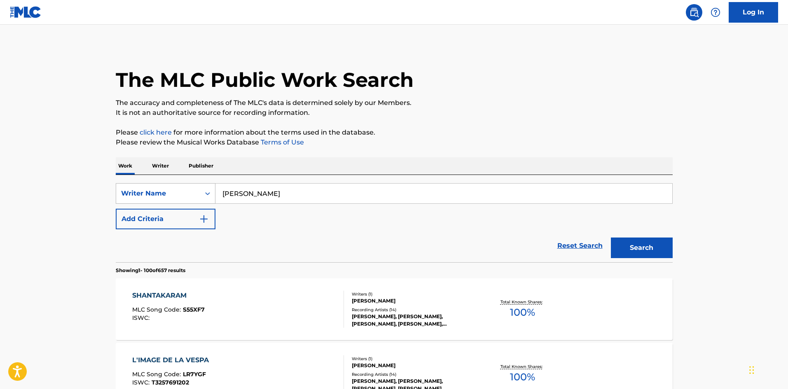
drag, startPoint x: 313, startPoint y: 191, endPoint x: 122, endPoint y: 199, distance: 192.1
click at [125, 199] on div "SearchWithCriteriacd341e8d-2e0a-43d2-bc65-8f3dc235bb09 Writer Name [PERSON_NAME]" at bounding box center [394, 193] width 557 height 21
click at [157, 192] on div "Writer Name" at bounding box center [158, 194] width 74 height 10
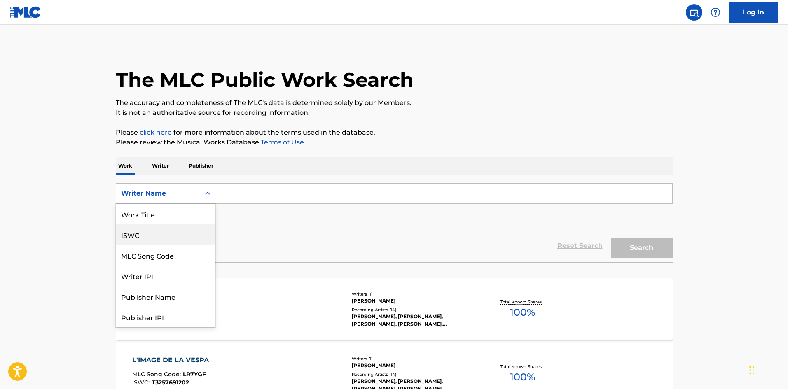
click at [156, 217] on div "Work Title" at bounding box center [165, 214] width 99 height 21
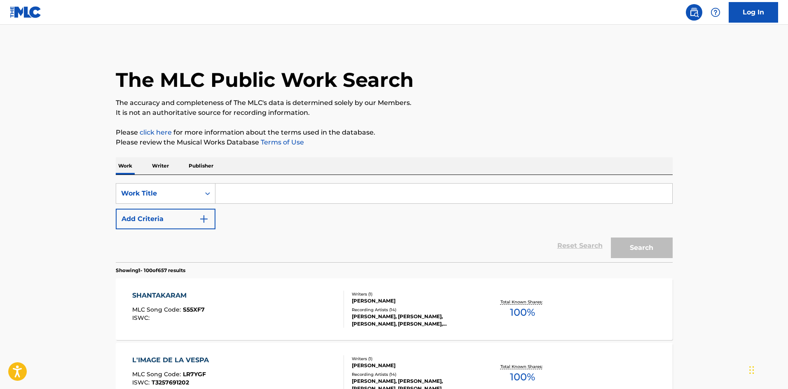
click at [156, 215] on button "Add Criteria" at bounding box center [166, 219] width 100 height 21
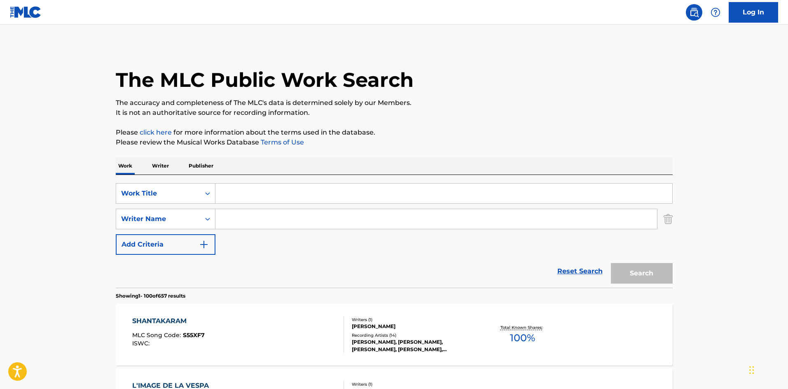
click at [245, 211] on input "Search Form" at bounding box center [436, 219] width 442 height 20
paste input "[PERSON_NAME]"
type input "[PERSON_NAME]"
click at [273, 194] on input "Search Form" at bounding box center [443, 194] width 457 height 20
click at [231, 201] on input "Search Form" at bounding box center [443, 194] width 457 height 20
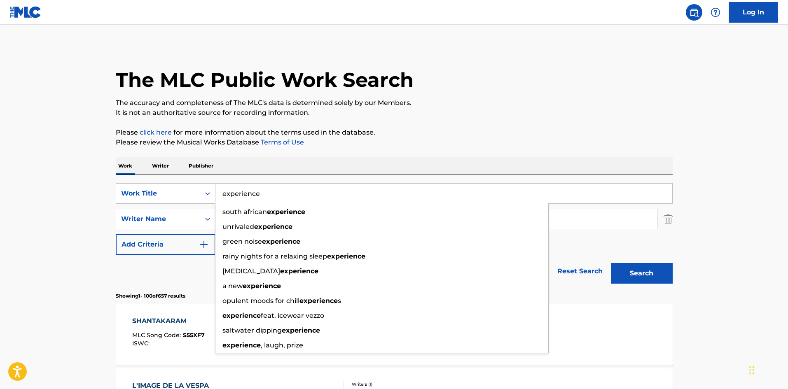
type input "experience"
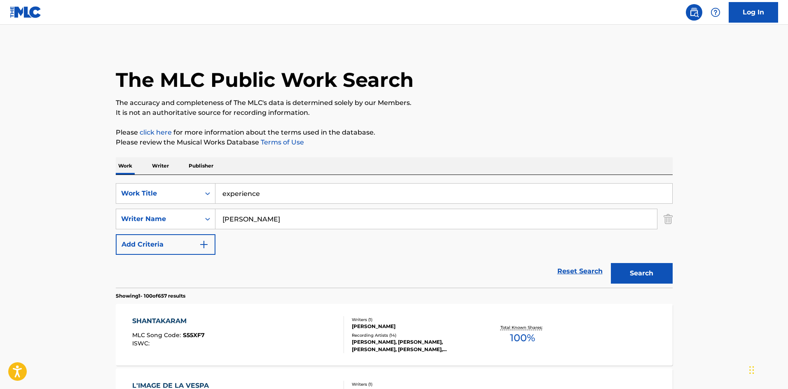
click at [476, 98] on div "The MLC Public Work Search" at bounding box center [394, 75] width 557 height 60
click at [632, 281] on button "Search" at bounding box center [642, 273] width 62 height 21
click at [141, 318] on div "EXPERIENCE" at bounding box center [168, 321] width 72 height 10
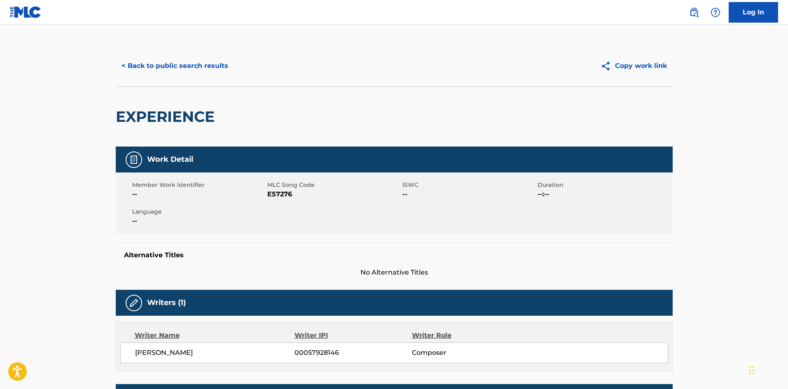
click at [152, 65] on button "< Back to public search results" at bounding box center [175, 66] width 118 height 21
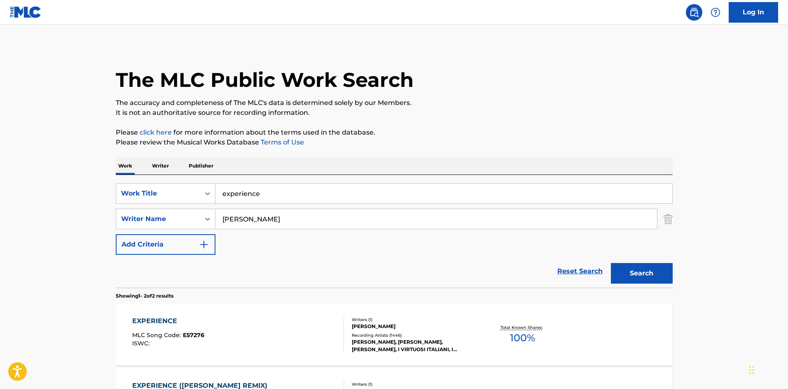
drag, startPoint x: 329, startPoint y: 192, endPoint x: 229, endPoint y: 193, distance: 100.1
click at [182, 191] on div "SearchWithCriteria2341cd06-f997-4bd7-a99a-b24d3651ada3 Work Title experience" at bounding box center [394, 193] width 557 height 21
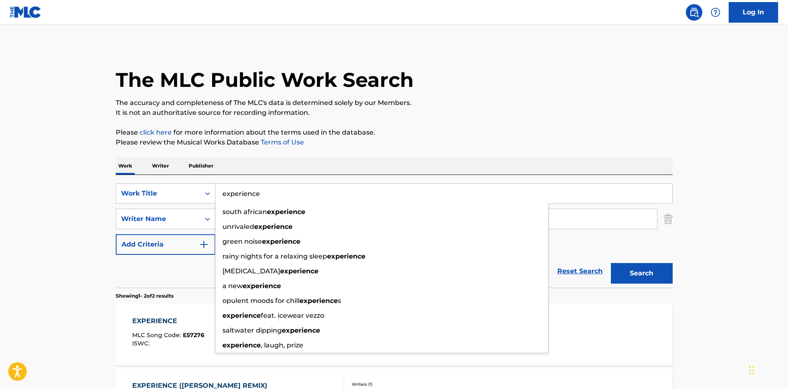
drag, startPoint x: 304, startPoint y: 197, endPoint x: 236, endPoint y: 176, distance: 71.0
click at [236, 176] on div "SearchWithCriteria2341cd06-f997-4bd7-a99a-b24d3651ada3 Work Title experience so…" at bounding box center [394, 231] width 557 height 113
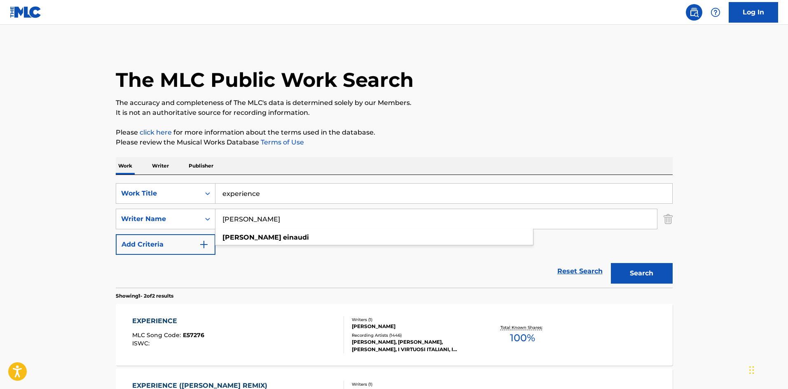
drag, startPoint x: 297, startPoint y: 221, endPoint x: 259, endPoint y: 220, distance: 38.3
click at [209, 214] on div "SearchWithCriteriab6b0ed30-279c-4c52-a90d-5dc7bfe03a8d Writer Name [PERSON_NAME…" at bounding box center [394, 219] width 557 height 21
paste input "[PERSON_NAME] lobeone"
type input "[PERSON_NAME] lobeone"
click at [257, 186] on input "experience" at bounding box center [443, 194] width 457 height 20
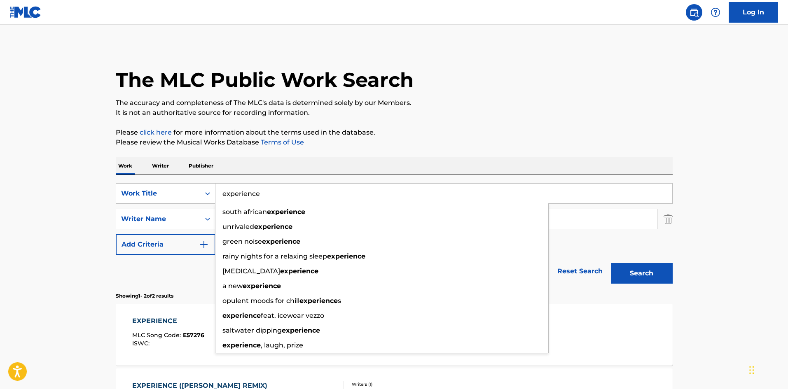
click at [257, 186] on input "experience" at bounding box center [443, 194] width 457 height 20
paste input "contemplating the horizon"
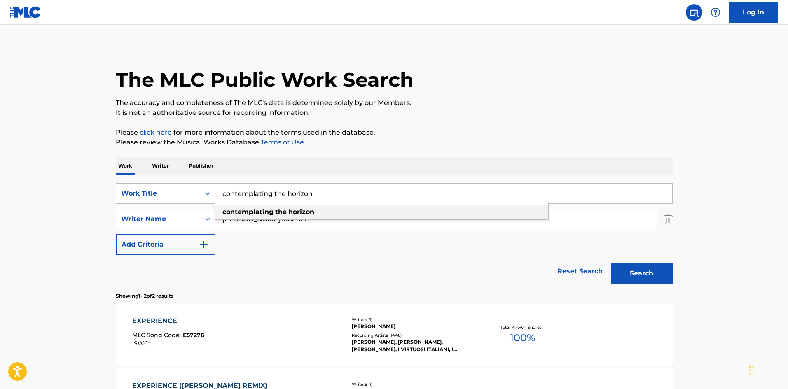
click at [322, 210] on div "contemplating the horizon" at bounding box center [381, 212] width 333 height 15
click at [647, 270] on button "Search" at bounding box center [642, 273] width 62 height 21
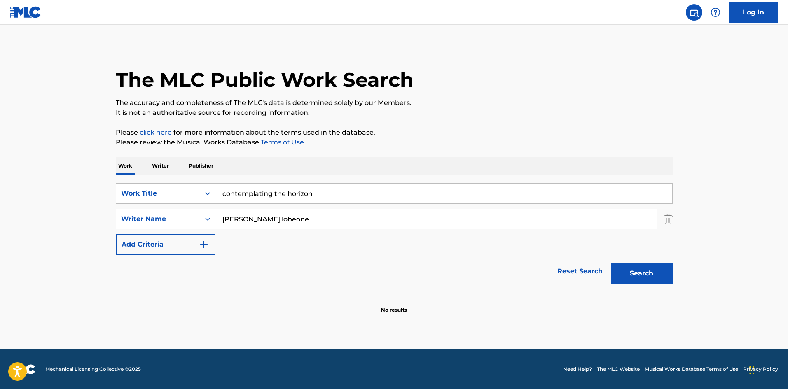
click at [667, 215] on img "Search Form" at bounding box center [668, 219] width 9 height 21
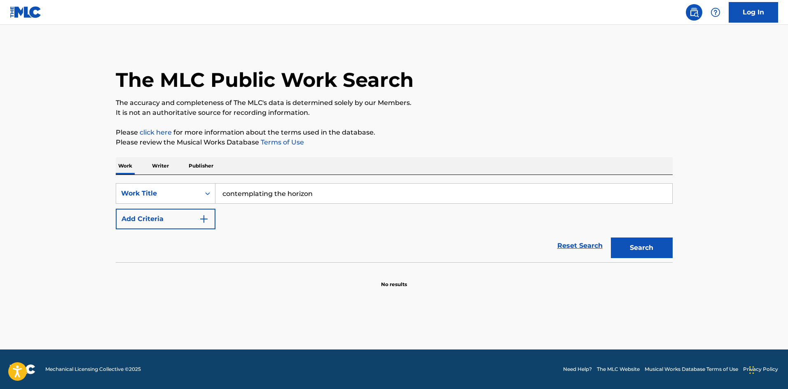
click at [666, 241] on button "Search" at bounding box center [642, 248] width 62 height 21
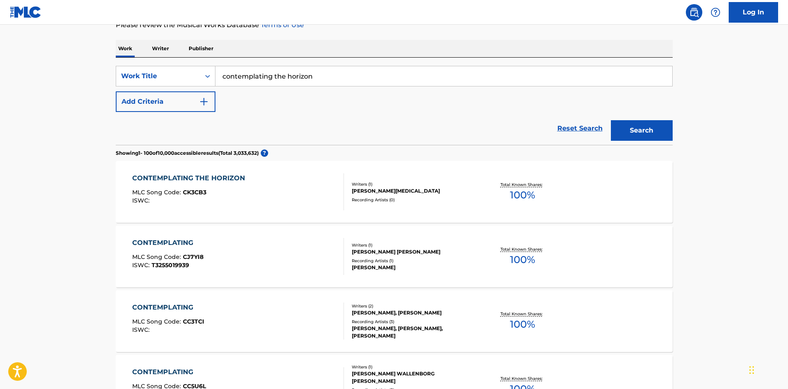
scroll to position [124, 0]
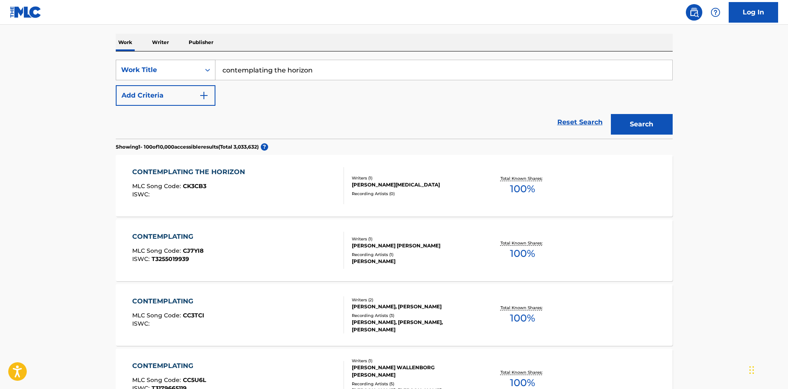
drag, startPoint x: 337, startPoint y: 67, endPoint x: 153, endPoint y: 62, distance: 183.4
click at [154, 62] on div "SearchWithCriteria2341cd06-f997-4bd7-a99a-b24d3651ada3 Work Title contemplating…" at bounding box center [394, 70] width 557 height 21
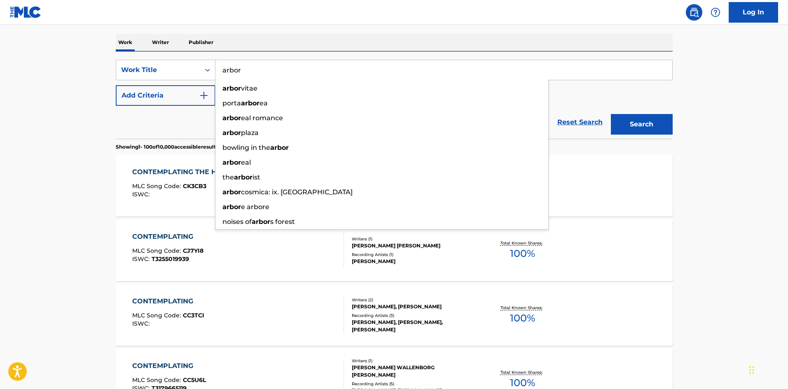
type input "arbor"
drag, startPoint x: 297, startPoint y: 37, endPoint x: 302, endPoint y: 38, distance: 4.7
click at [297, 37] on div "Work Writer Publisher" at bounding box center [394, 42] width 557 height 17
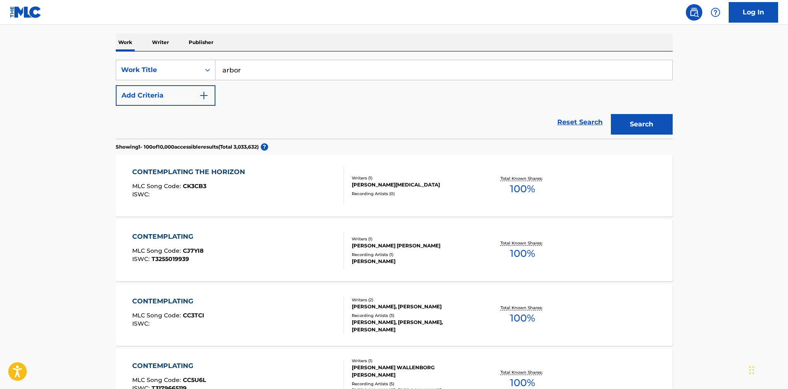
click at [630, 111] on div "Search" at bounding box center [640, 122] width 66 height 33
click at [636, 119] on button "Search" at bounding box center [642, 124] width 62 height 21
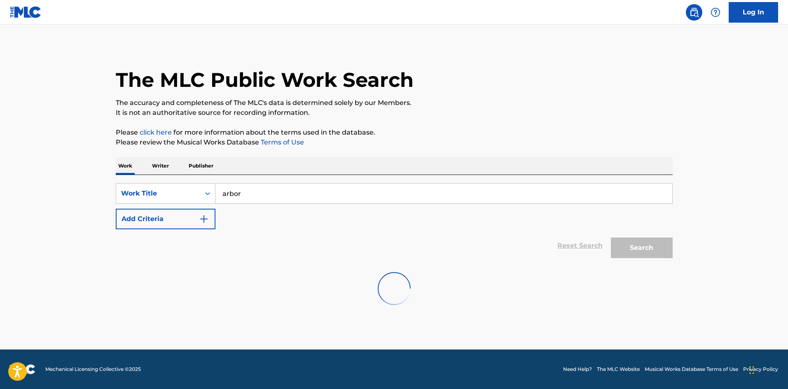
scroll to position [0, 0]
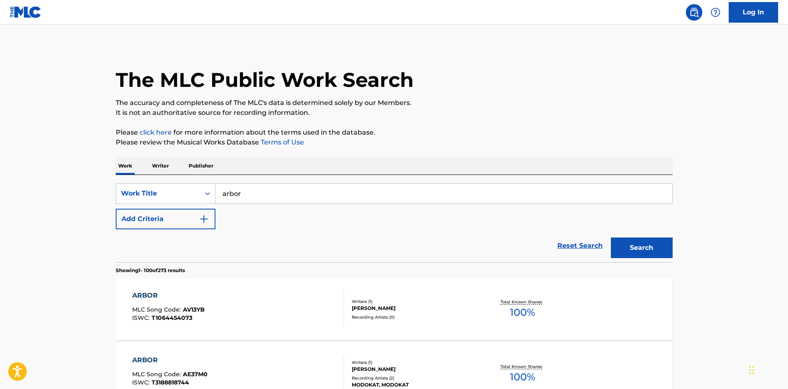
click at [172, 226] on button "Add Criteria" at bounding box center [166, 219] width 100 height 21
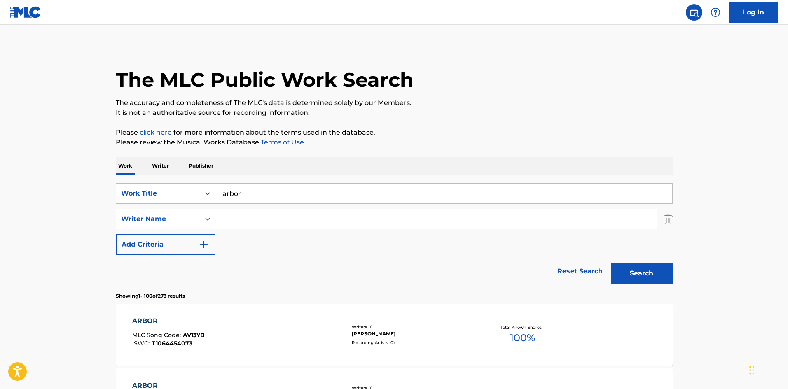
click at [257, 218] on input "Search Form" at bounding box center [436, 219] width 442 height 20
type input "[PERSON_NAME]"
drag, startPoint x: 284, startPoint y: 260, endPoint x: 301, endPoint y: 253, distance: 18.3
click at [285, 260] on div "Reset Search Search" at bounding box center [394, 271] width 557 height 33
click at [632, 272] on button "Search" at bounding box center [642, 273] width 62 height 21
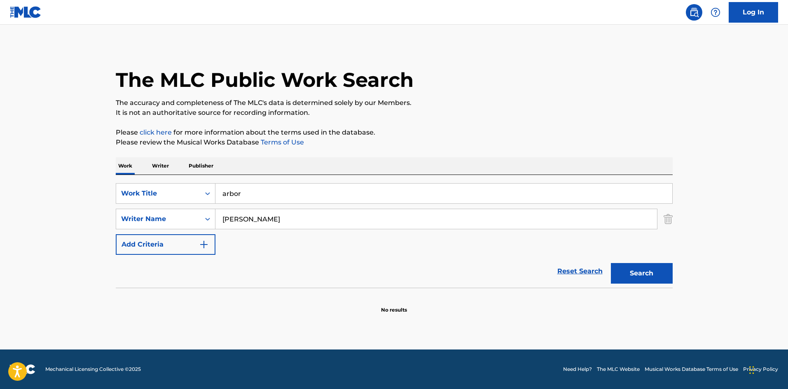
click at [674, 212] on div "The MLC Public Work Search The accuracy and completeness of The MLC's data is d…" at bounding box center [394, 179] width 577 height 269
click at [667, 218] on img "Search Form" at bounding box center [668, 219] width 9 height 21
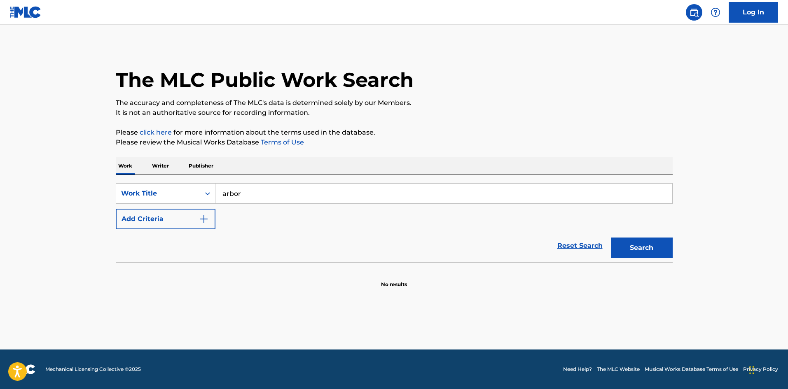
click at [651, 245] on button "Search" at bounding box center [642, 248] width 62 height 21
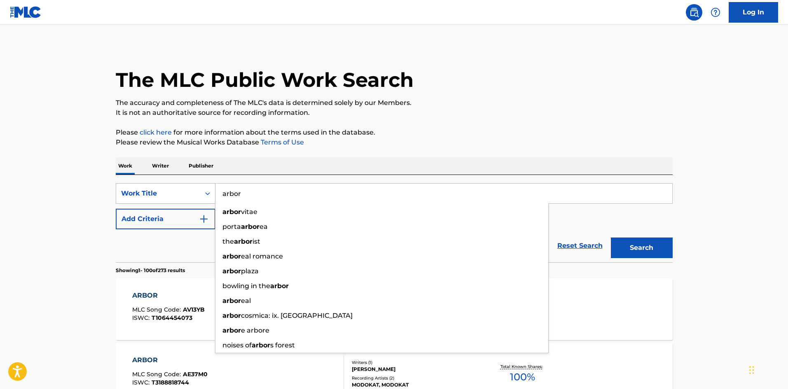
drag, startPoint x: 262, startPoint y: 195, endPoint x: 192, endPoint y: 194, distance: 69.2
click at [192, 194] on div "SearchWithCriteria2341cd06-f997-4bd7-a99a-b24d3651ada3 Work Title arbor arbor v…" at bounding box center [394, 193] width 557 height 21
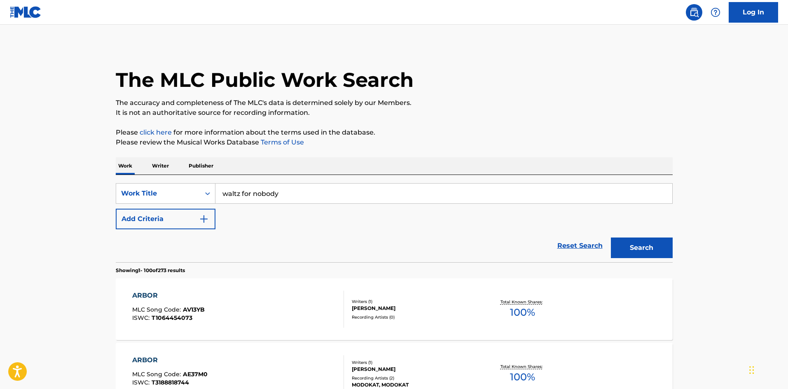
click at [534, 136] on p "Please click here for more information about the terms used in the database." at bounding box center [394, 133] width 557 height 10
click at [647, 241] on button "Search" at bounding box center [642, 248] width 62 height 21
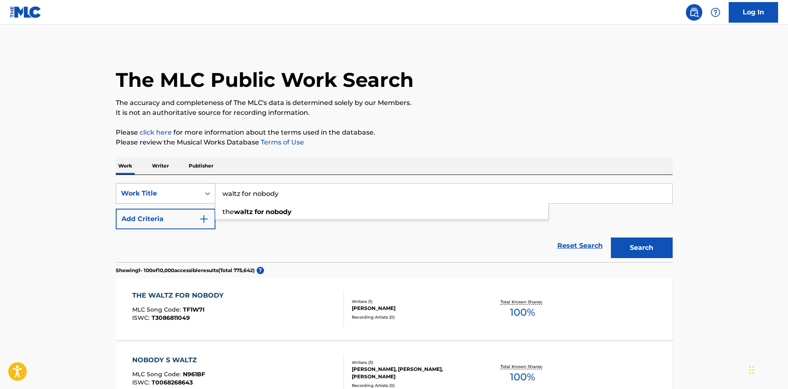
drag, startPoint x: 289, startPoint y: 195, endPoint x: 154, endPoint y: 184, distance: 135.2
click at [154, 184] on div "SearchWithCriteria2341cd06-f997-4bd7-a99a-b24d3651ada3 Work Title waltz for nob…" at bounding box center [394, 193] width 557 height 21
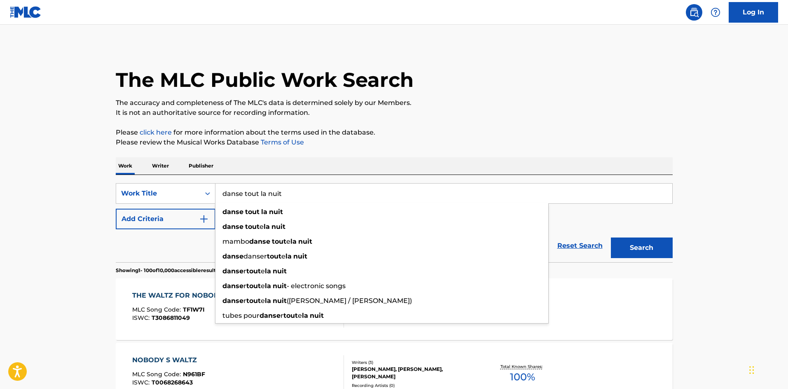
type input "danse tout la nuit"
drag, startPoint x: 487, startPoint y: 139, endPoint x: 499, endPoint y: 146, distance: 13.8
click at [487, 139] on p "Please review the Musical Works Database Terms of Use" at bounding box center [394, 143] width 557 height 10
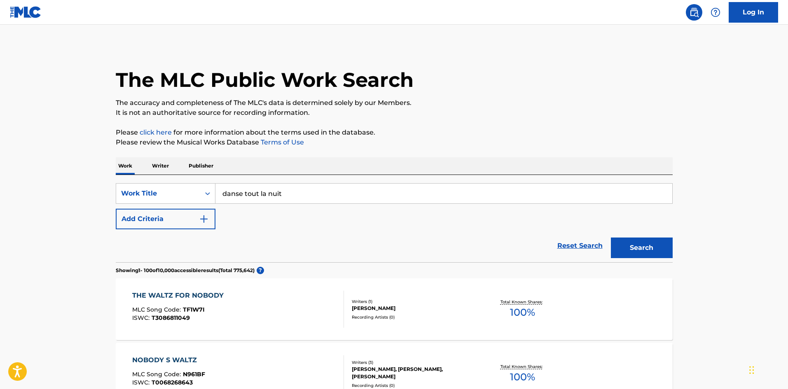
click at [642, 248] on button "Search" at bounding box center [642, 248] width 62 height 21
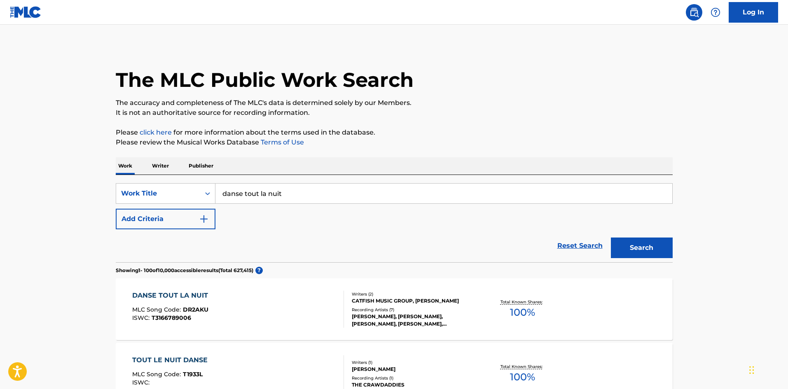
click at [178, 293] on div "DANSE TOUT LA NUIT" at bounding box center [172, 296] width 80 height 10
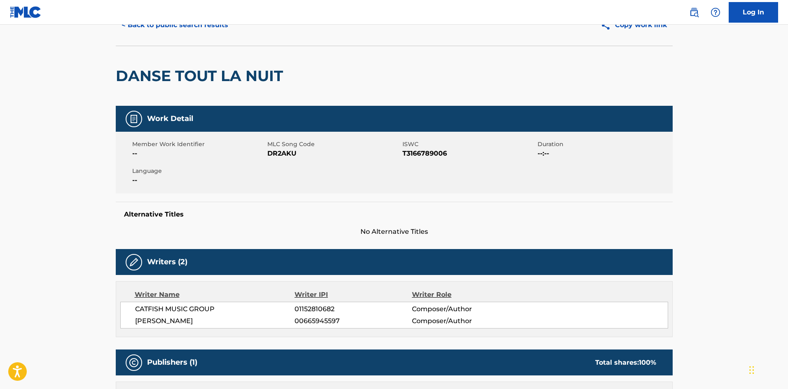
scroll to position [41, 0]
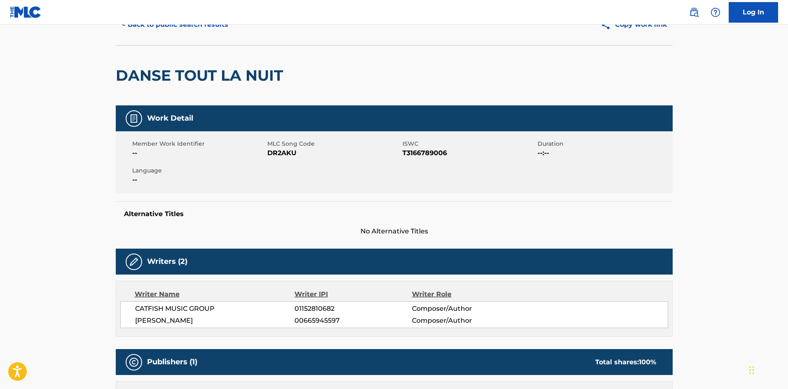
drag, startPoint x: 214, startPoint y: 322, endPoint x: 117, endPoint y: 324, distance: 97.2
click at [117, 324] on div "Writer Name Writer IPI Writer Role CATFISH MUSIC GROUP 01152810682 Composer/Aut…" at bounding box center [394, 309] width 557 height 56
copy span "[PERSON_NAME]"
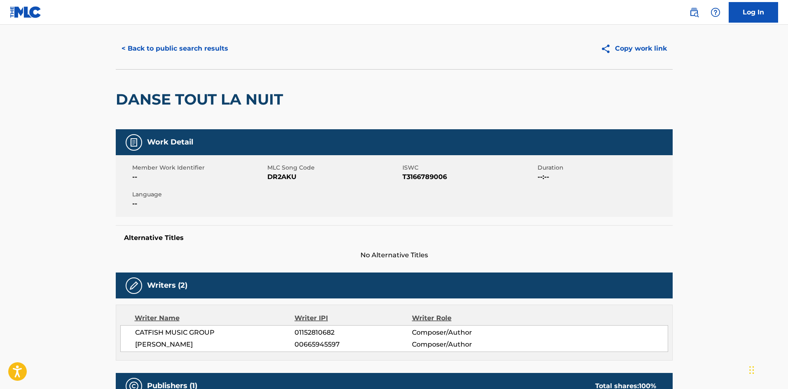
scroll to position [0, 0]
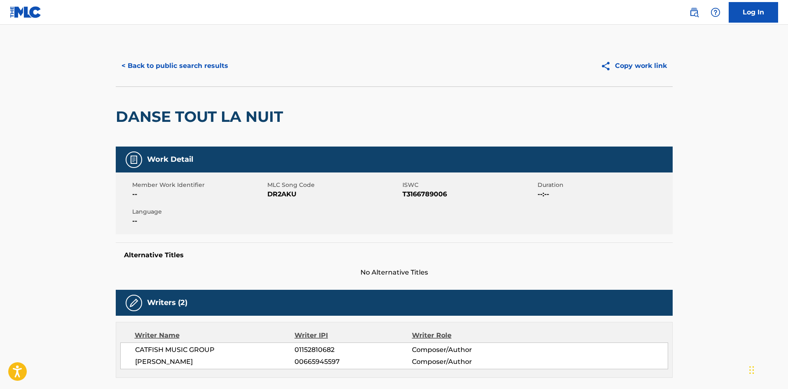
click at [209, 75] on button "< Back to public search results" at bounding box center [175, 66] width 118 height 21
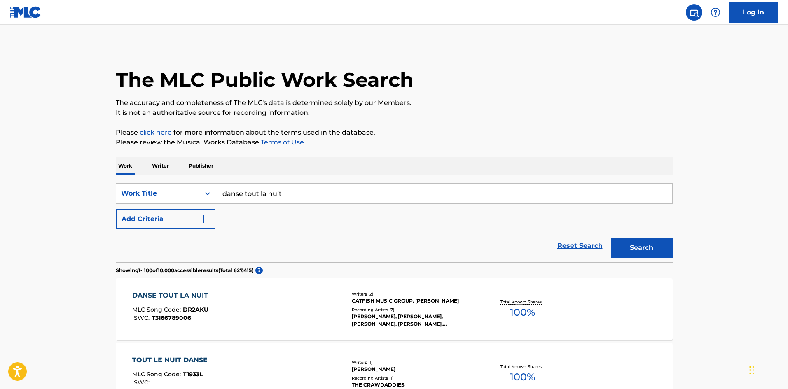
drag, startPoint x: 305, startPoint y: 192, endPoint x: 223, endPoint y: 186, distance: 82.2
click at [229, 186] on input "danse tout la nuit" at bounding box center [443, 194] width 457 height 20
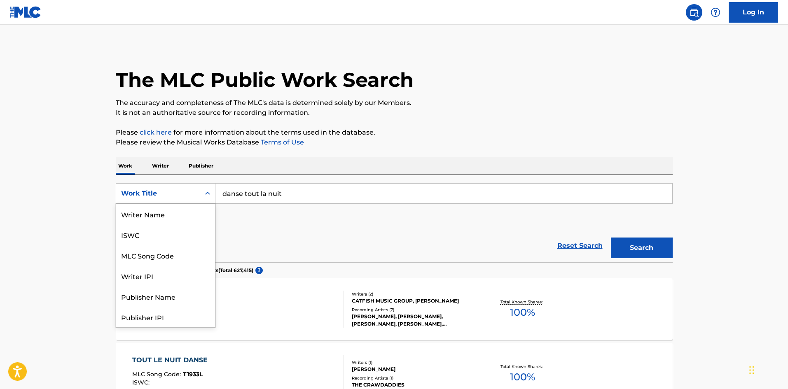
click at [168, 185] on div "Work Title" at bounding box center [166, 193] width 100 height 21
click at [179, 212] on div "Writer Name" at bounding box center [165, 214] width 99 height 21
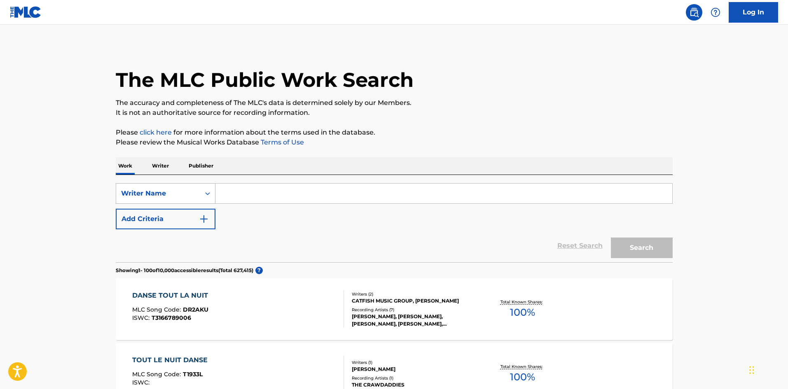
click at [152, 201] on div "Writer Name" at bounding box center [158, 194] width 84 height 16
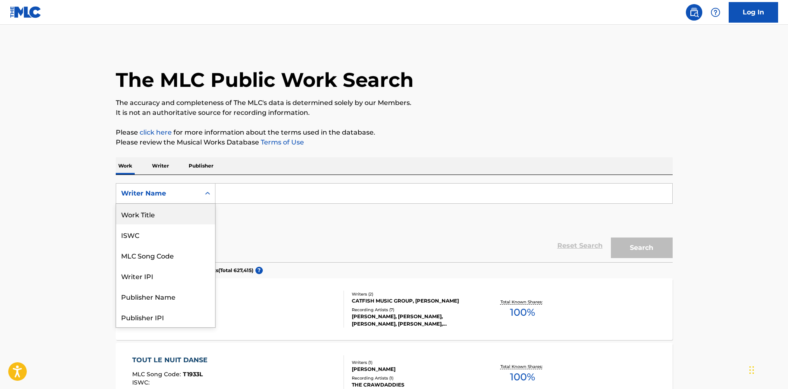
click at [166, 215] on div "Work Title" at bounding box center [165, 214] width 99 height 21
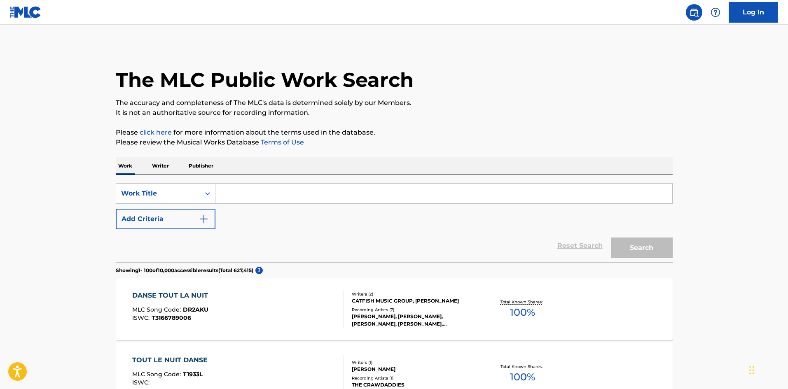
click at [166, 215] on button "Add Criteria" at bounding box center [166, 219] width 100 height 21
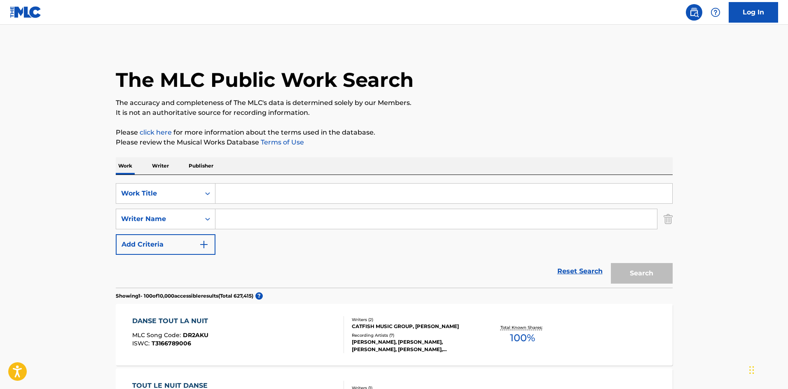
click at [242, 198] on input "Search Form" at bounding box center [443, 194] width 457 height 20
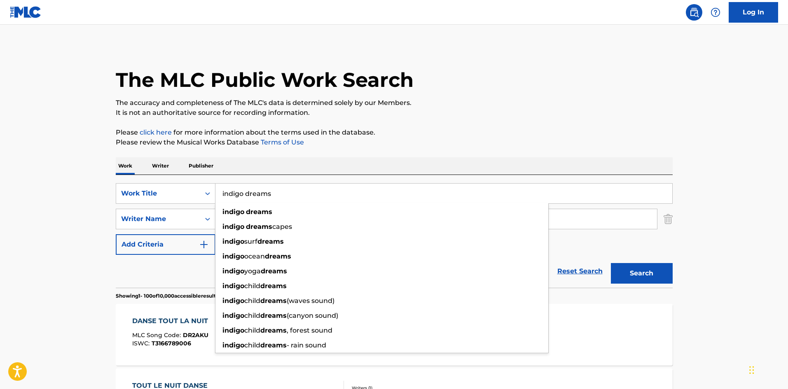
type input "indigo dreams"
click at [387, 139] on p "Please review the Musical Works Database Terms of Use" at bounding box center [394, 143] width 557 height 10
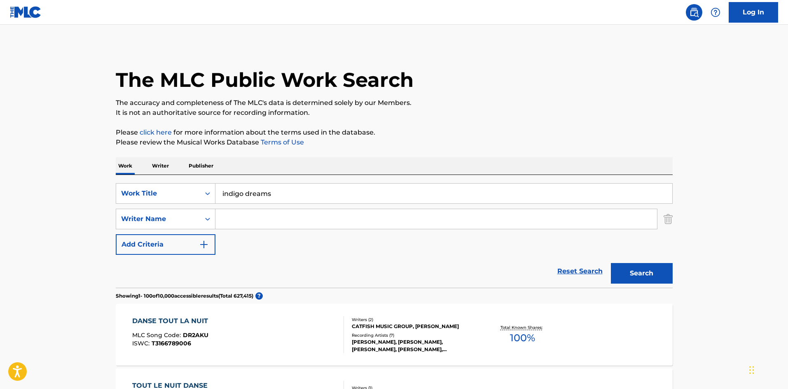
click at [672, 222] on img "Search Form" at bounding box center [668, 219] width 9 height 21
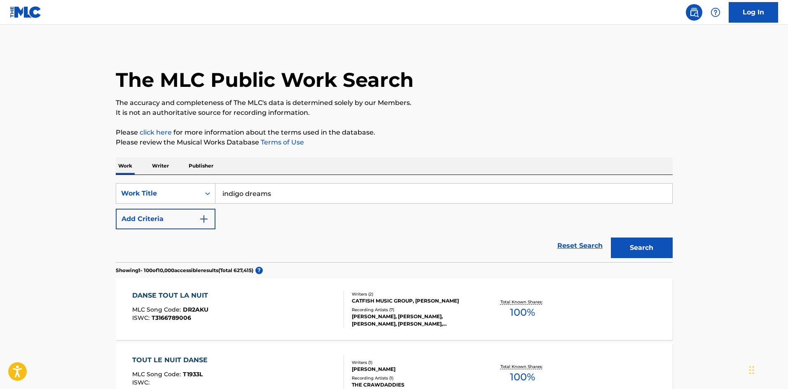
click at [663, 241] on button "Search" at bounding box center [642, 248] width 62 height 21
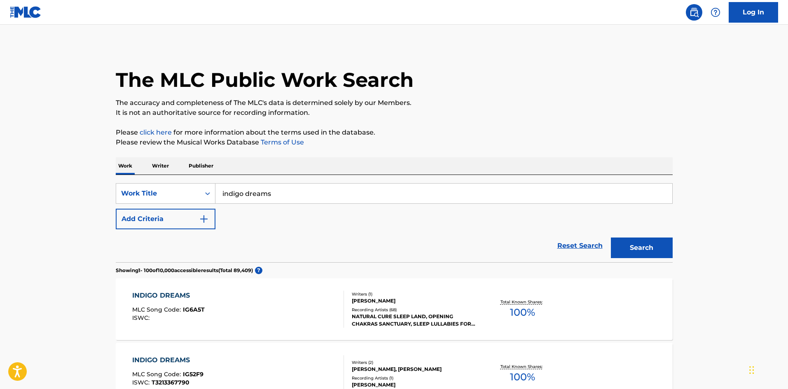
click at [173, 216] on button "Add Criteria" at bounding box center [166, 219] width 100 height 21
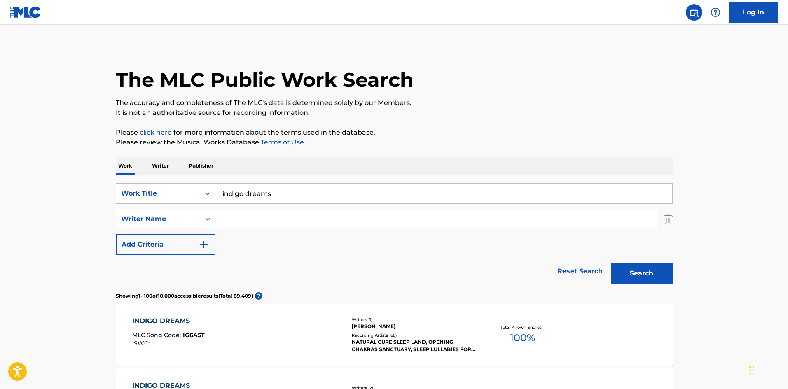
click at [253, 218] on input "Search Form" at bounding box center [436, 219] width 442 height 20
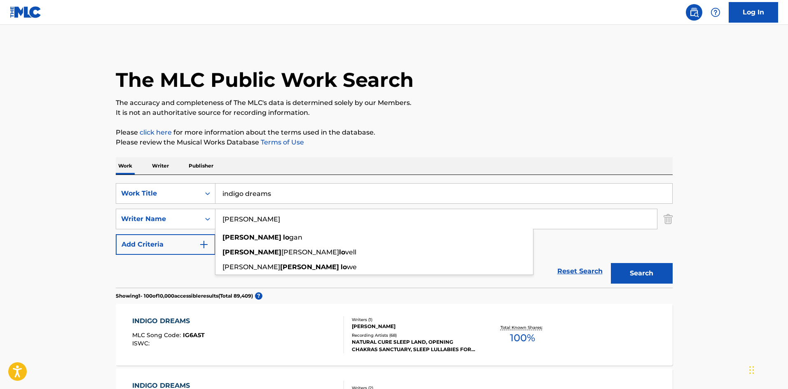
type input "[PERSON_NAME]"
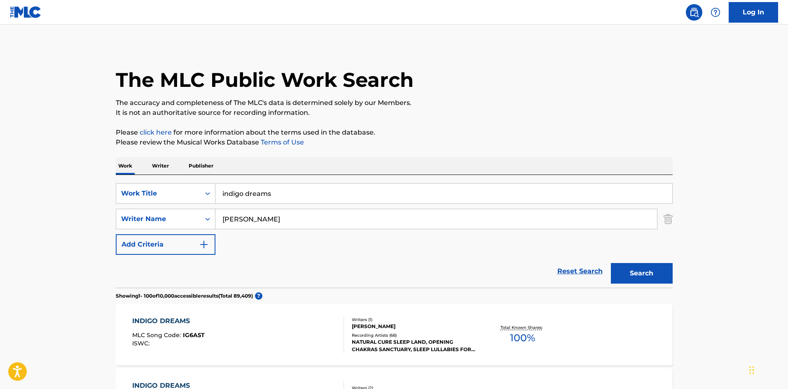
click at [623, 104] on p "The accuracy and completeness of The MLC's data is determined solely by our Mem…" at bounding box center [394, 103] width 557 height 10
click at [654, 265] on button "Search" at bounding box center [642, 273] width 62 height 21
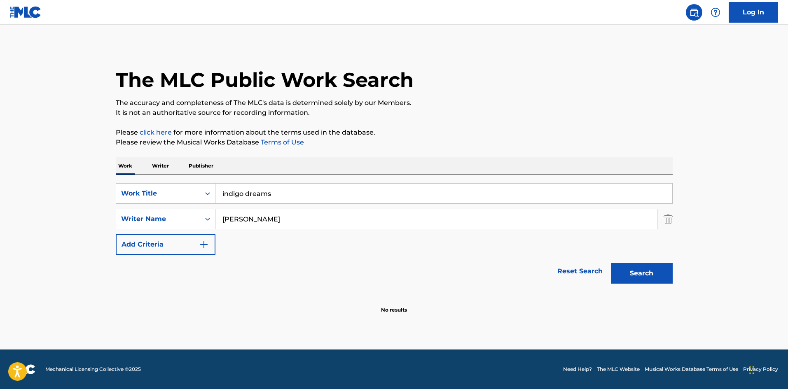
click at [667, 219] on img "Search Form" at bounding box center [668, 219] width 9 height 21
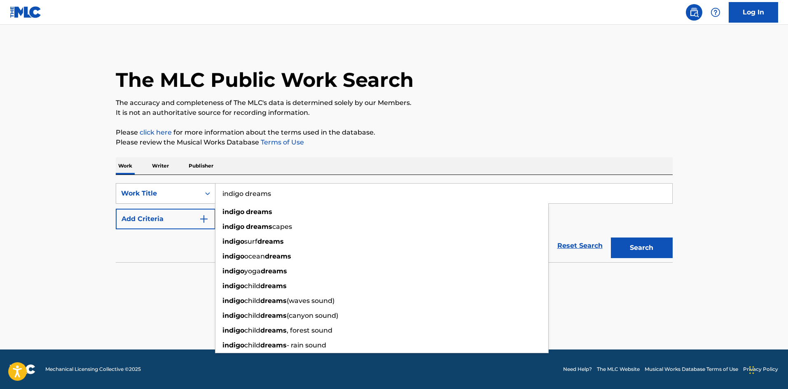
drag, startPoint x: 305, startPoint y: 200, endPoint x: 129, endPoint y: 185, distance: 176.5
click at [134, 185] on div "SearchWithCriteriae2f9ef2d-6b75-46bb-b48e-37f96153daa8 Work Title indigo dreams…" at bounding box center [394, 193] width 557 height 21
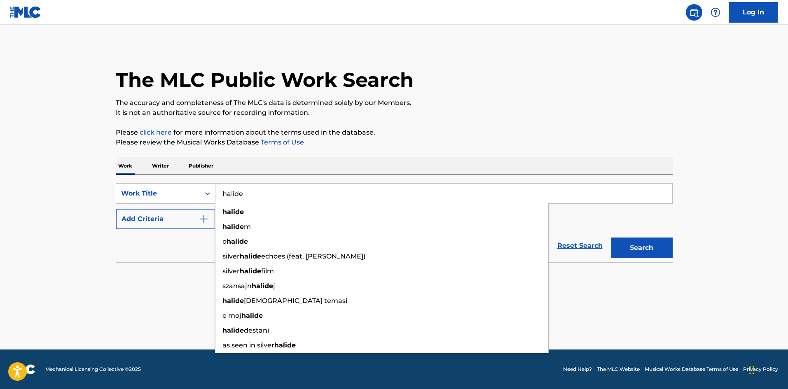
click at [524, 151] on div "The MLC Public Work Search The accuracy and completeness of The MLC's data is d…" at bounding box center [394, 166] width 577 height 243
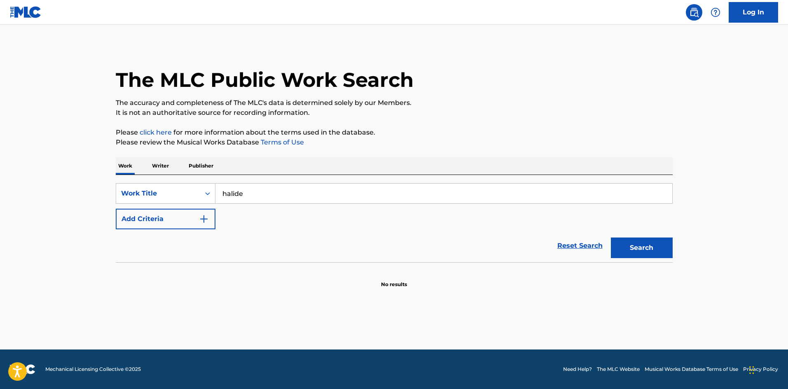
click at [634, 255] on button "Search" at bounding box center [642, 248] width 62 height 21
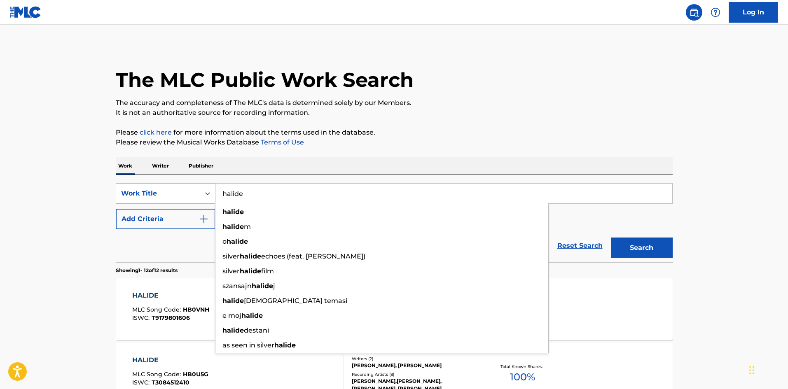
drag, startPoint x: 272, startPoint y: 194, endPoint x: 176, endPoint y: 190, distance: 95.7
click at [181, 190] on div "SearchWithCriteriae2f9ef2d-6b75-46bb-b48e-37f96153daa8 Work Title [PERSON_NAME]…" at bounding box center [394, 193] width 557 height 21
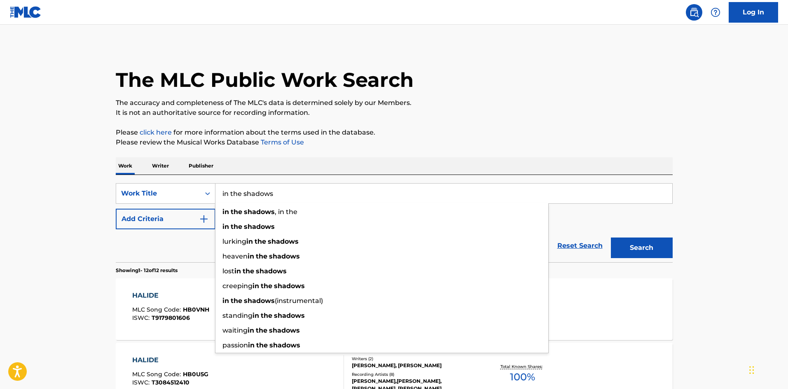
type input "in the shadows"
click at [568, 103] on p "The accuracy and completeness of The MLC's data is determined solely by our Mem…" at bounding box center [394, 103] width 557 height 10
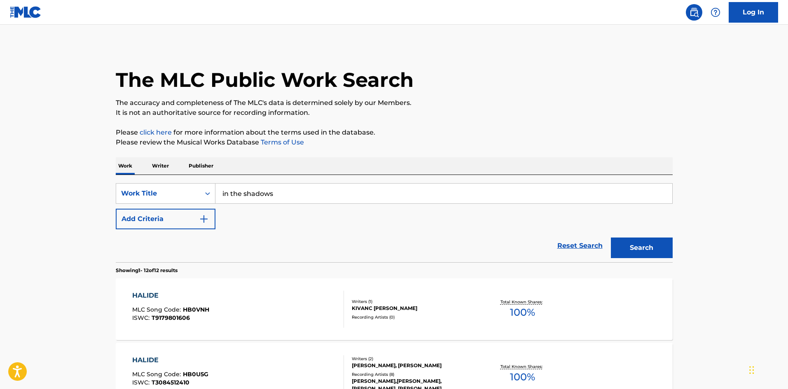
click at [652, 252] on button "Search" at bounding box center [642, 248] width 62 height 21
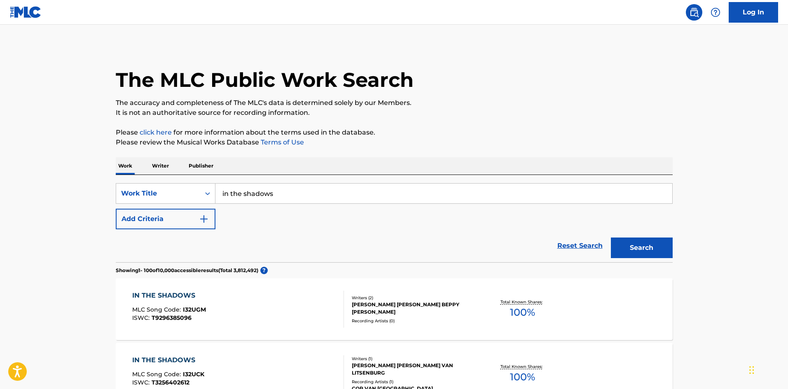
click at [164, 223] on button "Add Criteria" at bounding box center [166, 219] width 100 height 21
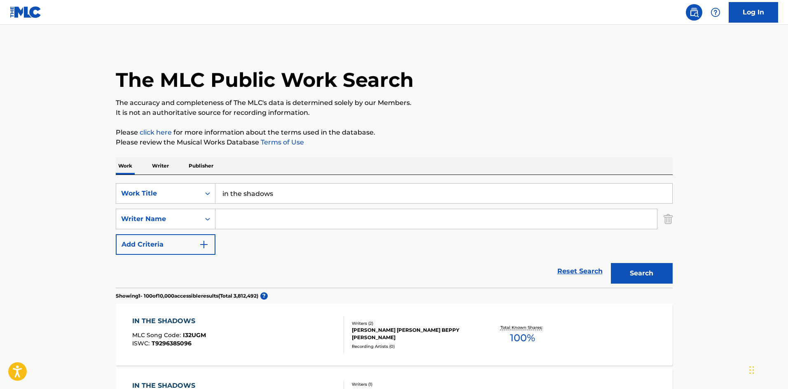
click at [256, 219] on input "Search Form" at bounding box center [436, 219] width 442 height 20
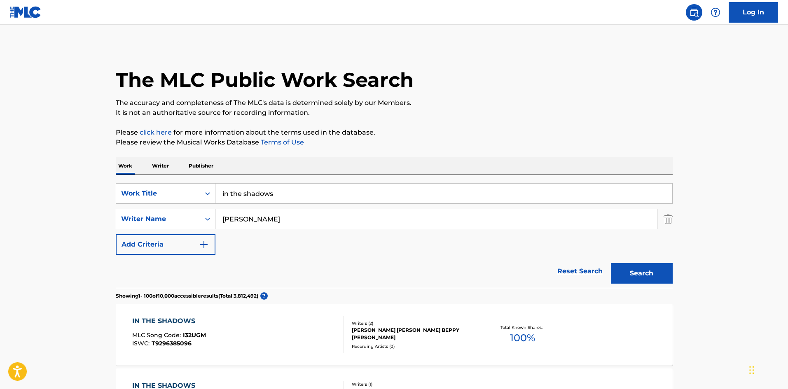
click at [606, 260] on div "Reset Search Search" at bounding box center [394, 271] width 557 height 33
click at [618, 266] on button "Search" at bounding box center [642, 273] width 62 height 21
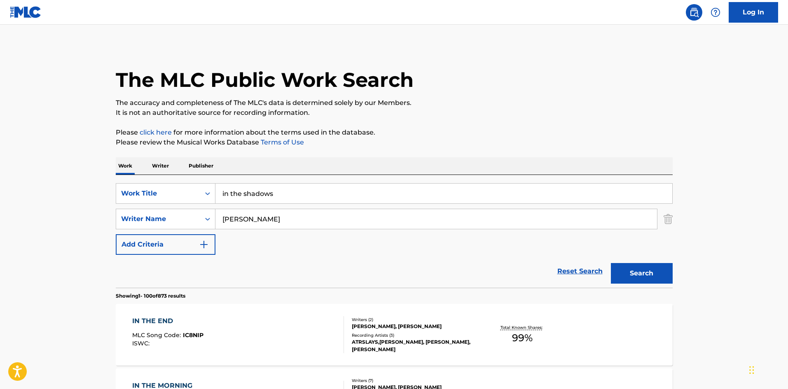
drag, startPoint x: 320, startPoint y: 198, endPoint x: 318, endPoint y: 204, distance: 6.7
click at [320, 198] on input "in the shadows" at bounding box center [443, 194] width 457 height 20
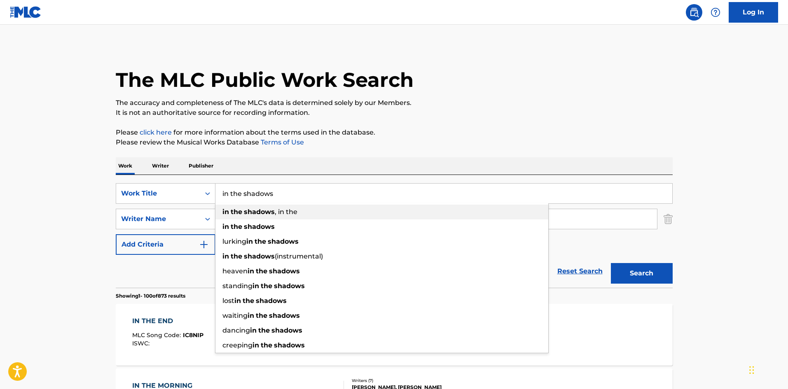
click at [309, 225] on div "in the shadows" at bounding box center [381, 227] width 333 height 15
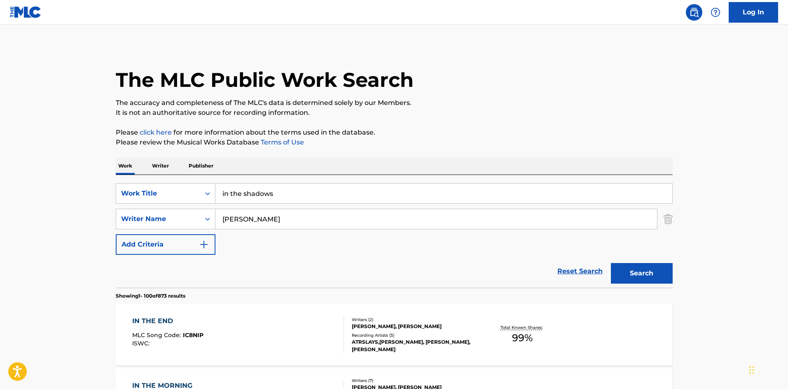
click at [310, 221] on input "[PERSON_NAME]" at bounding box center [436, 219] width 442 height 20
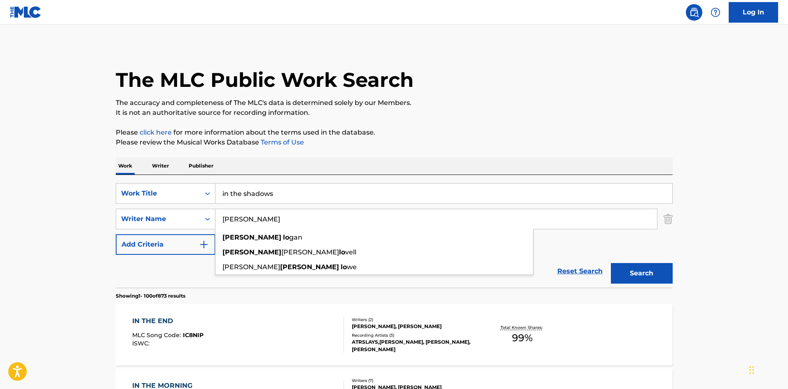
type input "[PERSON_NAME]"
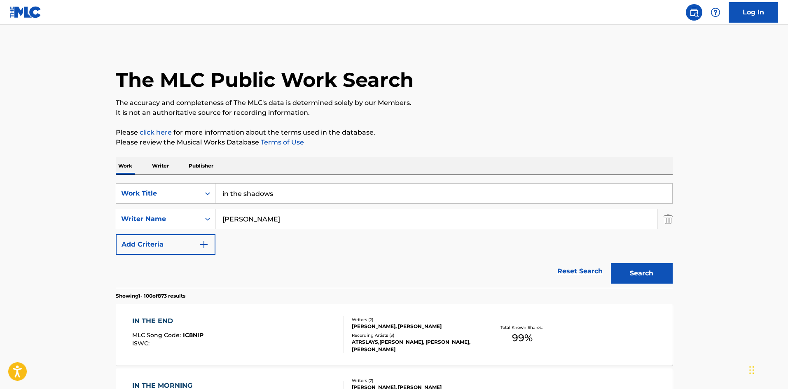
drag, startPoint x: 524, startPoint y: 56, endPoint x: 651, endPoint y: 338, distance: 309.0
click at [524, 57] on div "The MLC Public Work Search" at bounding box center [394, 75] width 557 height 60
drag, startPoint x: 635, startPoint y: 273, endPoint x: 628, endPoint y: 268, distance: 8.9
click at [635, 271] on button "Search" at bounding box center [642, 273] width 62 height 21
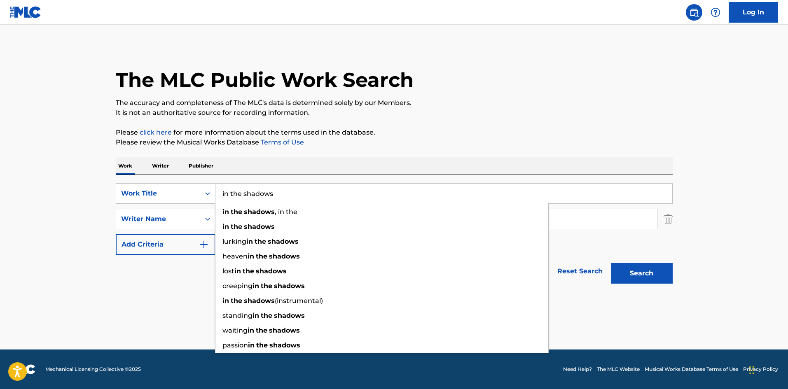
drag, startPoint x: 306, startPoint y: 192, endPoint x: 172, endPoint y: 181, distance: 134.7
click at [172, 181] on div "SearchWithCriteriae2f9ef2d-6b75-46bb-b48e-37f96153daa8 Work Title in the shadow…" at bounding box center [394, 231] width 557 height 113
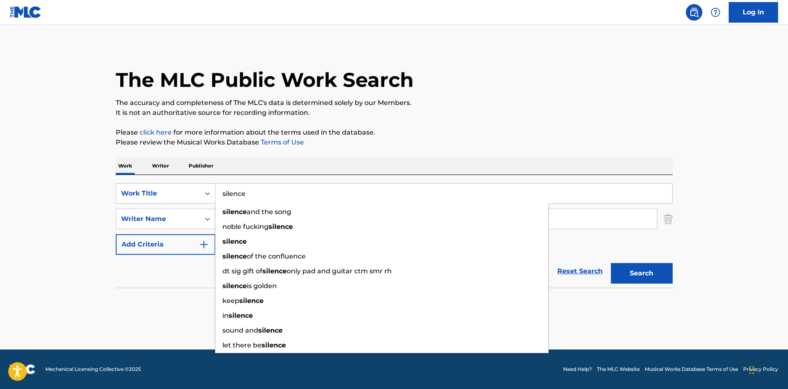
click at [549, 148] on div "The MLC Public Work Search The accuracy and completeness of The MLC's data is d…" at bounding box center [394, 179] width 577 height 269
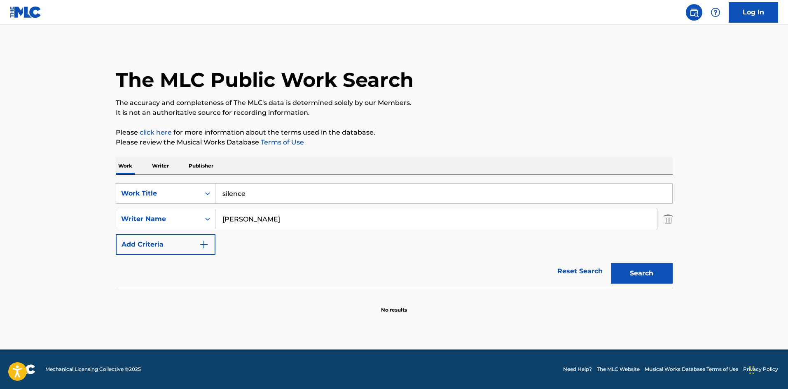
click at [665, 270] on button "Search" at bounding box center [642, 273] width 62 height 21
click at [666, 219] on img "Search Form" at bounding box center [668, 219] width 9 height 21
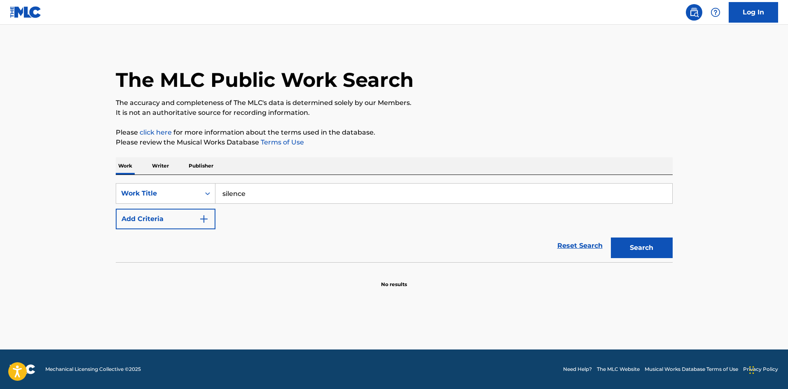
click at [641, 246] on button "Search" at bounding box center [642, 248] width 62 height 21
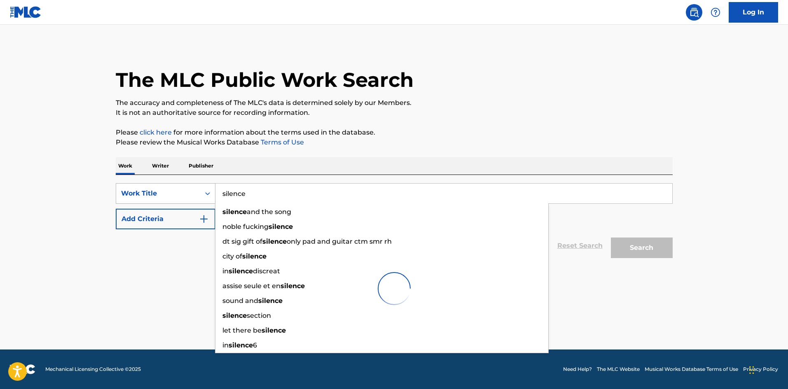
drag, startPoint x: 282, startPoint y: 196, endPoint x: 203, endPoint y: 192, distance: 78.8
click at [203, 192] on div "SearchWithCriteriae2f9ef2d-6b75-46bb-b48e-37f96153daa8 Work Title silence silen…" at bounding box center [394, 193] width 557 height 21
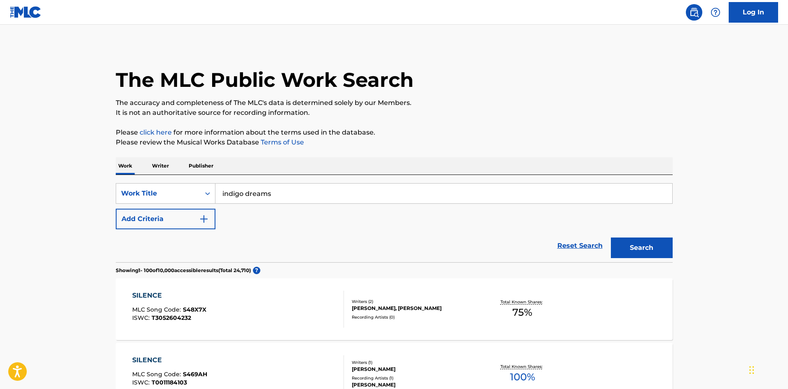
click at [465, 162] on div "Work Writer Publisher" at bounding box center [394, 165] width 557 height 17
click at [639, 258] on button "Search" at bounding box center [642, 248] width 62 height 21
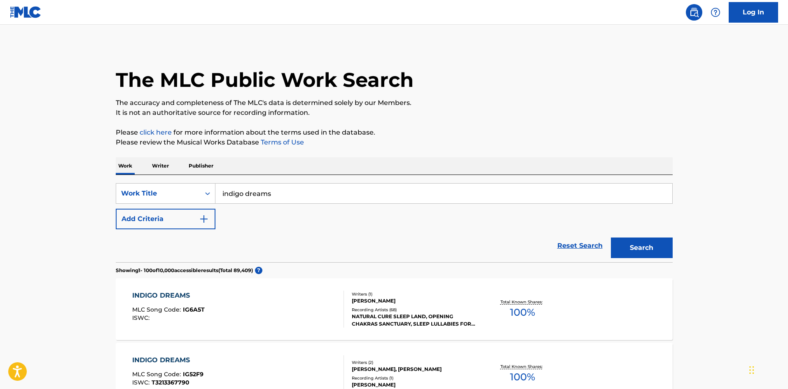
drag, startPoint x: 292, startPoint y: 192, endPoint x: 187, endPoint y: 179, distance: 106.2
click at [188, 179] on div "SearchWithCriteriae2f9ef2d-6b75-46bb-b48e-37f96153daa8 Work Title indigo dreams…" at bounding box center [394, 218] width 557 height 87
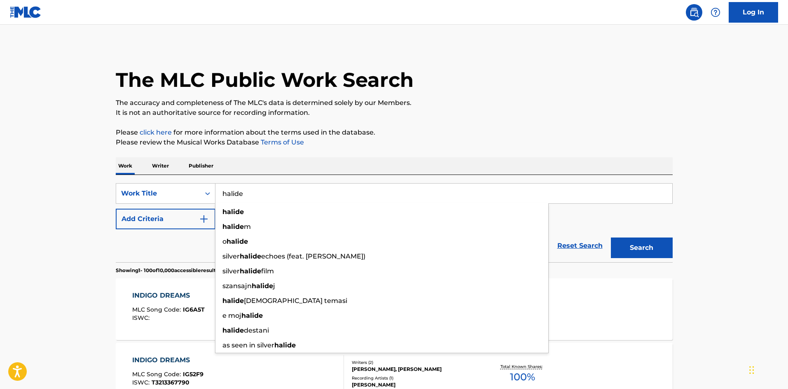
click at [611, 238] on button "Search" at bounding box center [642, 248] width 62 height 21
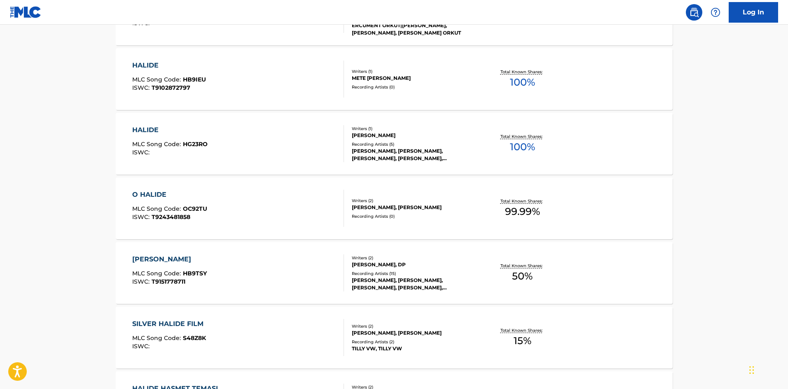
scroll to position [745, 0]
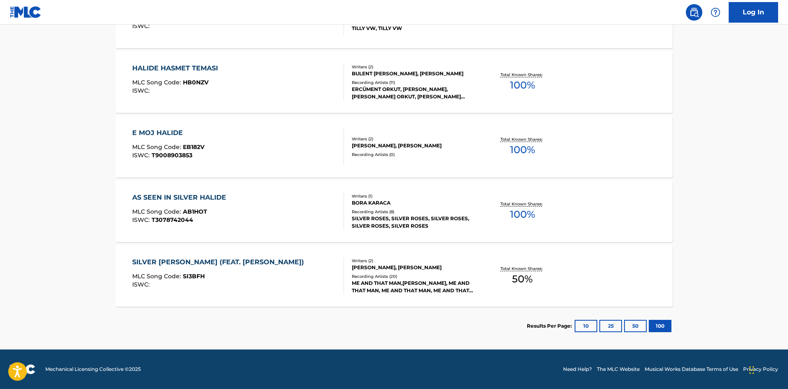
click at [654, 325] on button "100" at bounding box center [660, 326] width 23 height 12
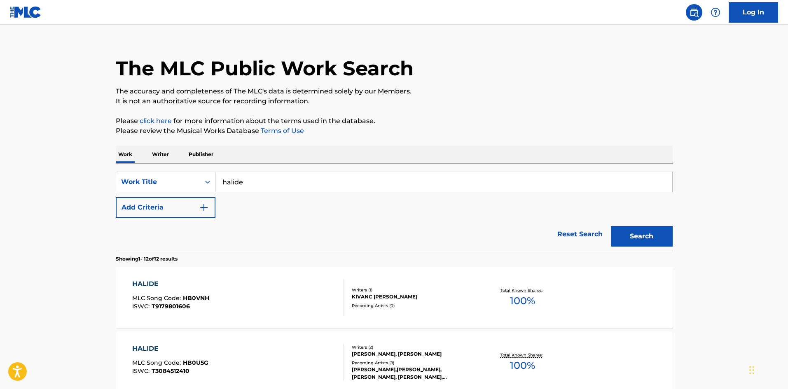
scroll to position [3, 0]
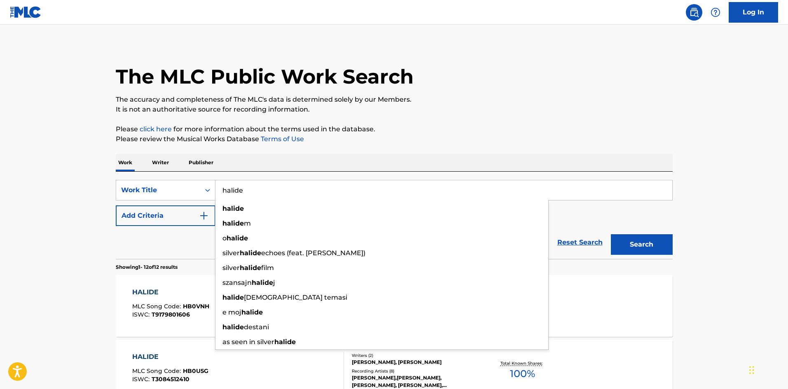
drag, startPoint x: 270, startPoint y: 195, endPoint x: 198, endPoint y: 177, distance: 74.7
click at [198, 177] on div "SearchWithCriteriae2f9ef2d-6b75-46bb-b48e-37f96153daa8 Work Title [PERSON_NAME]…" at bounding box center [394, 215] width 557 height 87
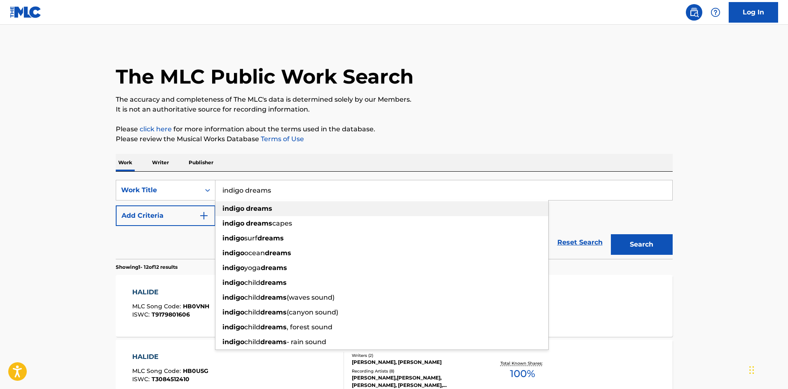
type input "indigo dreams"
click at [248, 205] on strong "dreams" at bounding box center [259, 209] width 26 height 8
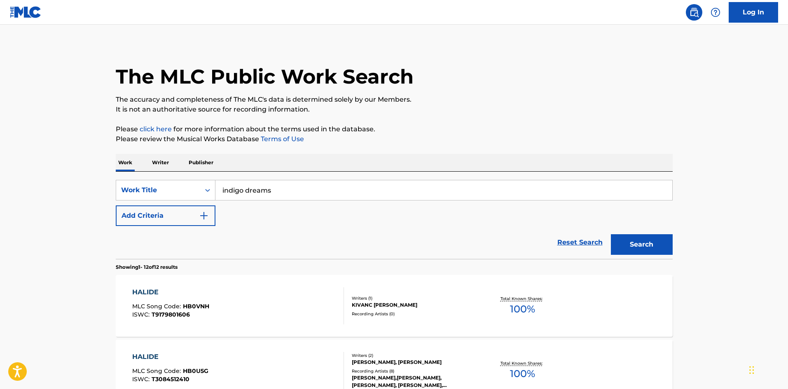
click at [638, 237] on button "Search" at bounding box center [642, 244] width 62 height 21
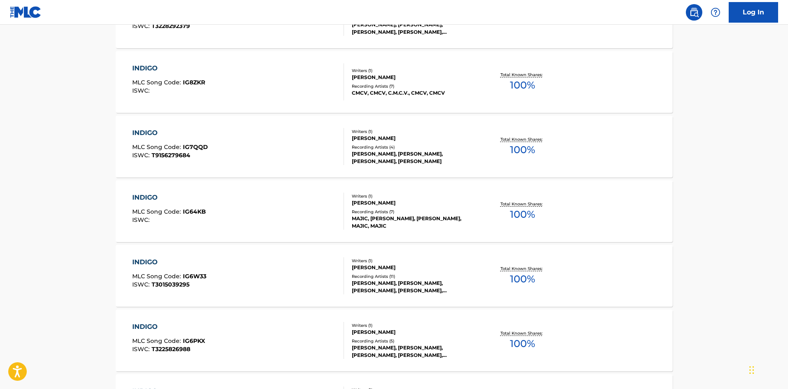
scroll to position [6439, 0]
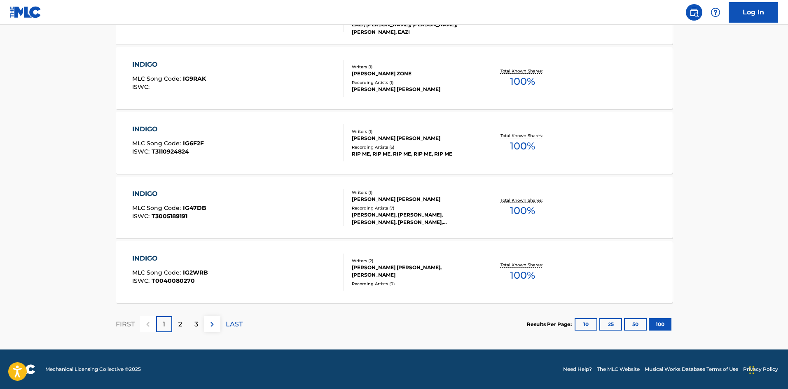
click at [179, 314] on div "FIRST 1 2 3 LAST" at bounding box center [179, 324] width 127 height 42
click at [180, 320] on p "2" at bounding box center [180, 325] width 4 height 10
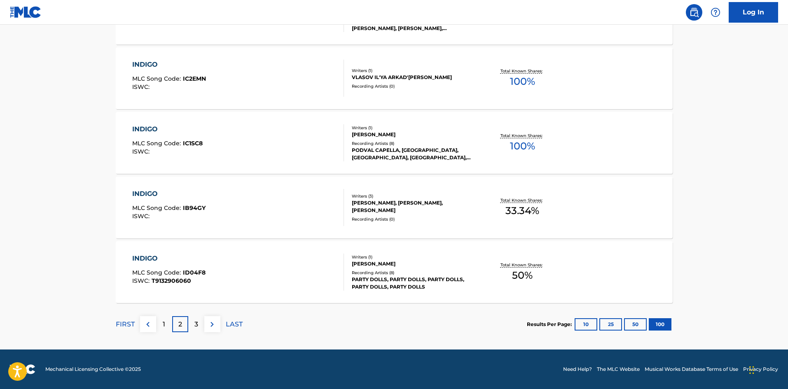
click at [199, 327] on div "3" at bounding box center [196, 324] width 16 height 16
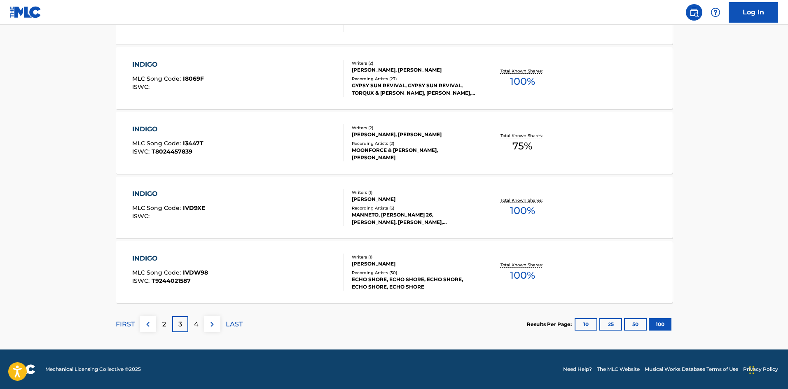
click at [198, 323] on p "4" at bounding box center [196, 325] width 5 height 10
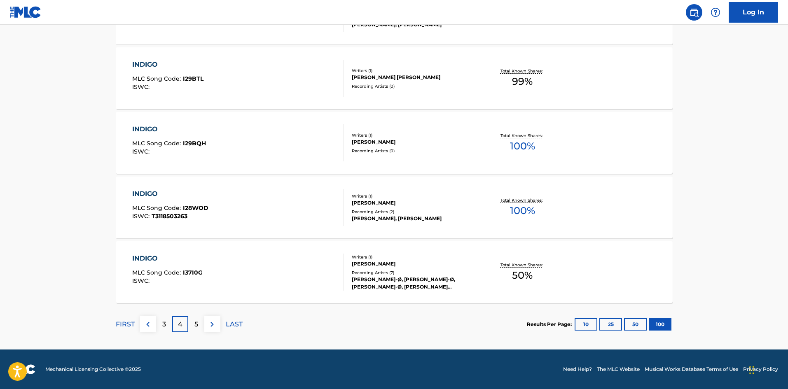
click at [199, 332] on div "5" at bounding box center [196, 324] width 16 height 16
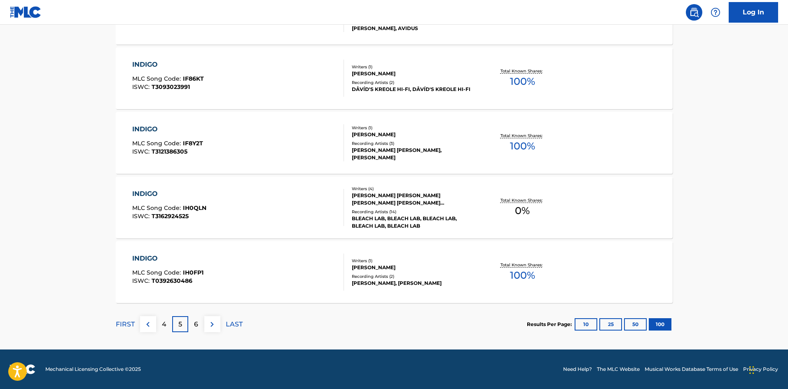
click at [197, 329] on p "6" at bounding box center [196, 325] width 4 height 10
